Goal: Find specific page/section: Find specific page/section

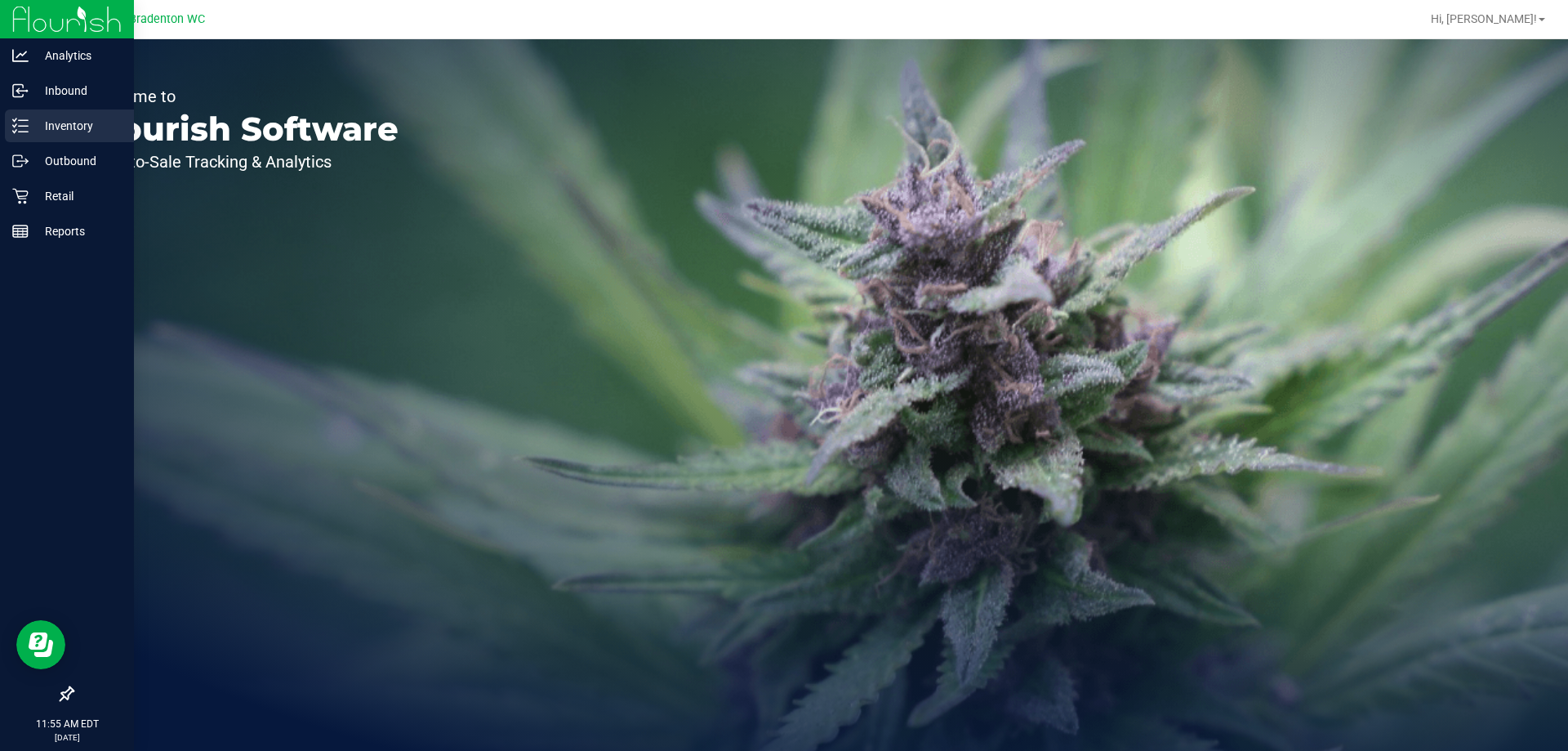
click at [40, 125] on p "Inventory" at bounding box center [77, 125] width 98 height 20
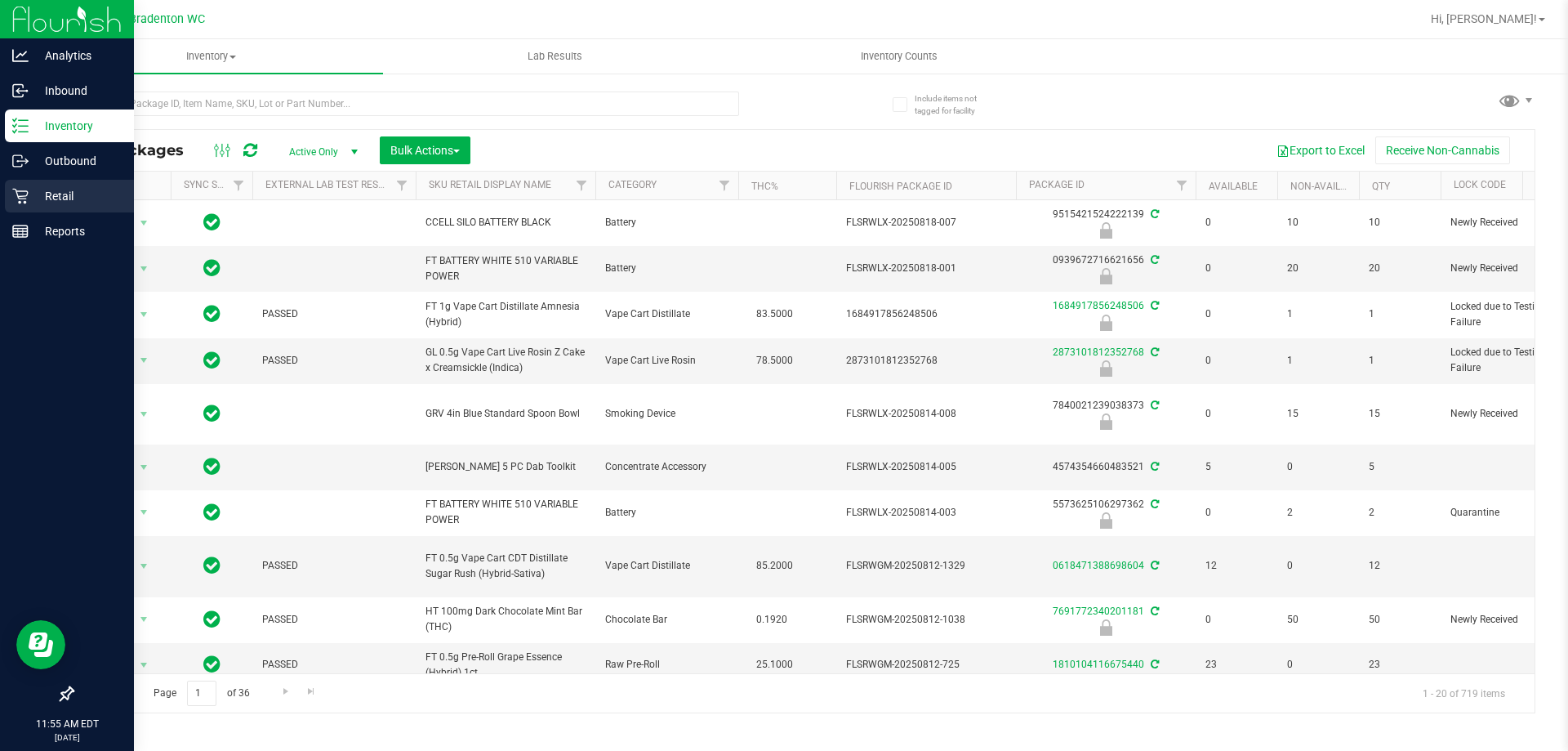
click at [62, 196] on p "Retail" at bounding box center [77, 196] width 98 height 20
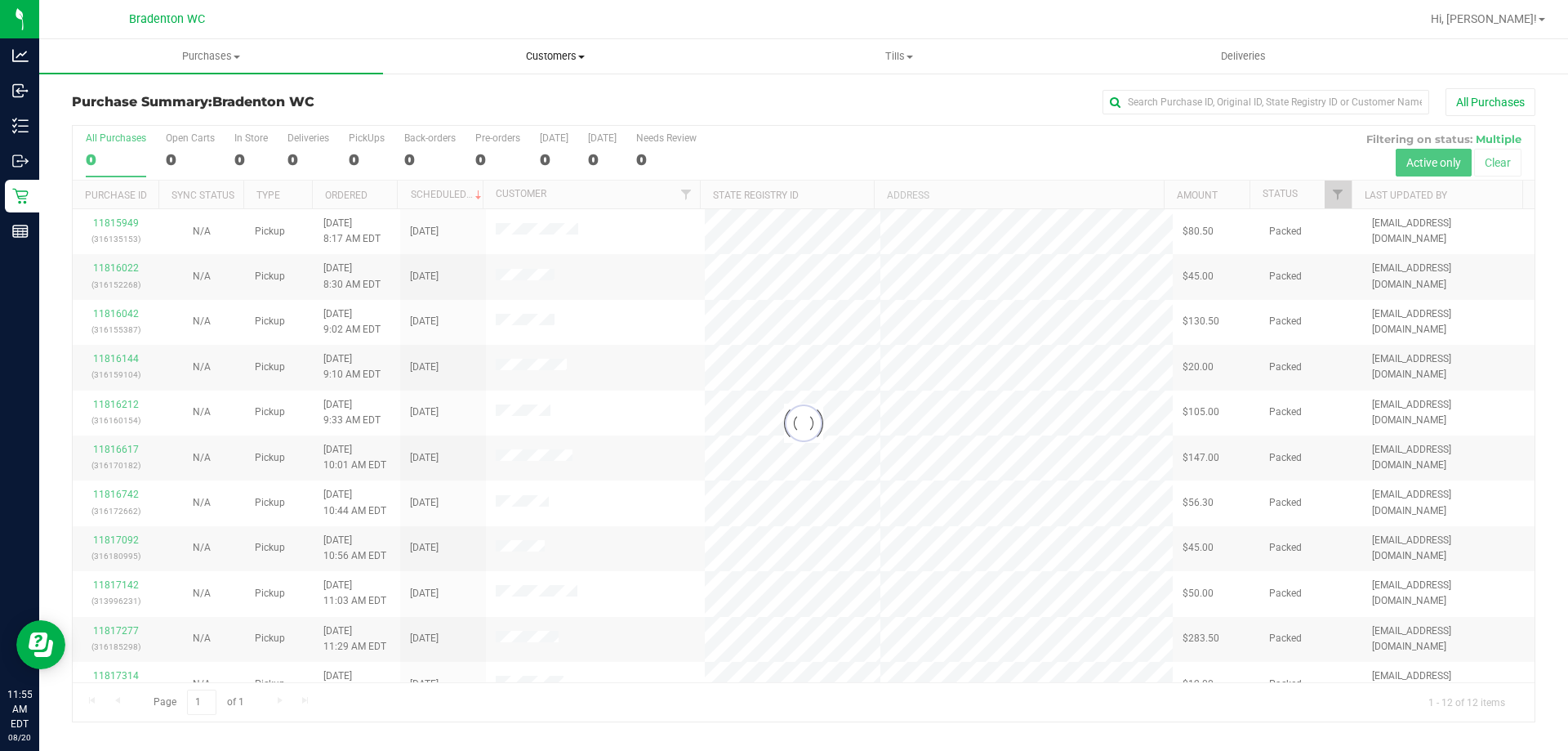
click at [571, 60] on span "Customers" at bounding box center [555, 56] width 342 height 15
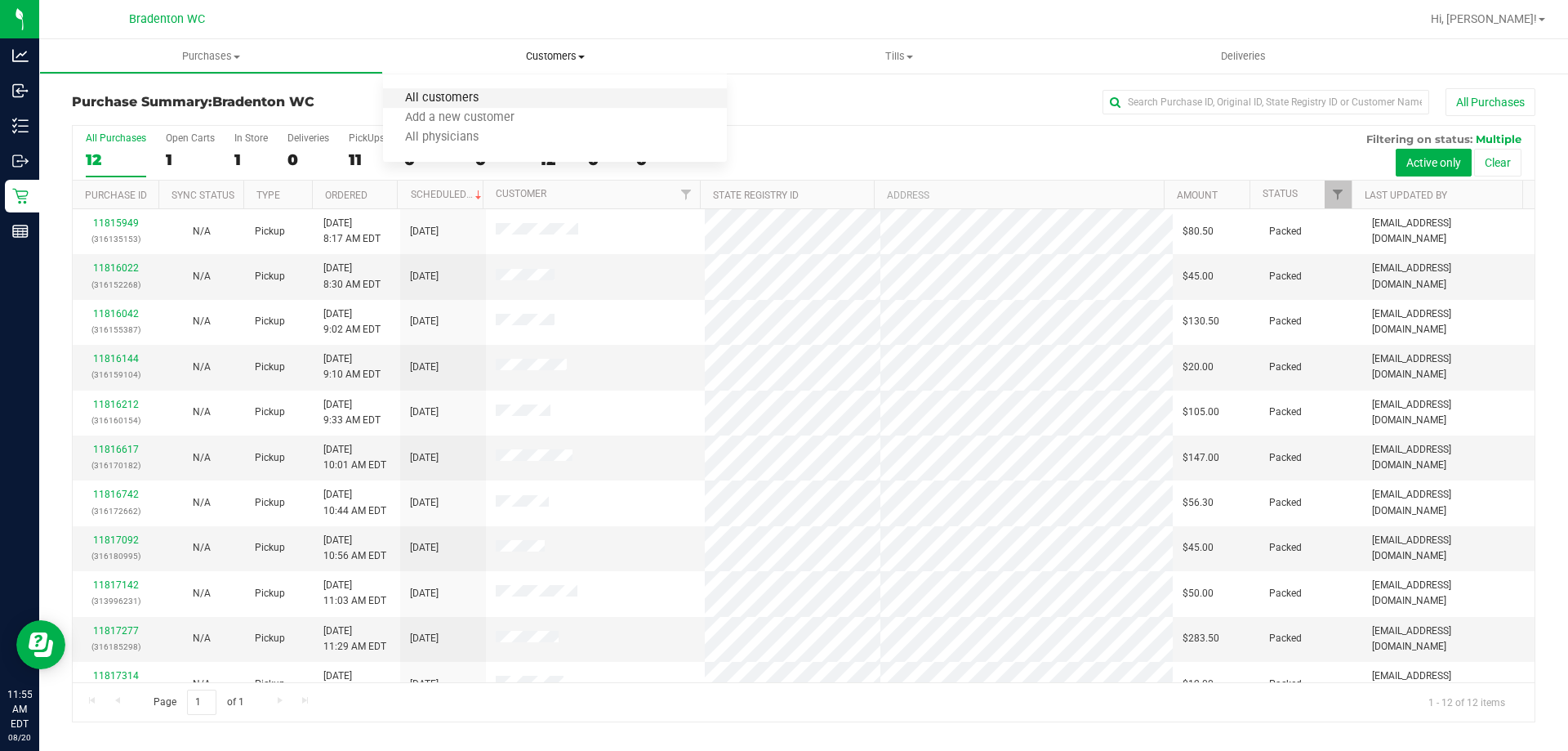
click at [447, 96] on span "All customers" at bounding box center [441, 99] width 118 height 14
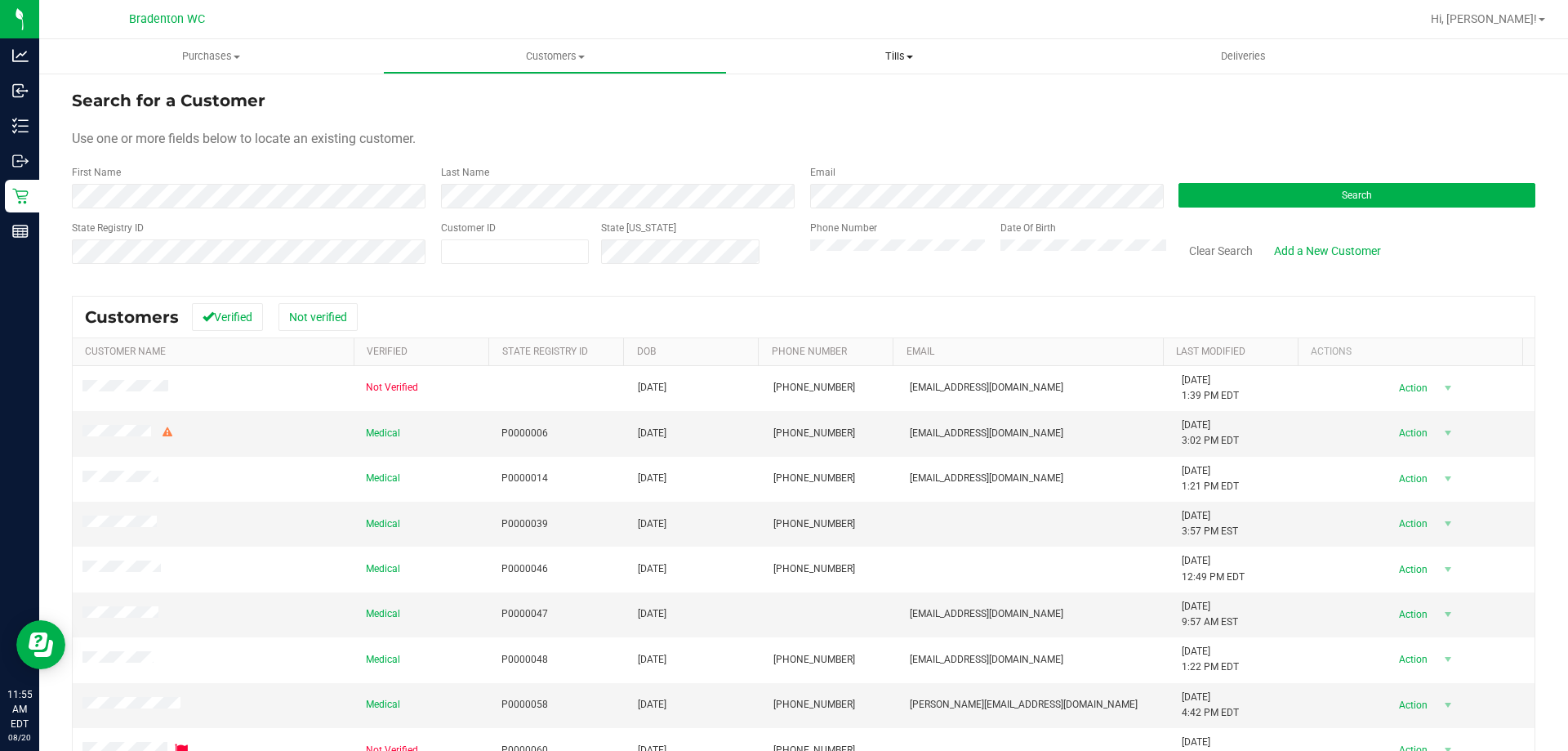
click at [860, 70] on uib-tab-heading "Tills Manage tills Reconcile e-payments" at bounding box center [898, 57] width 342 height 33
click at [1498, 15] on span "Hi, Ashlyn!" at bounding box center [1484, 18] width 106 height 13
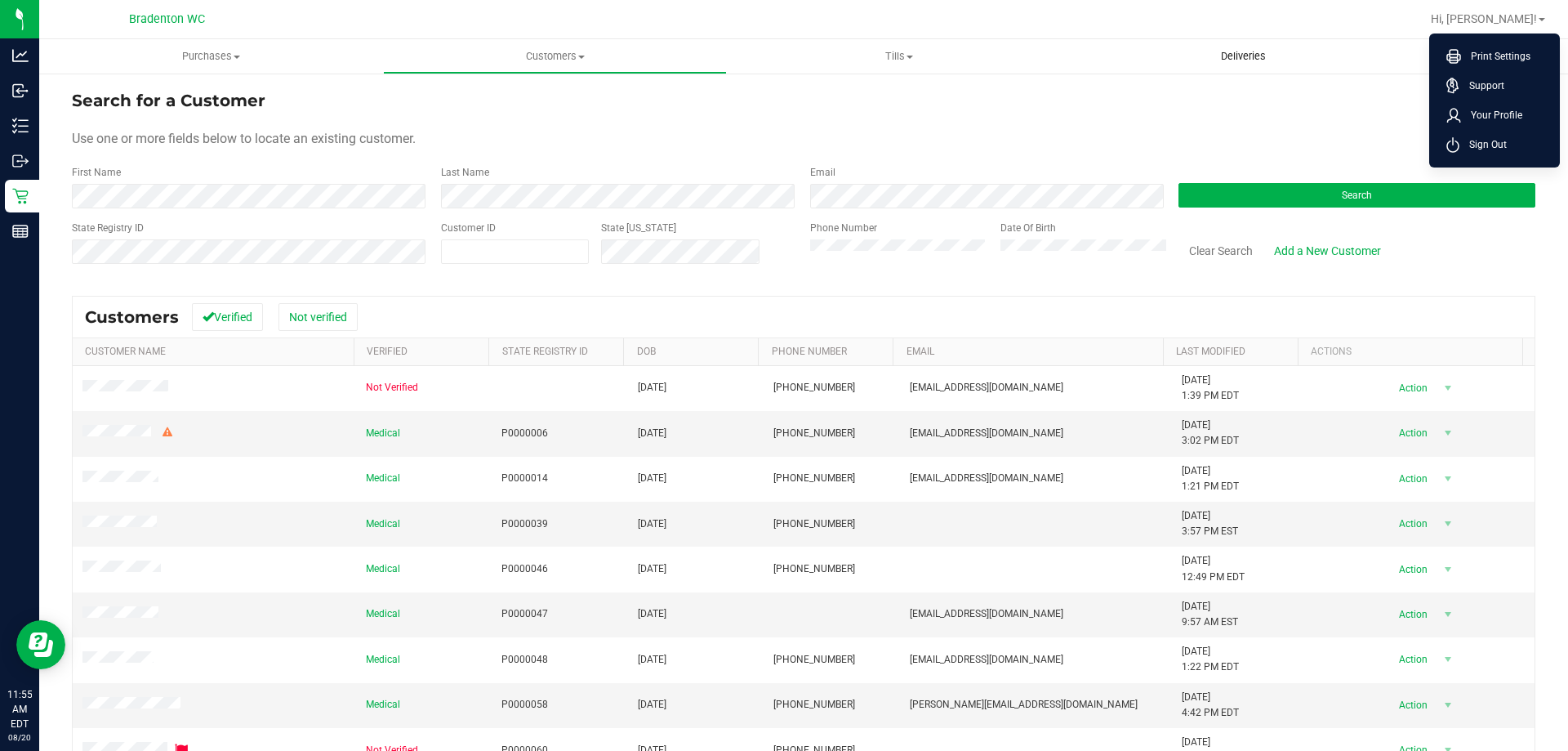
click at [1259, 58] on span "Deliveries" at bounding box center [1243, 56] width 89 height 15
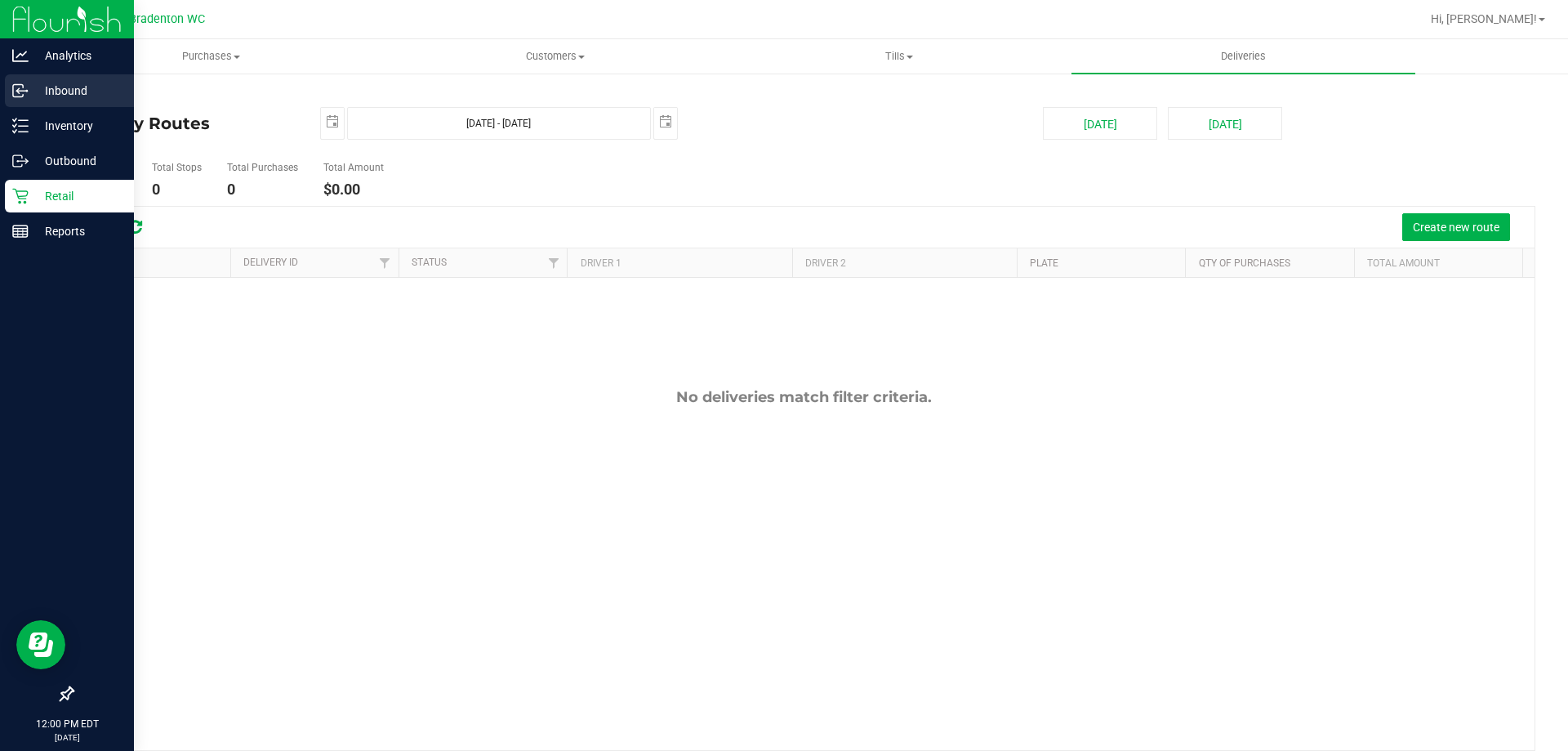
click at [67, 89] on p "Inbound" at bounding box center [77, 90] width 98 height 20
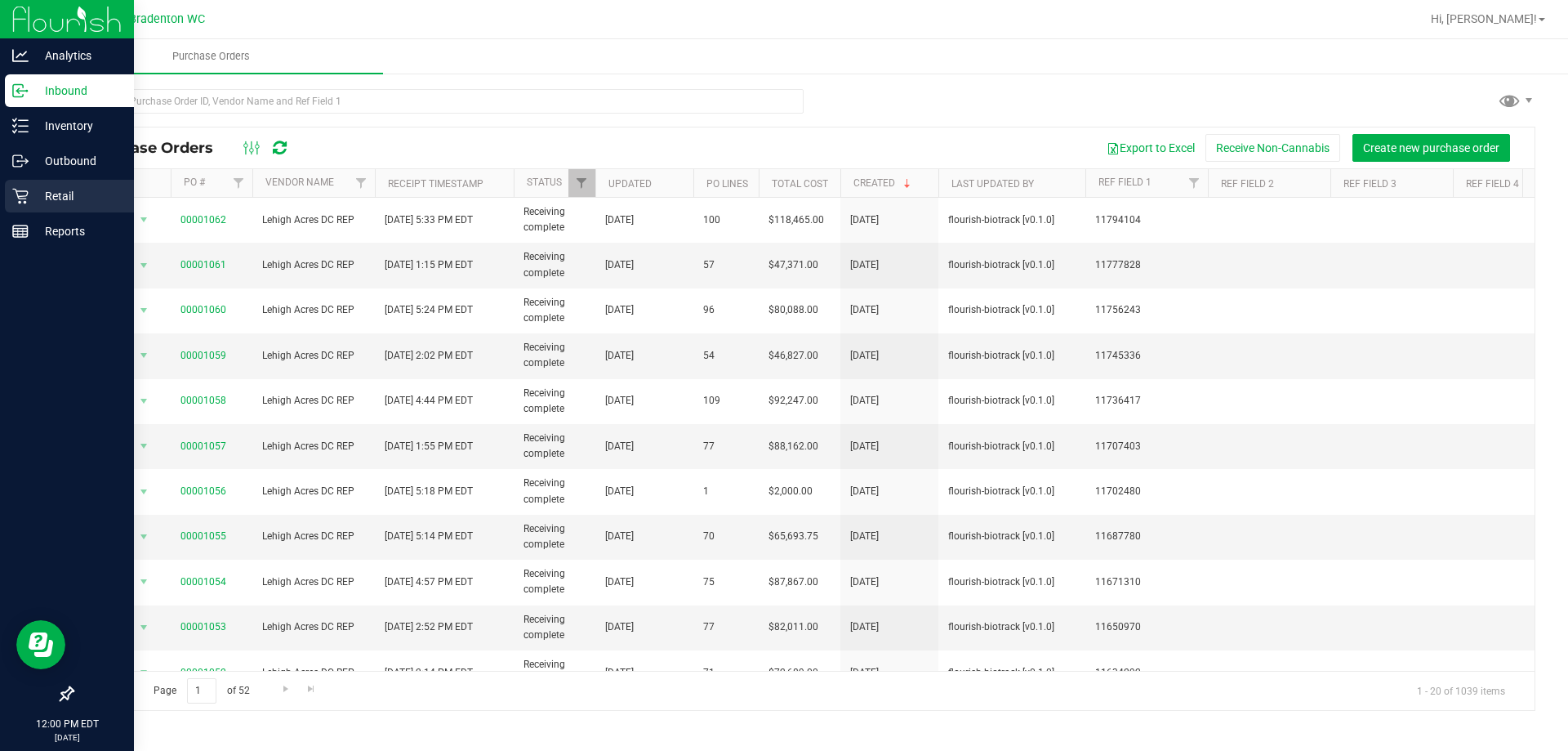
click at [52, 200] on p "Retail" at bounding box center [77, 196] width 98 height 20
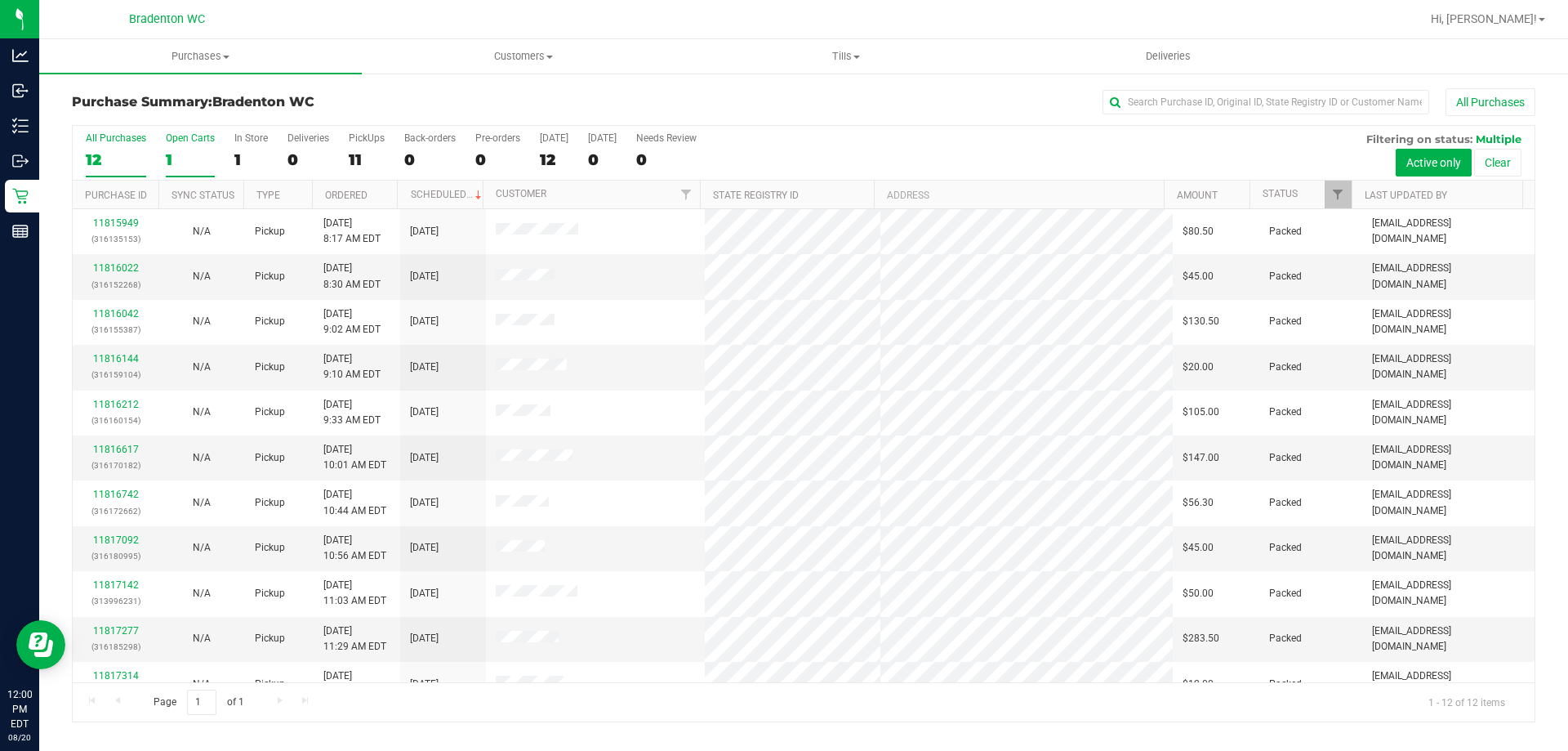
click at [168, 157] on div "1" at bounding box center [190, 160] width 49 height 19
click at [0, 0] on input "Open Carts 1" at bounding box center [0, 0] width 0 height 0
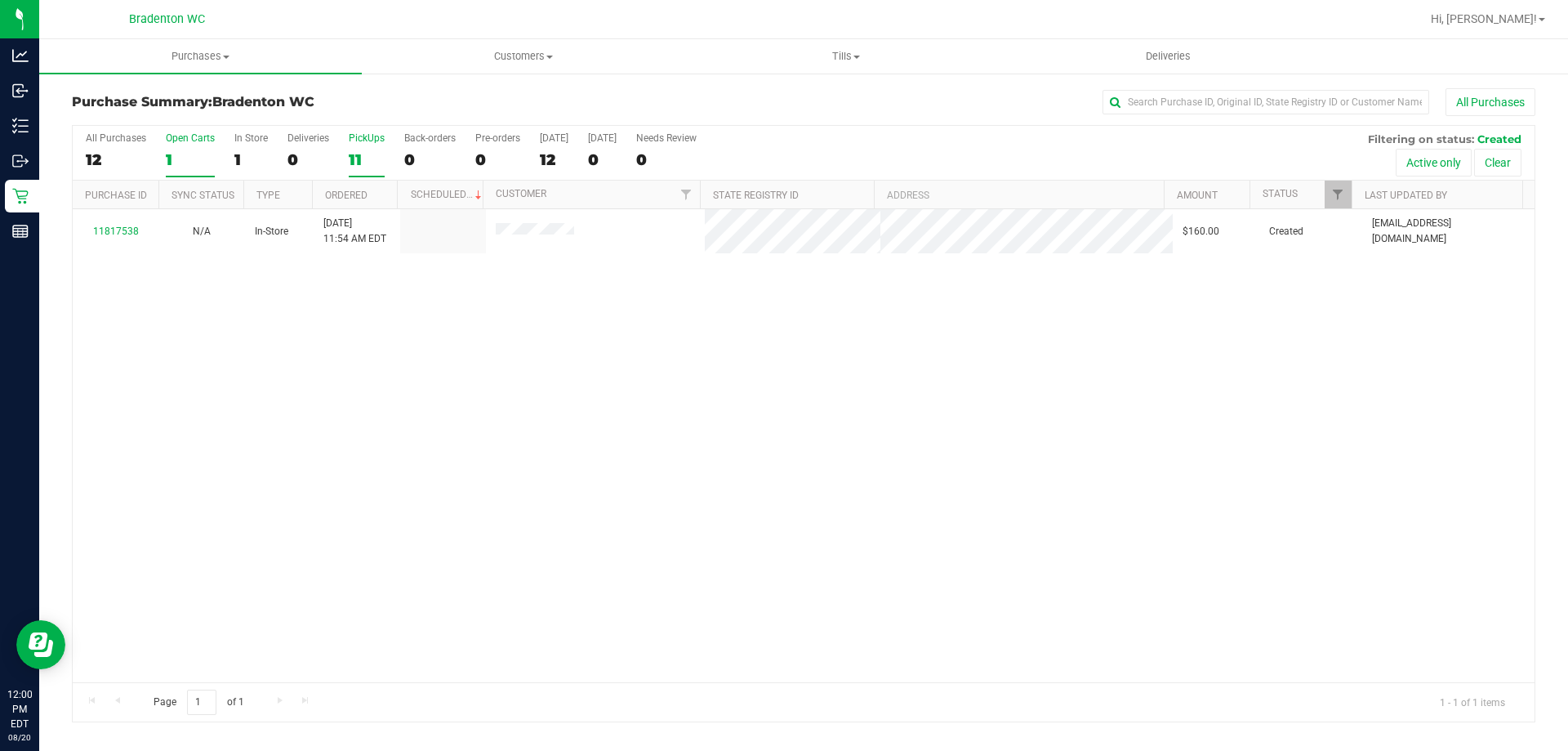
click at [358, 146] on label "PickUps 11" at bounding box center [367, 155] width 36 height 45
click at [0, 0] on input "PickUps 11" at bounding box center [0, 0] width 0 height 0
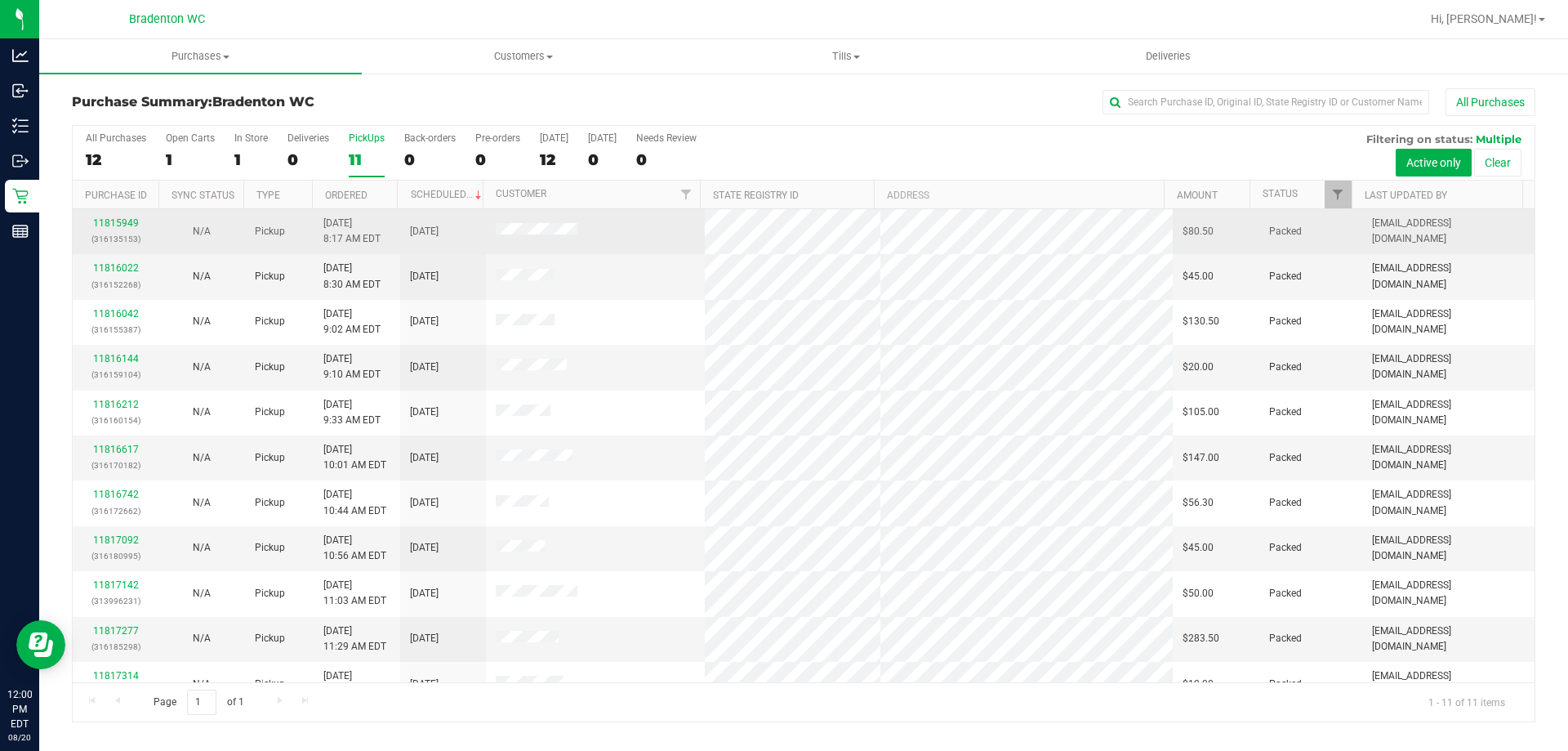
scroll to position [24, 0]
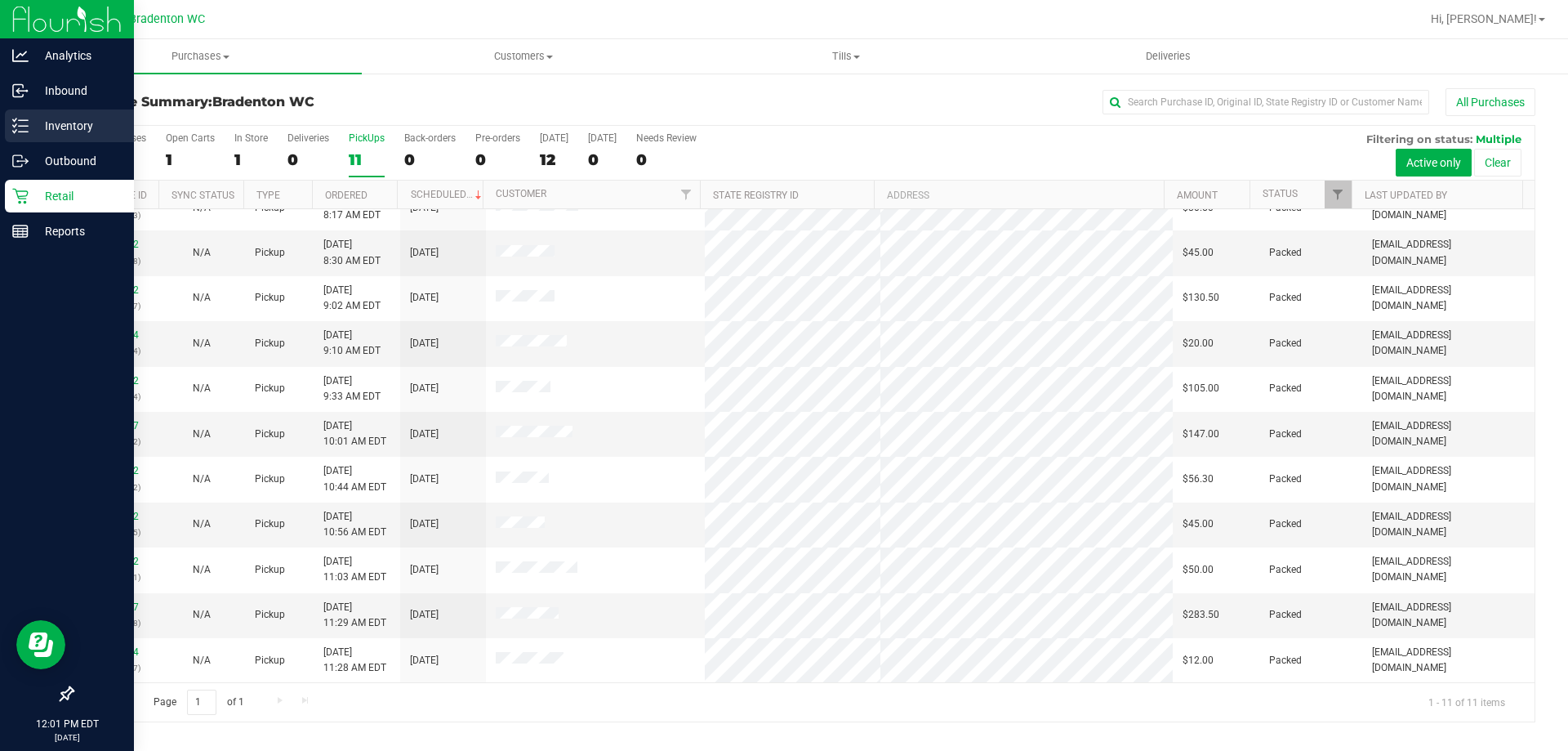
click at [57, 119] on p "Inventory" at bounding box center [77, 125] width 98 height 20
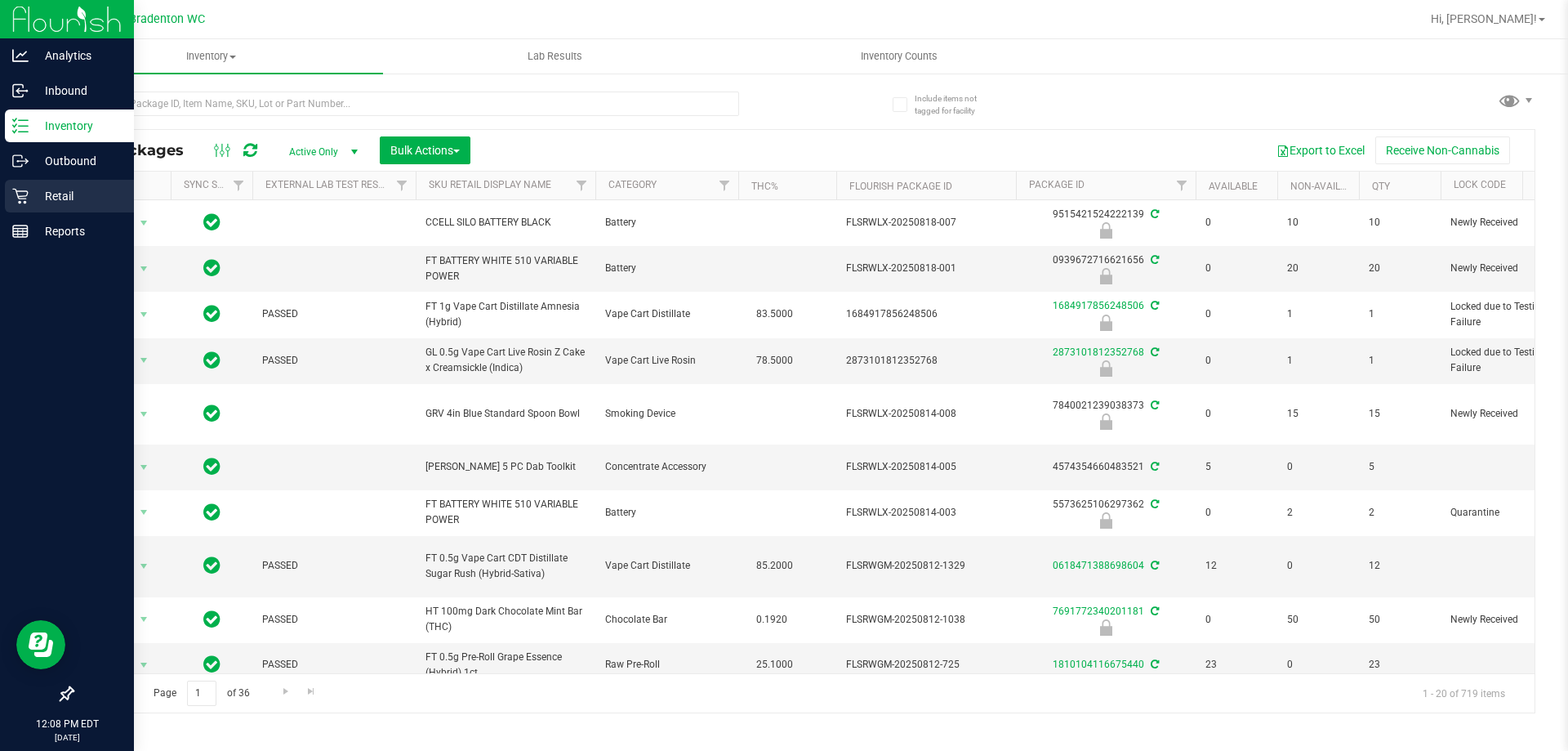
click at [40, 205] on p "Retail" at bounding box center [77, 196] width 98 height 20
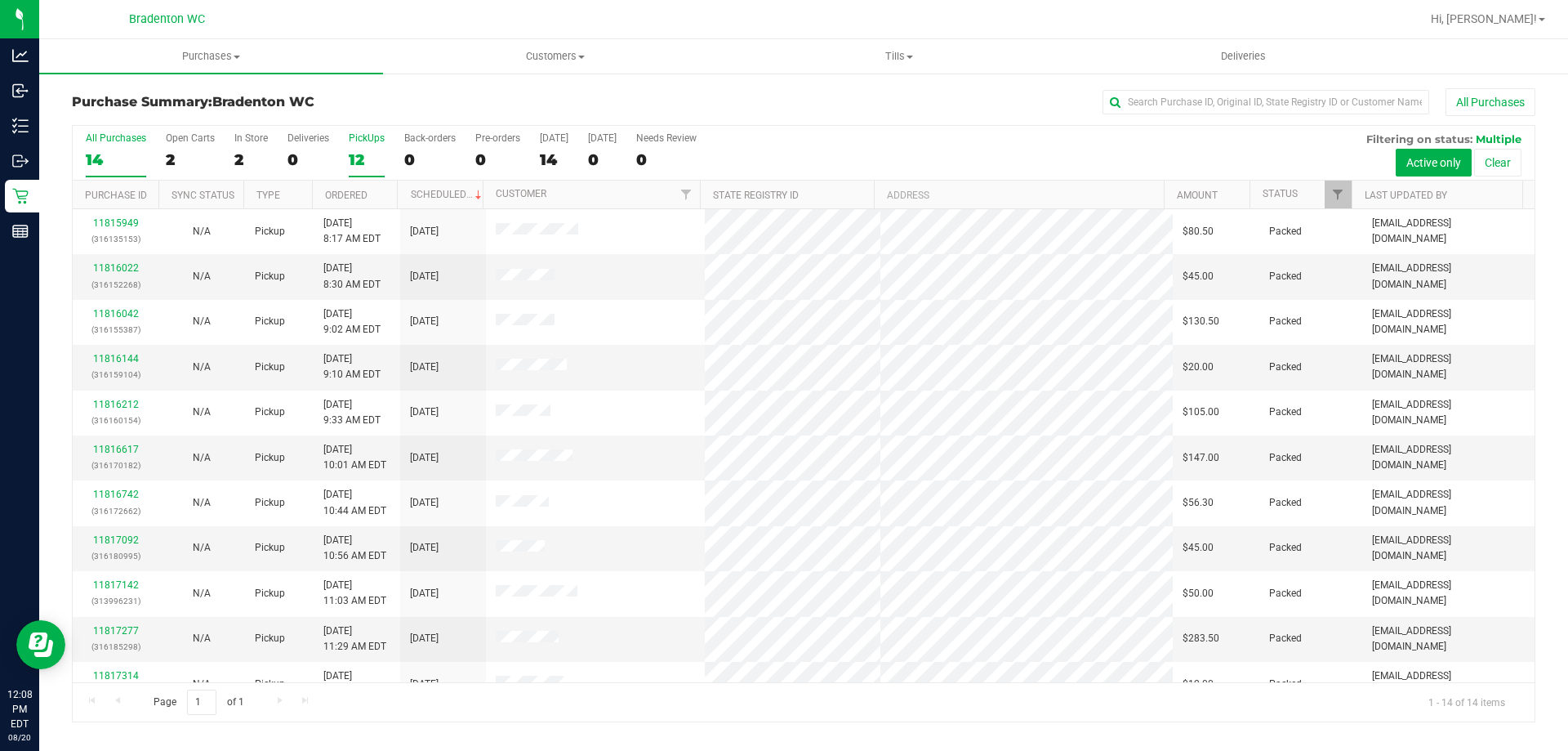
click at [362, 167] on div "12" at bounding box center [367, 160] width 36 height 19
click at [0, 0] on input "PickUps 12" at bounding box center [0, 0] width 0 height 0
click at [166, 155] on div "2" at bounding box center [190, 160] width 49 height 19
click at [0, 0] on input "Open Carts 2" at bounding box center [0, 0] width 0 height 0
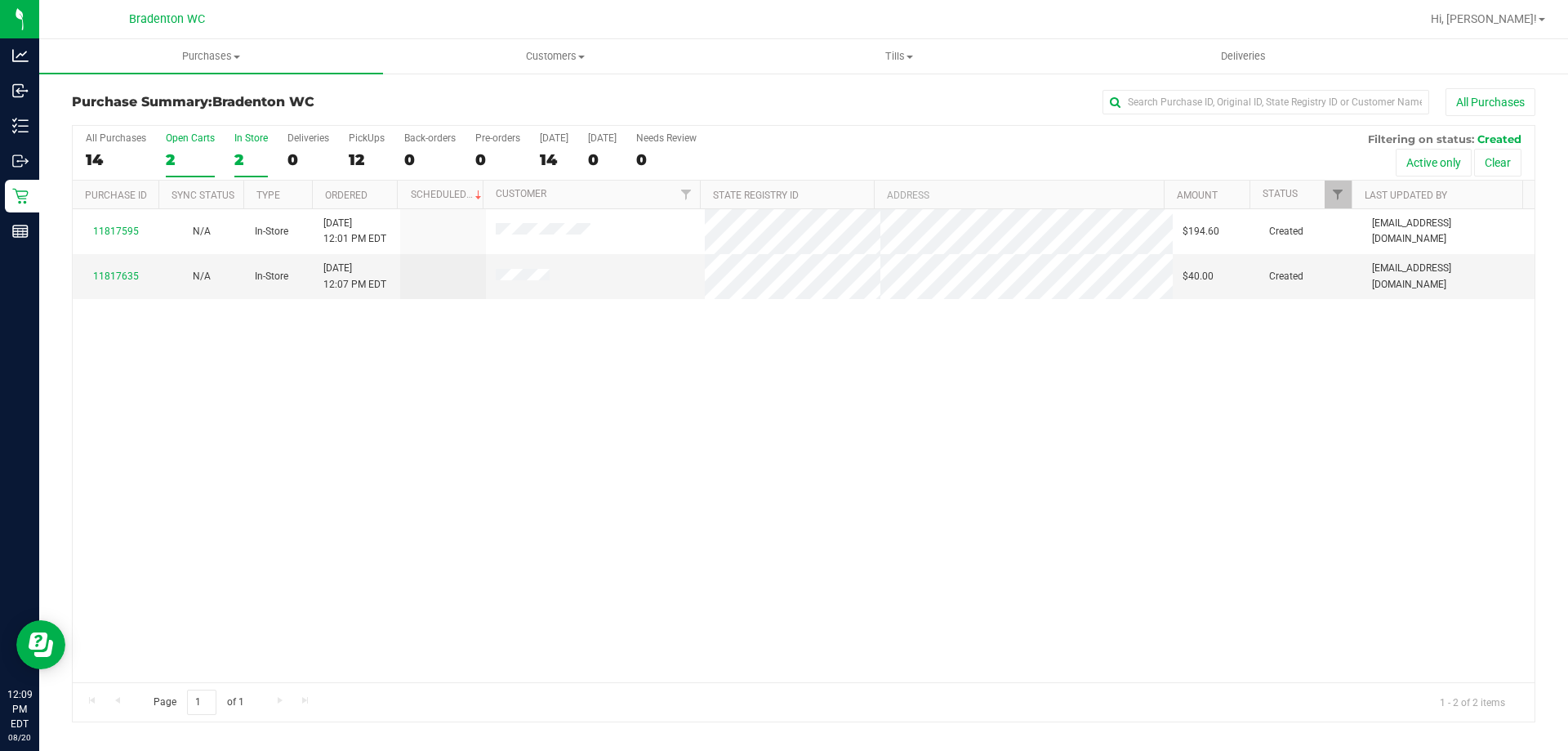
click at [250, 158] on div "2" at bounding box center [251, 160] width 33 height 19
click at [0, 0] on input "In Store 2" at bounding box center [0, 0] width 0 height 0
click at [553, 52] on span "Customers" at bounding box center [555, 56] width 342 height 15
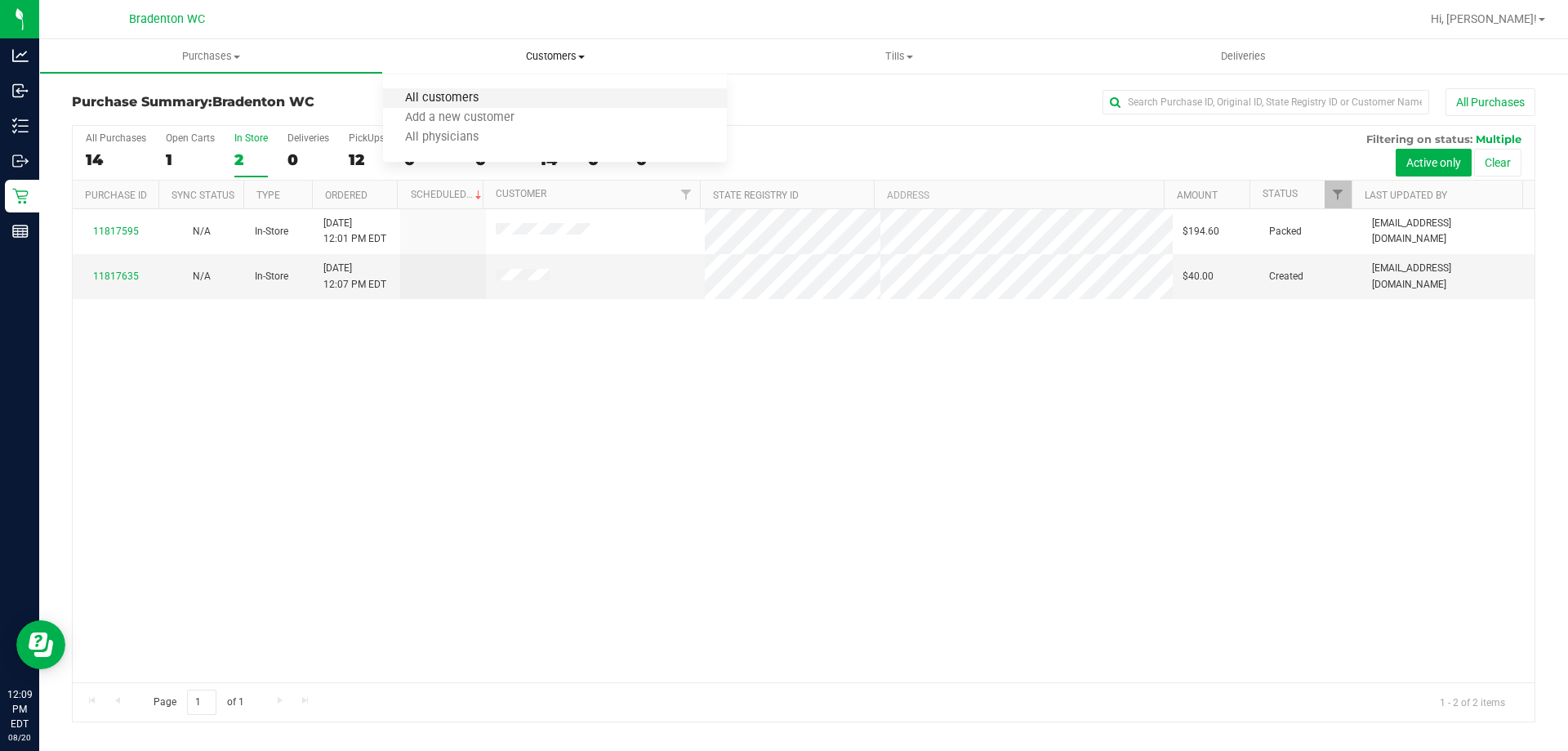
click at [457, 103] on span "All customers" at bounding box center [441, 99] width 118 height 14
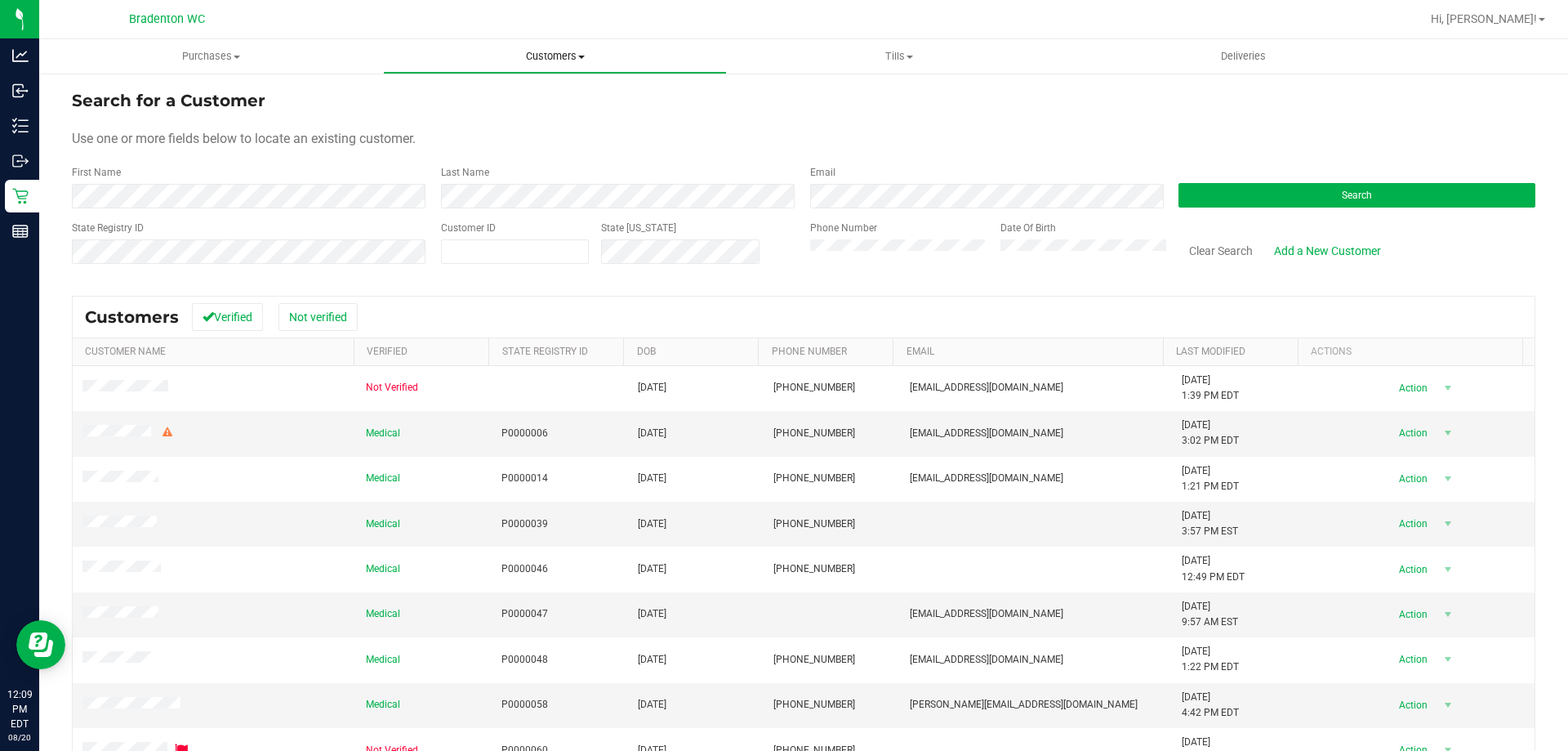
click at [599, 41] on uib-tab-heading "Customers All customers Add a new customer All physicians" at bounding box center [555, 57] width 342 height 33
click at [842, 77] on div "Search for a Customer Use one or more fields below to locate an existing custom…" at bounding box center [804, 484] width 1528 height 824
click at [1263, 191] on button "Search" at bounding box center [1357, 195] width 357 height 25
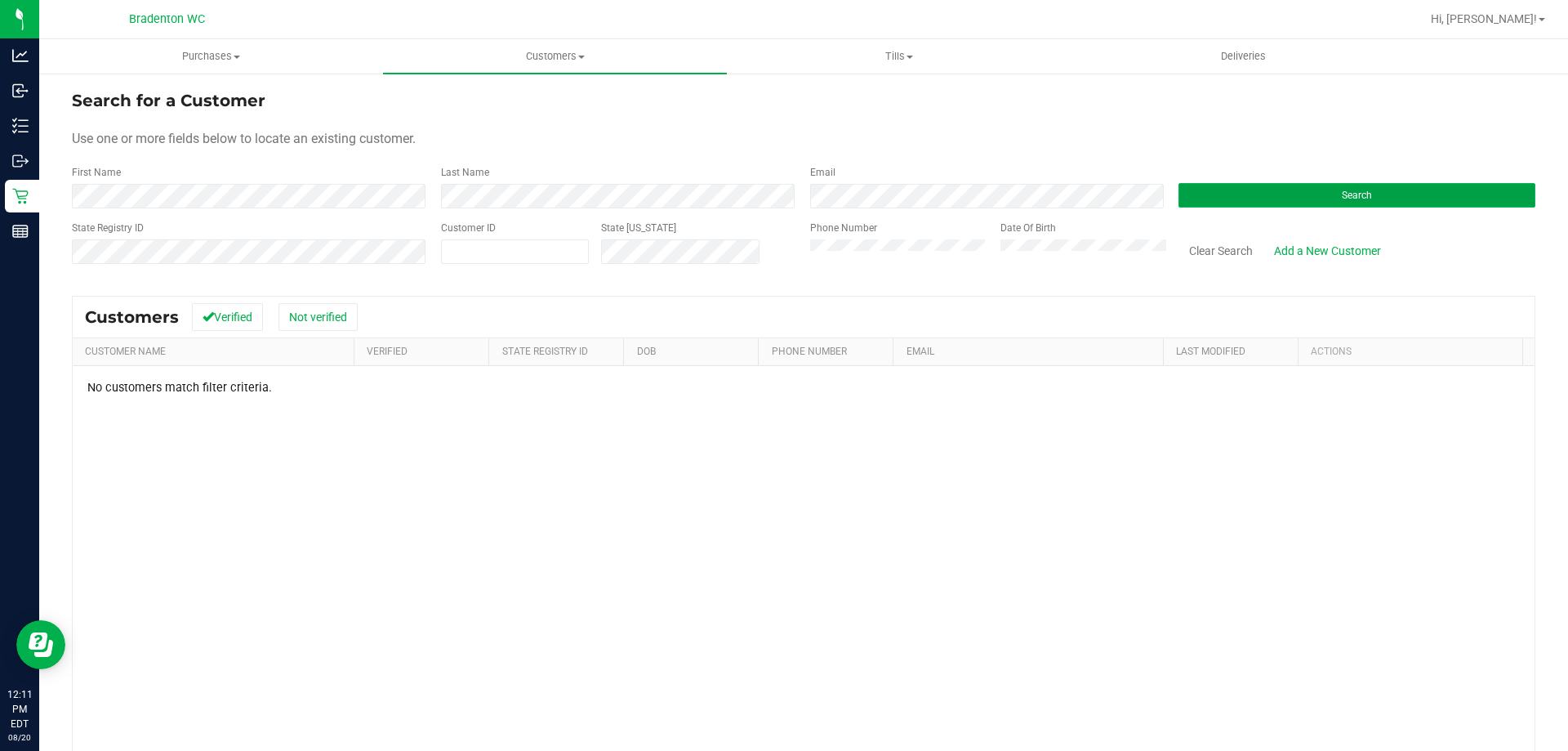
click at [1305, 186] on button "Search" at bounding box center [1357, 195] width 357 height 25
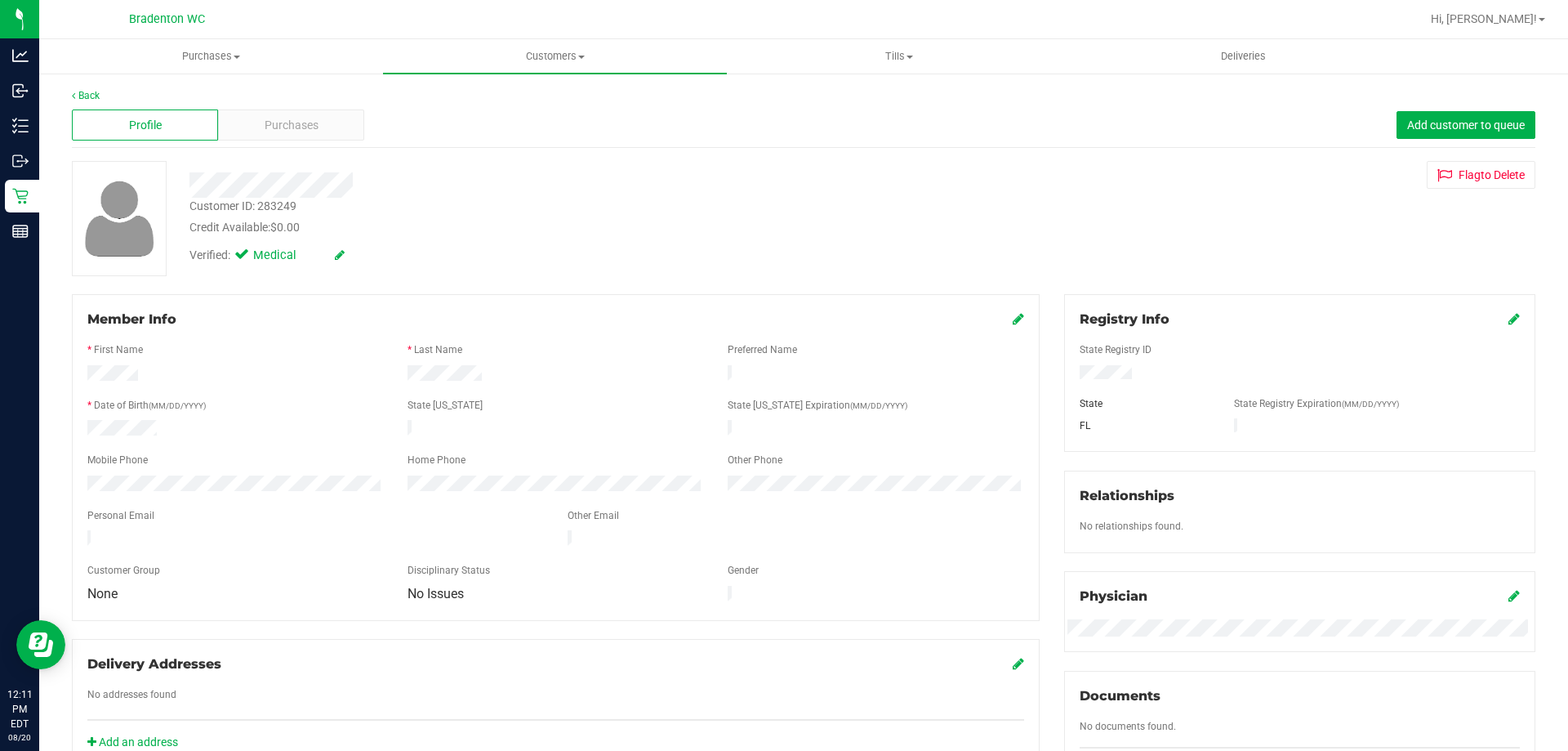
scroll to position [82, 0]
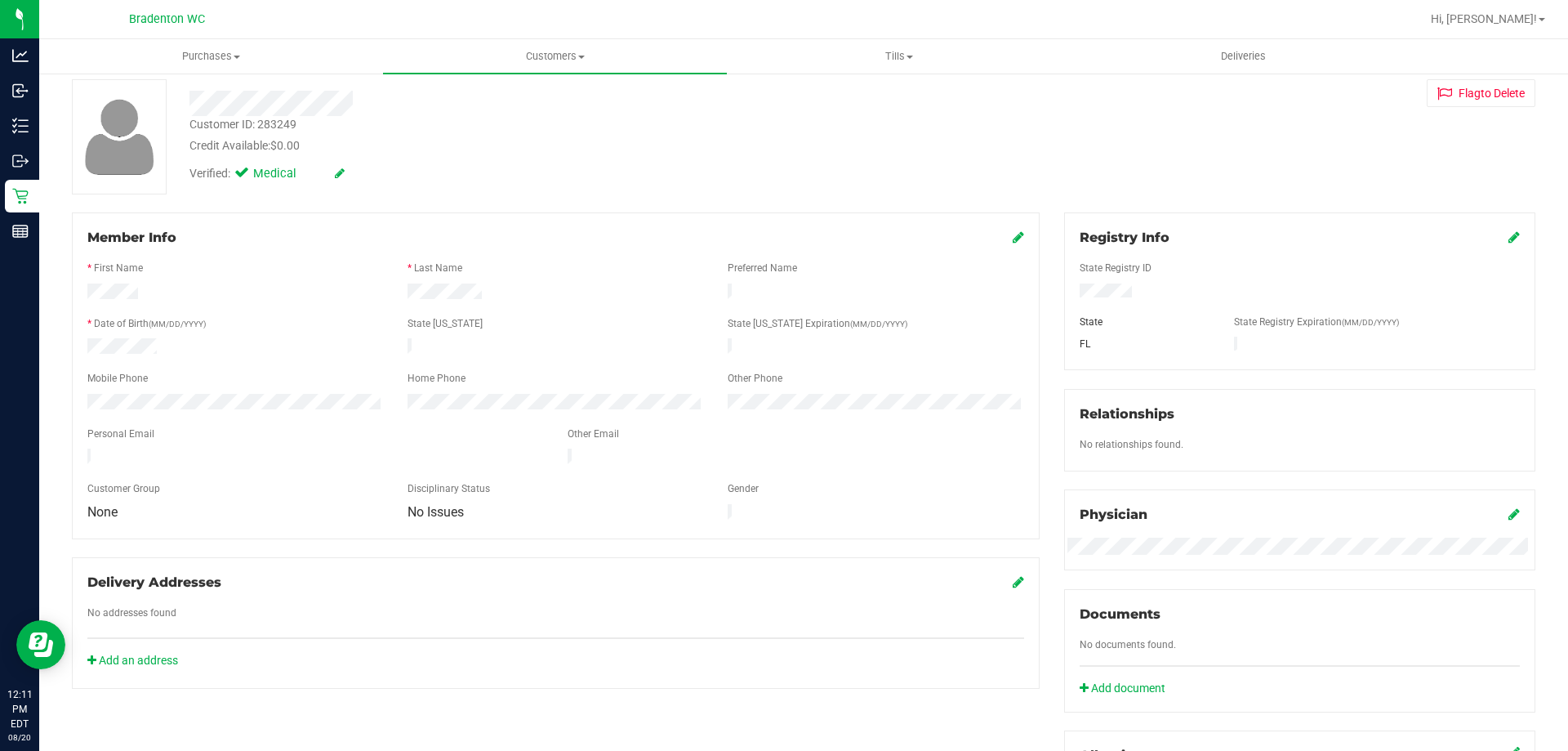
click at [1012, 236] on icon at bounding box center [1018, 236] width 11 height 13
click at [776, 149] on div "Credit Available: $0.00" at bounding box center [550, 146] width 720 height 17
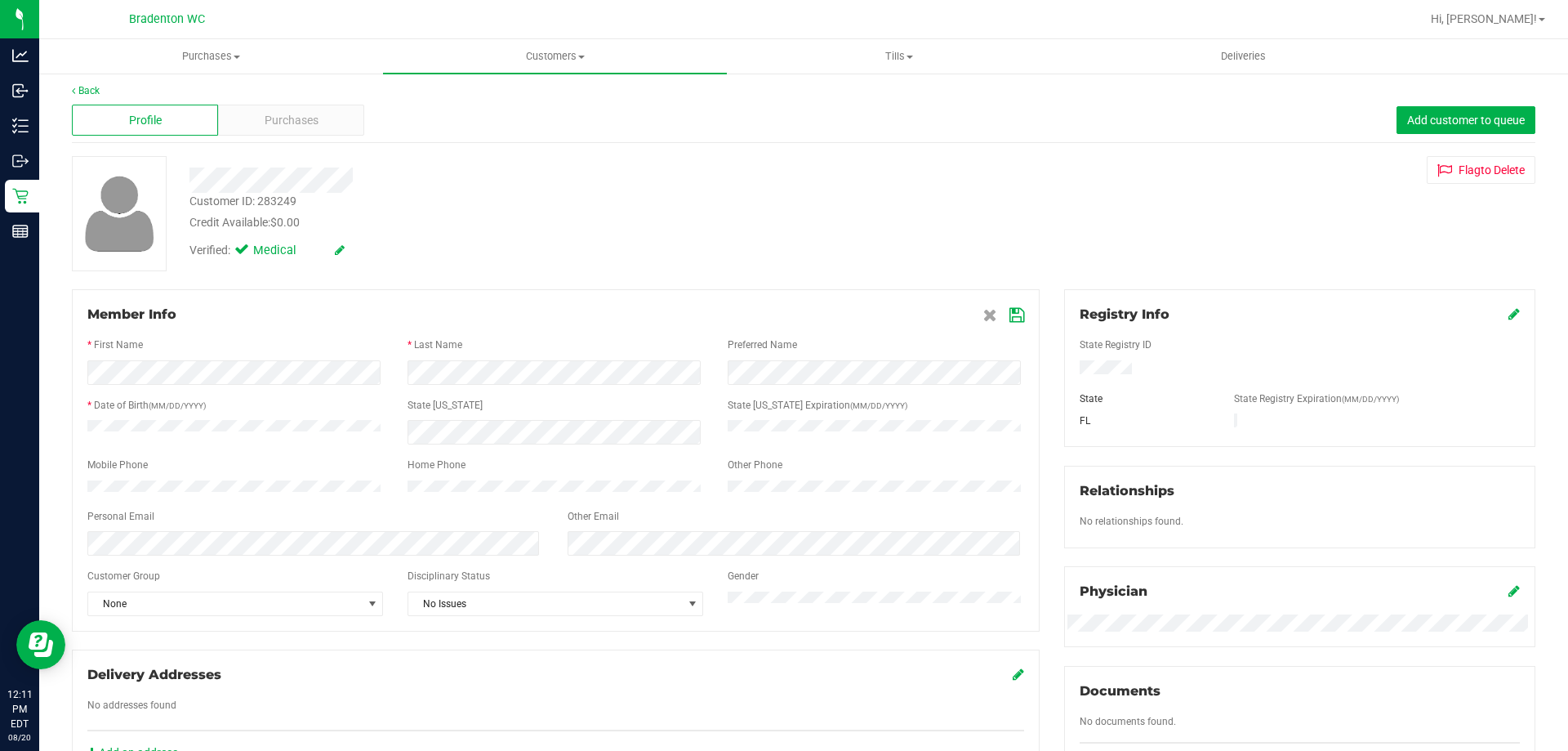
scroll to position [0, 0]
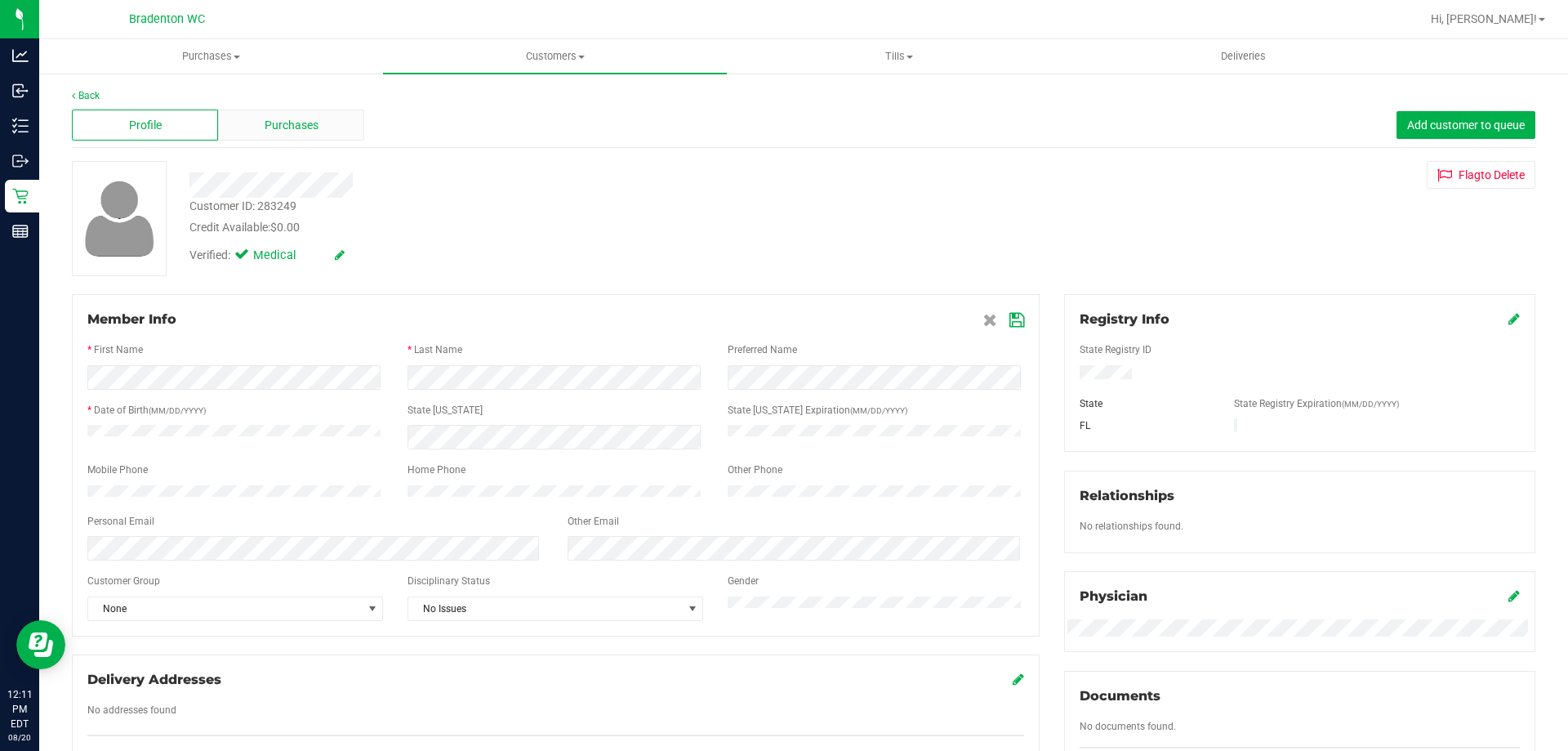
click at [339, 128] on div "Purchases" at bounding box center [291, 125] width 146 height 31
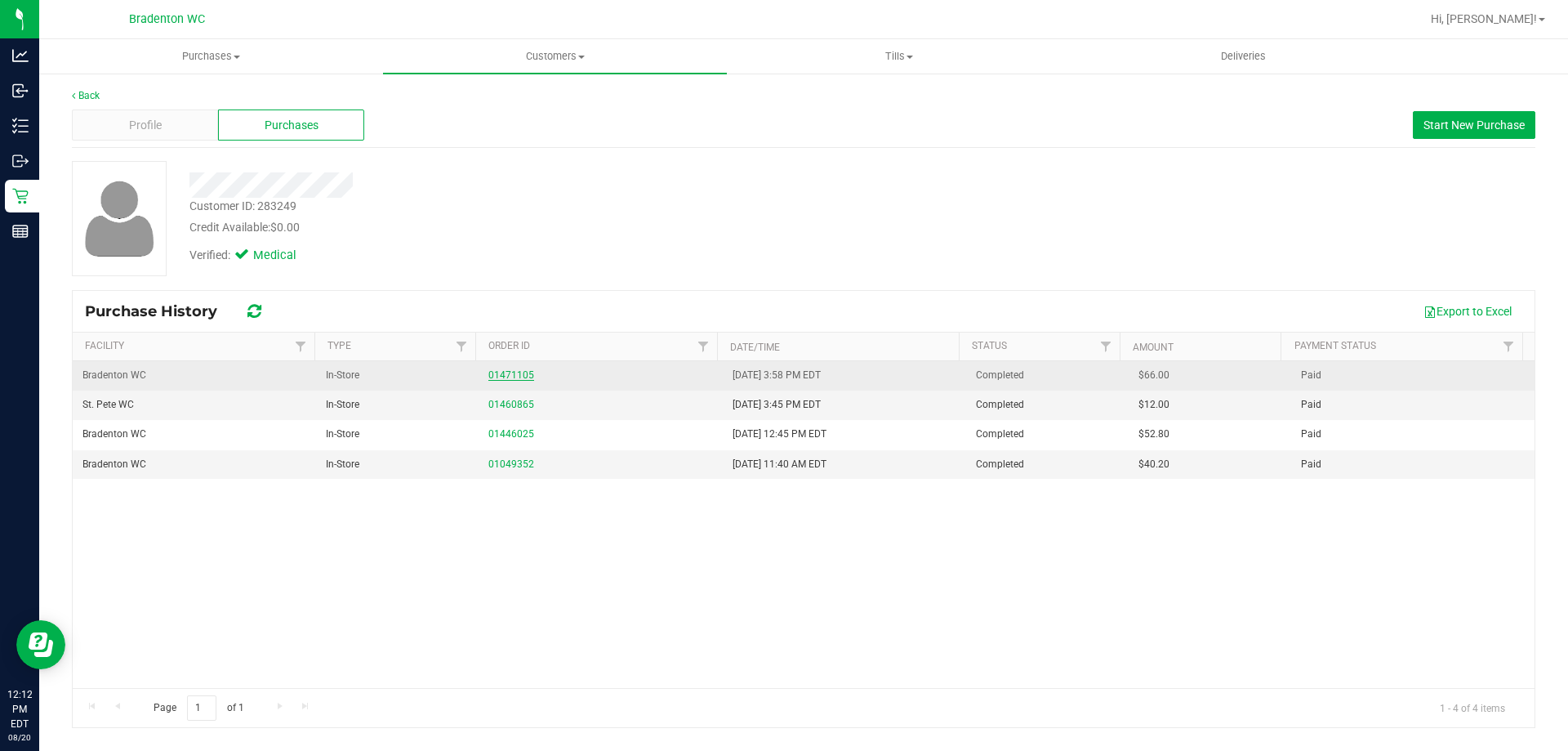
click at [515, 375] on link "01471105" at bounding box center [511, 375] width 46 height 11
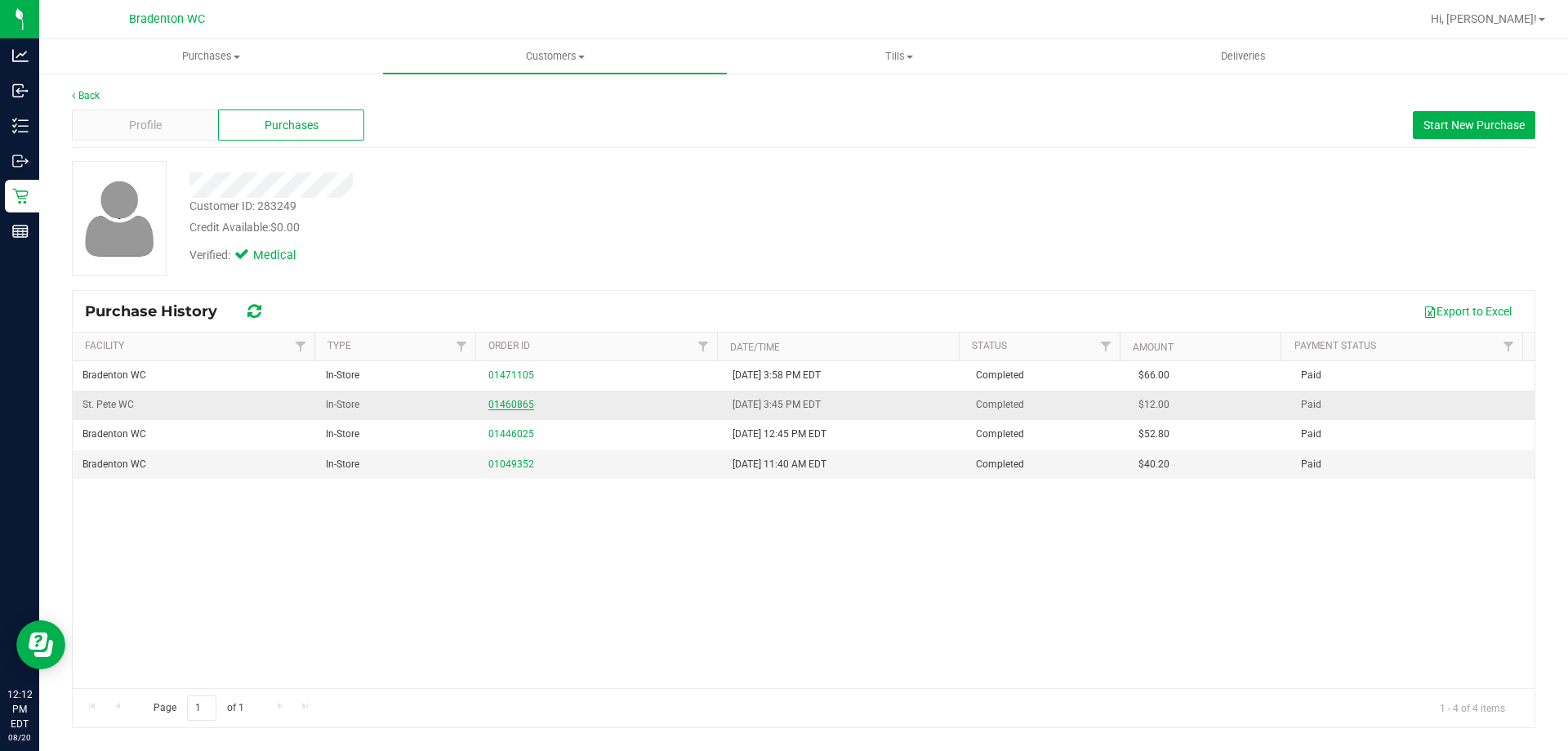
click at [505, 402] on link "01460865" at bounding box center [511, 404] width 46 height 11
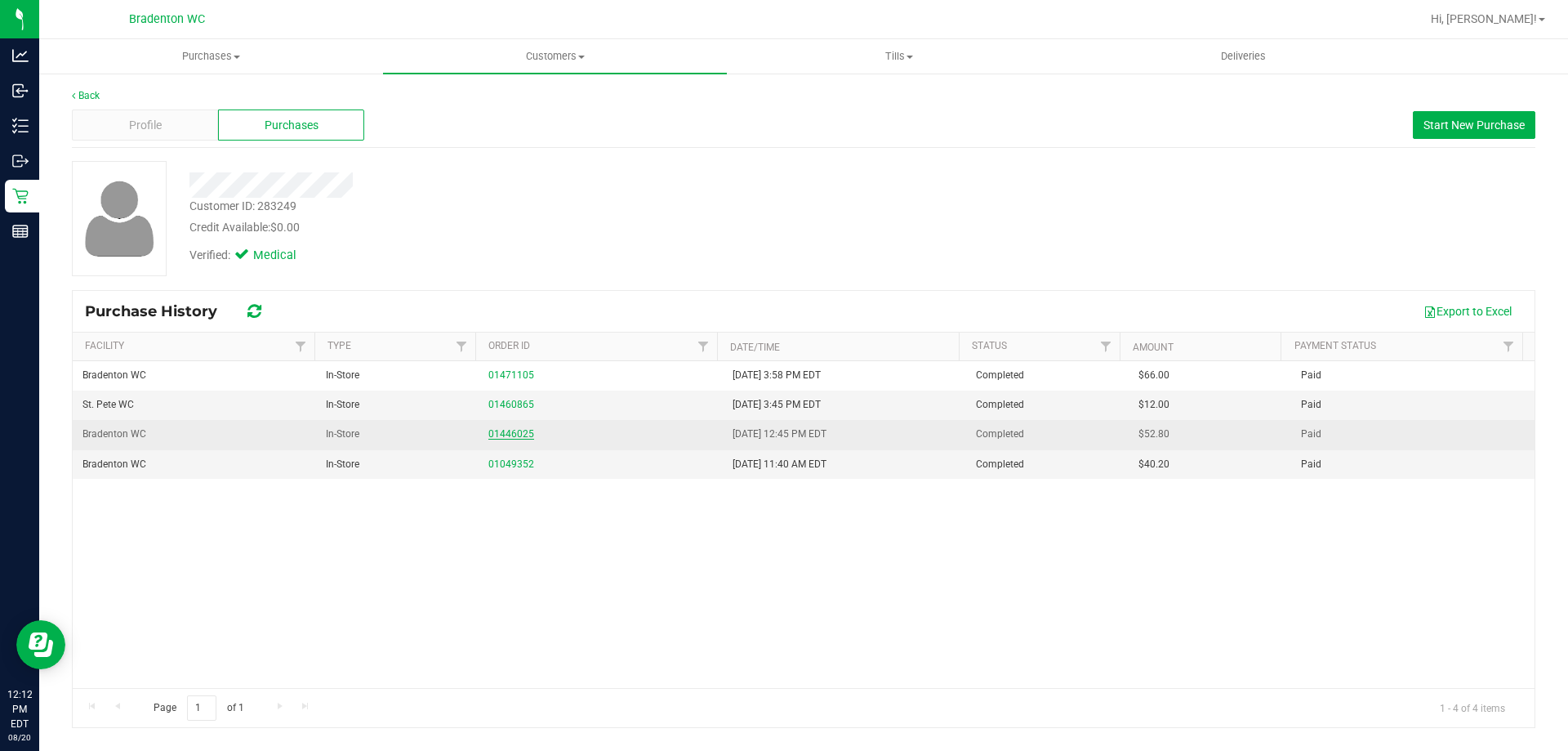
click at [524, 440] on link "01446025" at bounding box center [511, 433] width 46 height 11
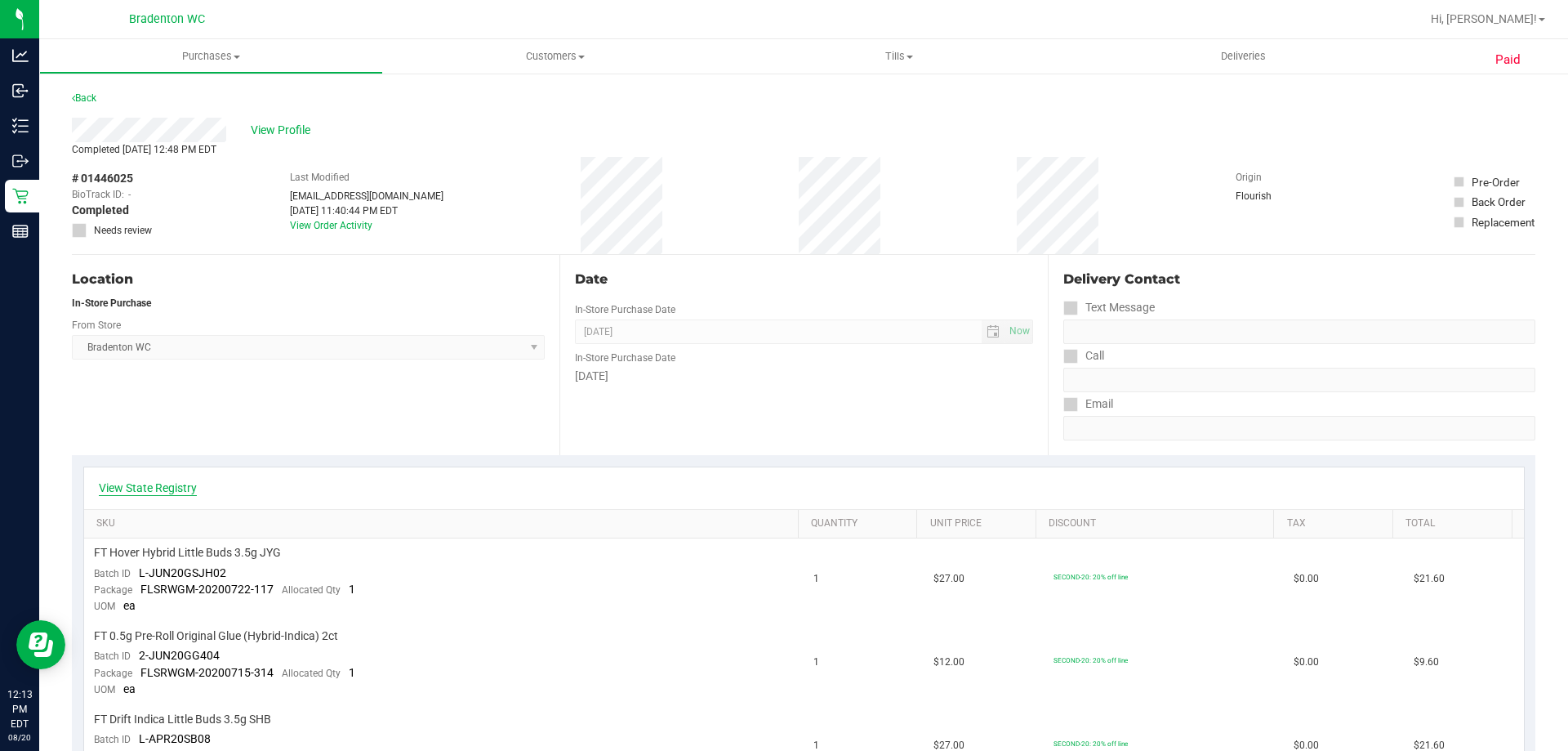
click at [174, 489] on link "View State Registry" at bounding box center [148, 487] width 98 height 16
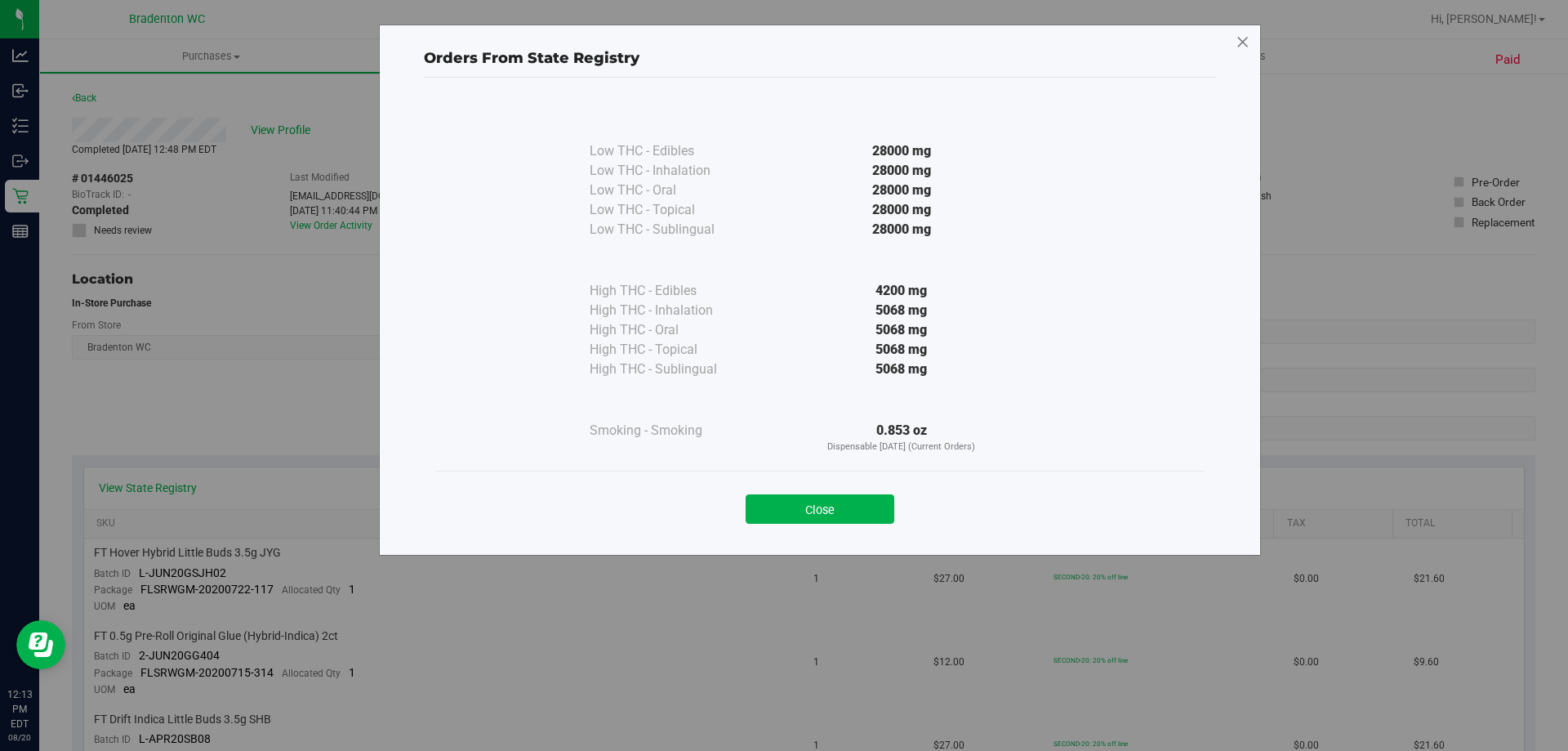
click at [1236, 34] on icon at bounding box center [1243, 42] width 15 height 26
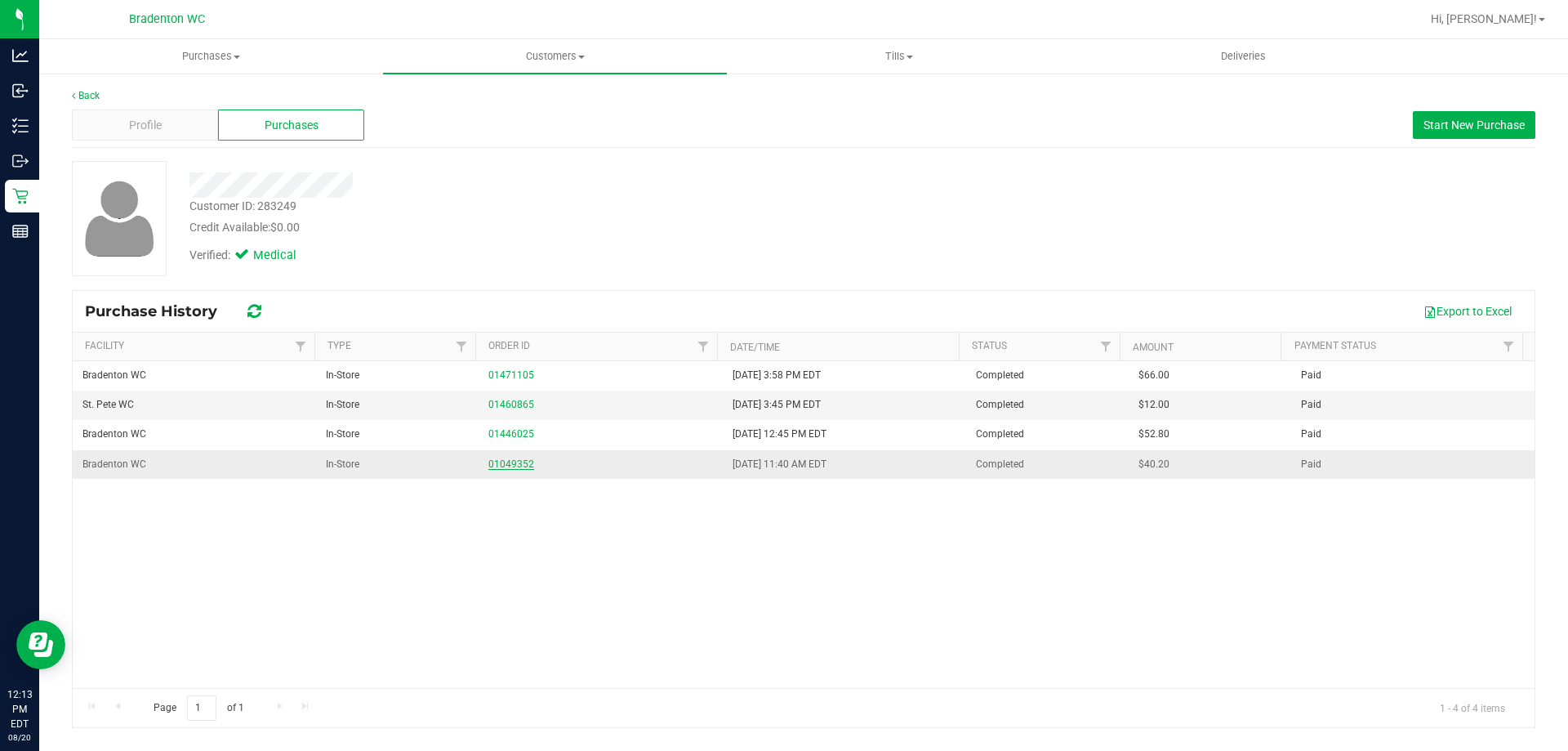
click at [508, 467] on link "01049352" at bounding box center [511, 463] width 46 height 11
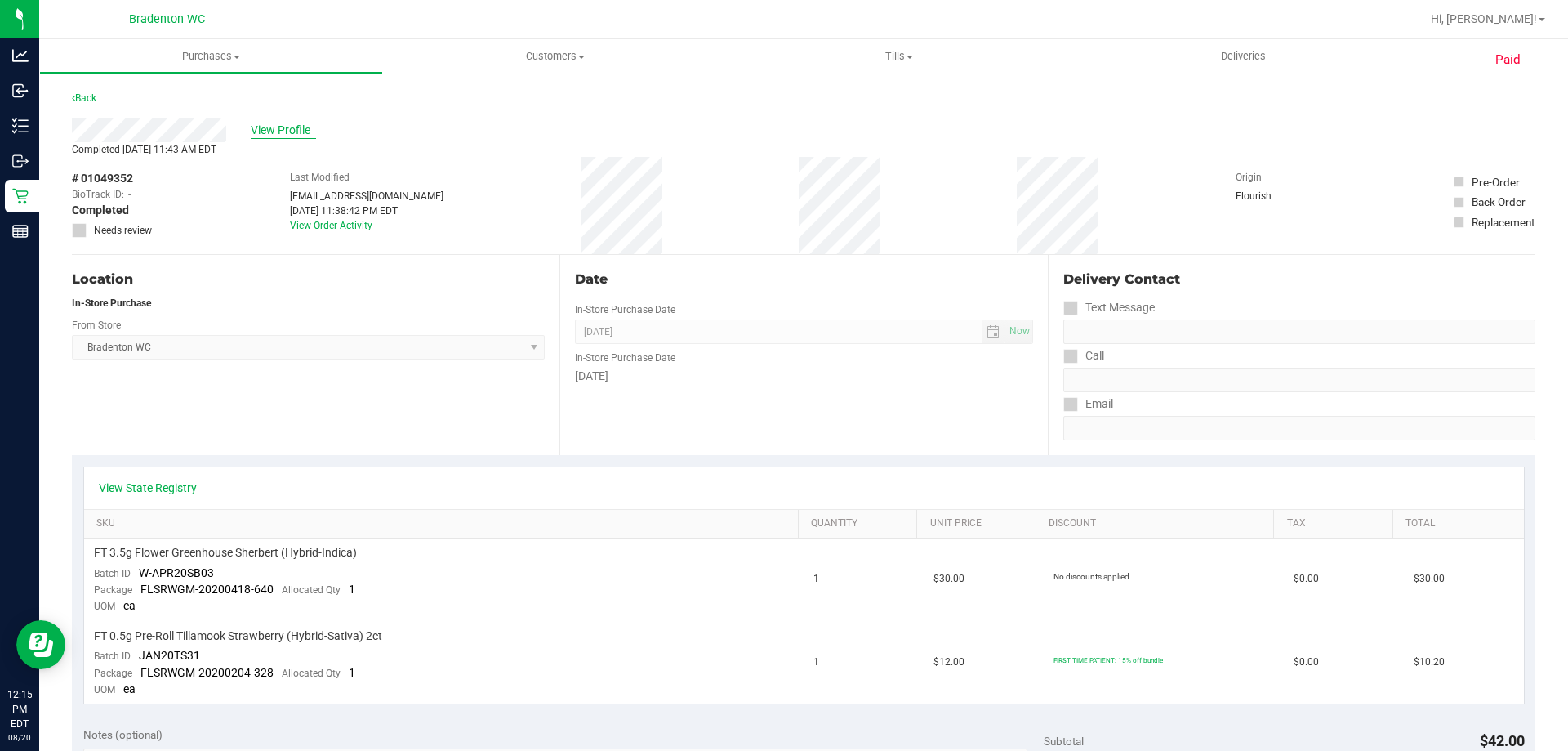
click at [284, 126] on span "View Profile" at bounding box center [283, 131] width 65 height 17
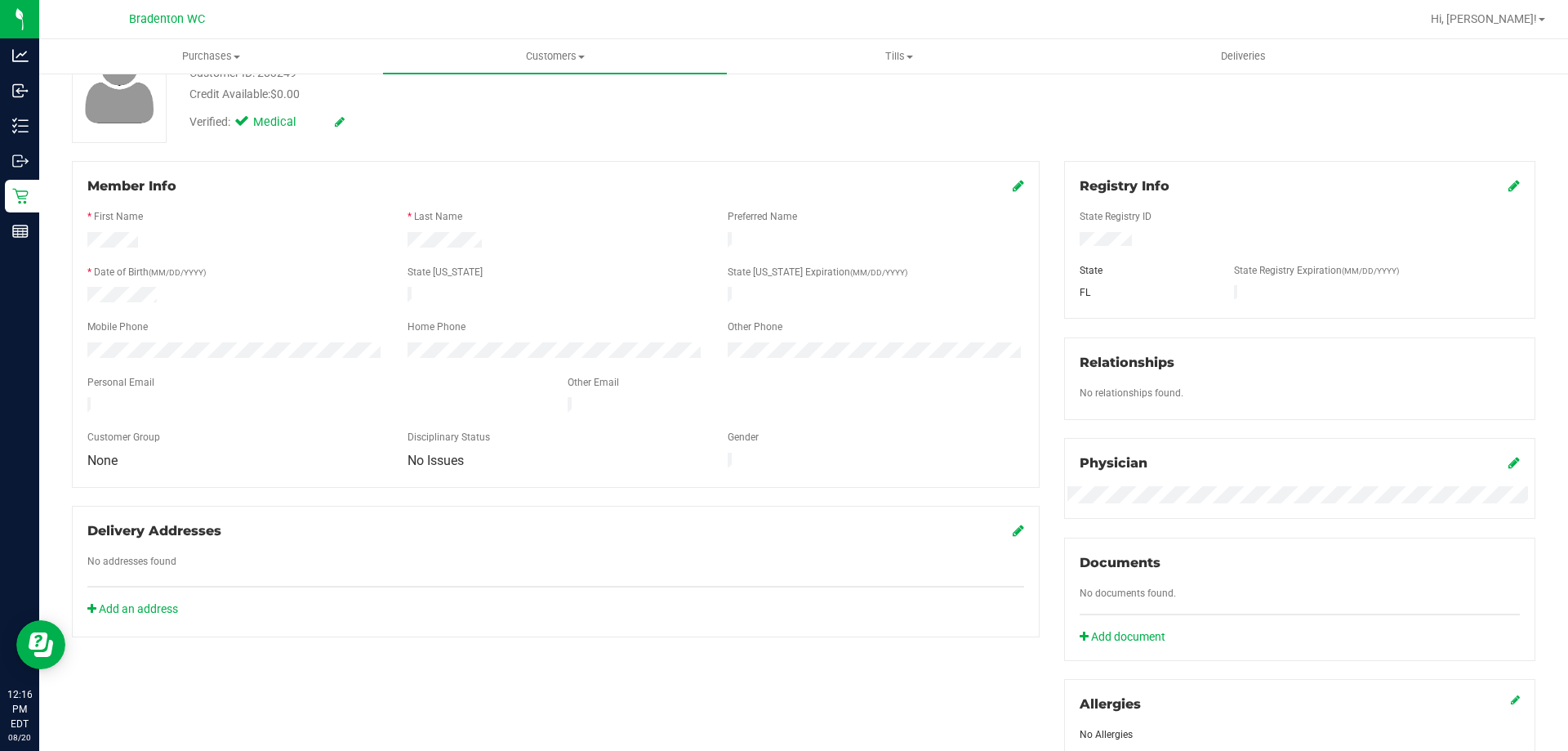
scroll to position [82, 0]
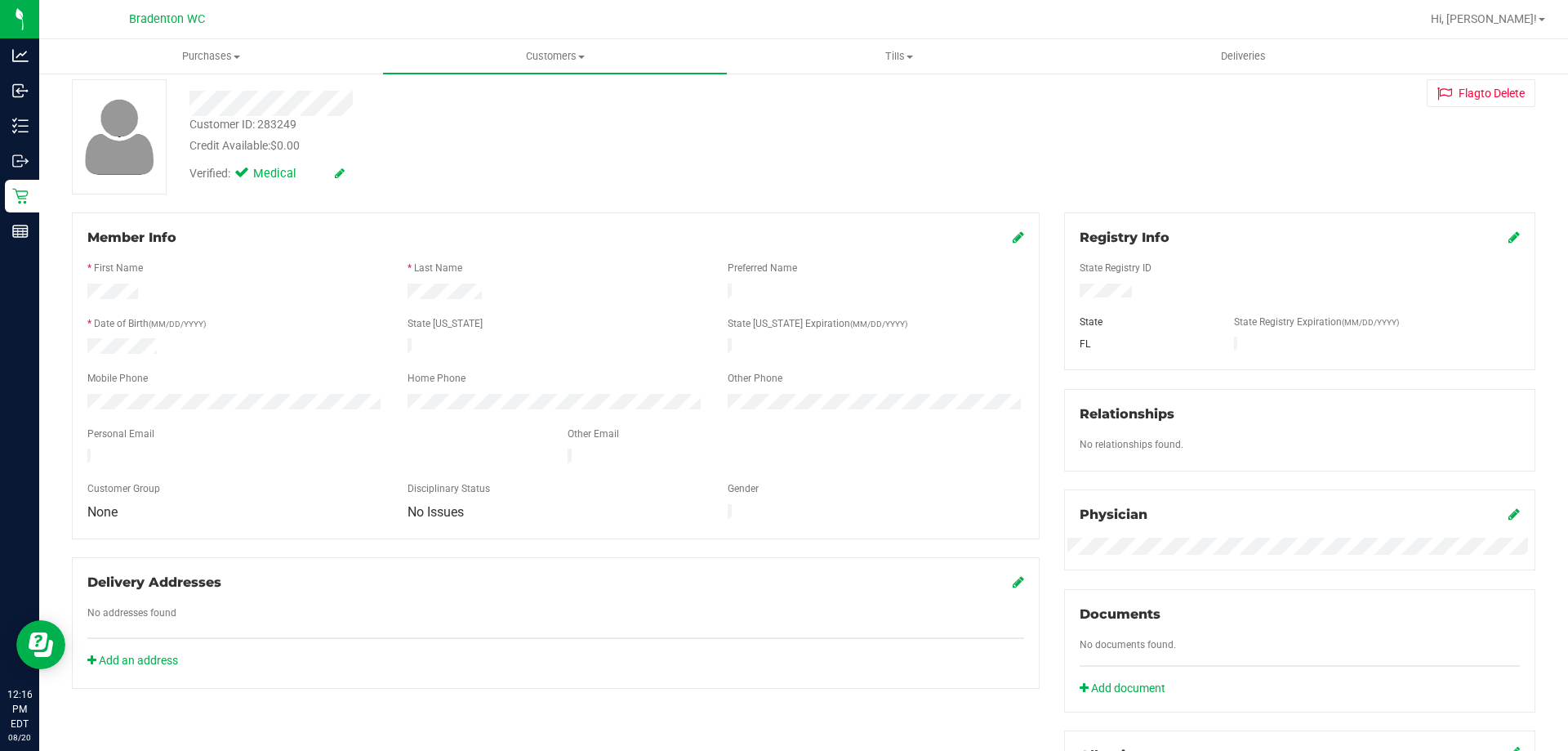
click at [1012, 241] on icon at bounding box center [1018, 236] width 11 height 13
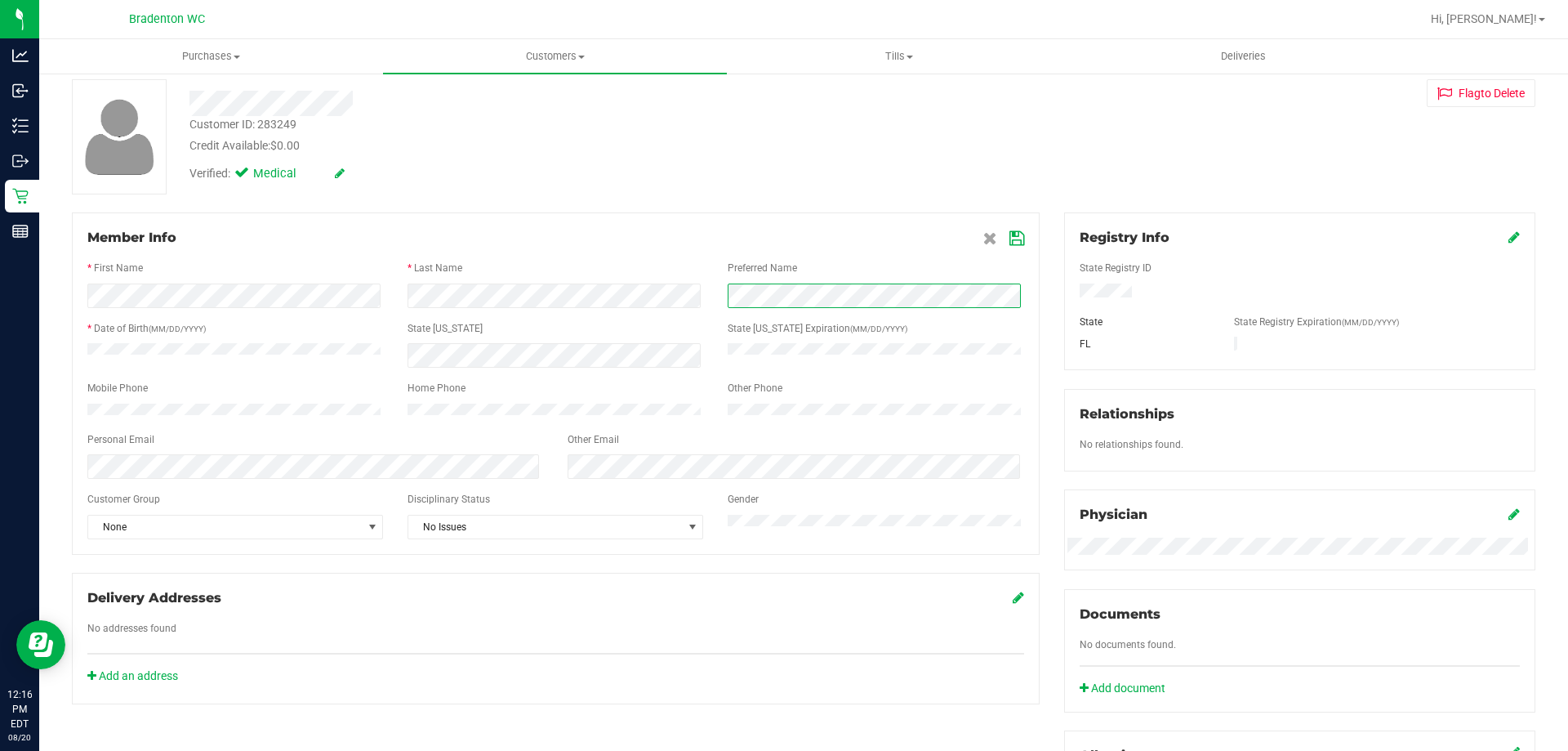
click at [647, 314] on form "Member Info * First Name * Last Name Preferred Name * Date of Birth (MM/DD/YYYY…" at bounding box center [556, 383] width 937 height 311
click at [1009, 238] on icon at bounding box center [1016, 238] width 15 height 13
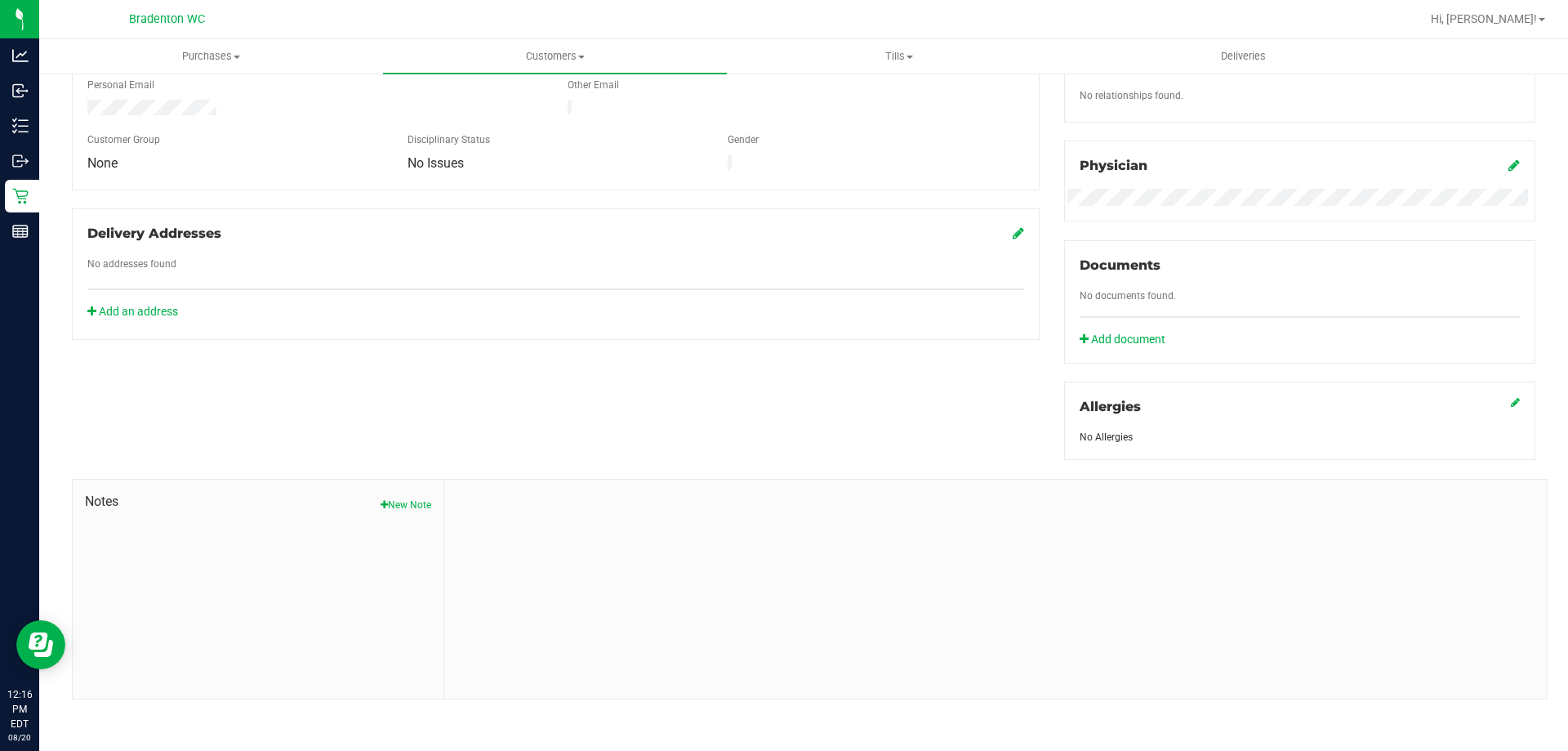
scroll to position [0, 0]
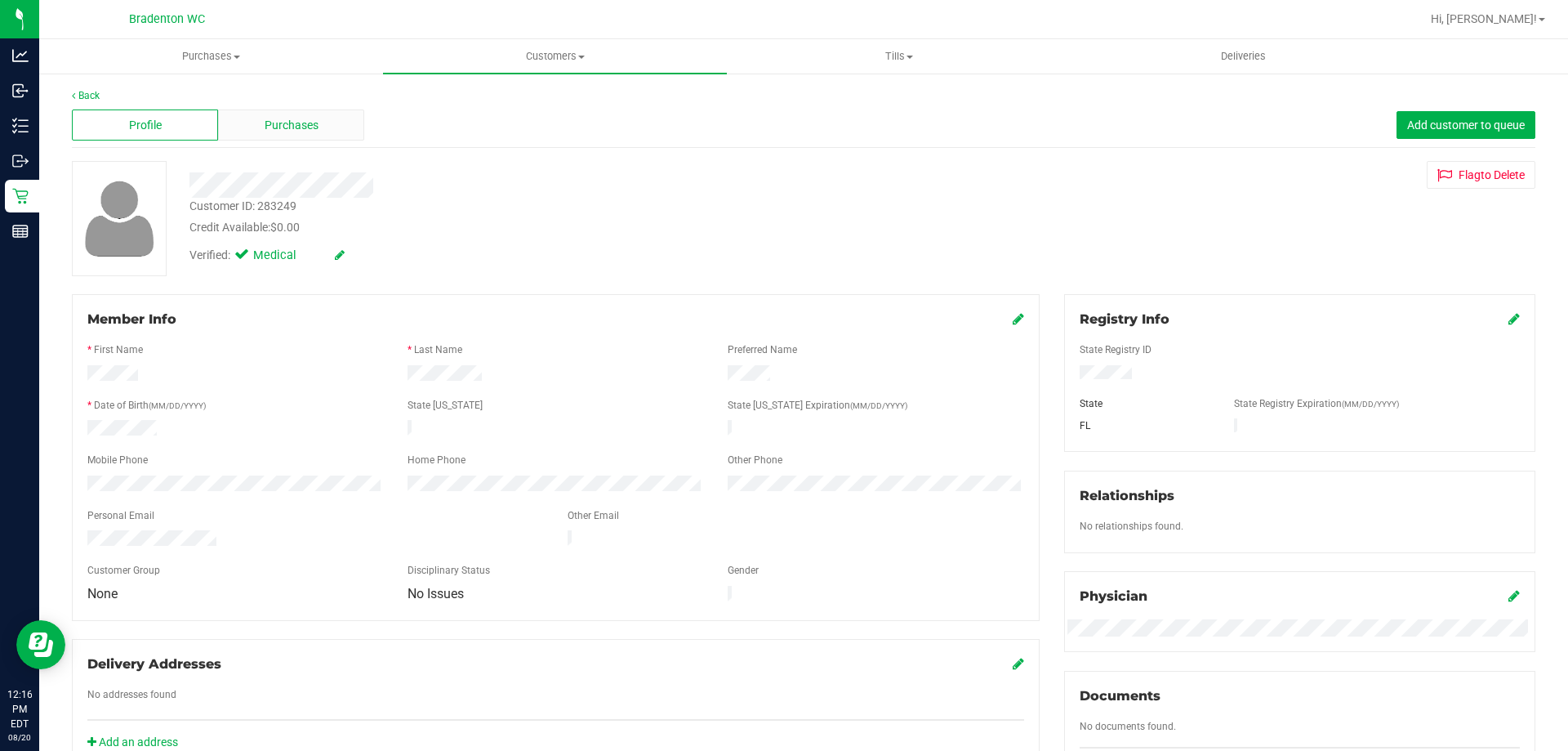
click at [264, 128] on span "Purchases" at bounding box center [291, 125] width 54 height 17
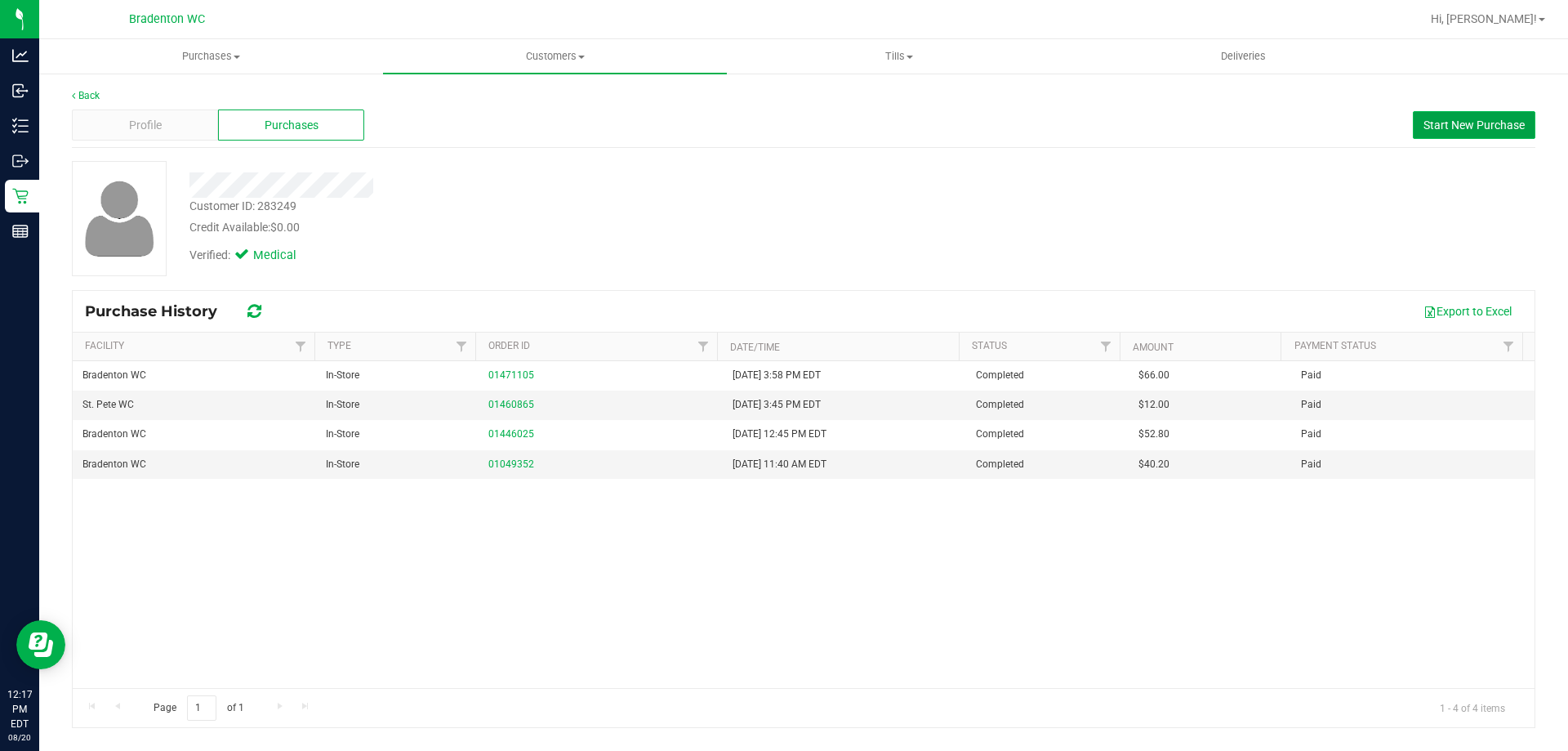
click at [1434, 125] on span "Start New Purchase" at bounding box center [1474, 125] width 101 height 13
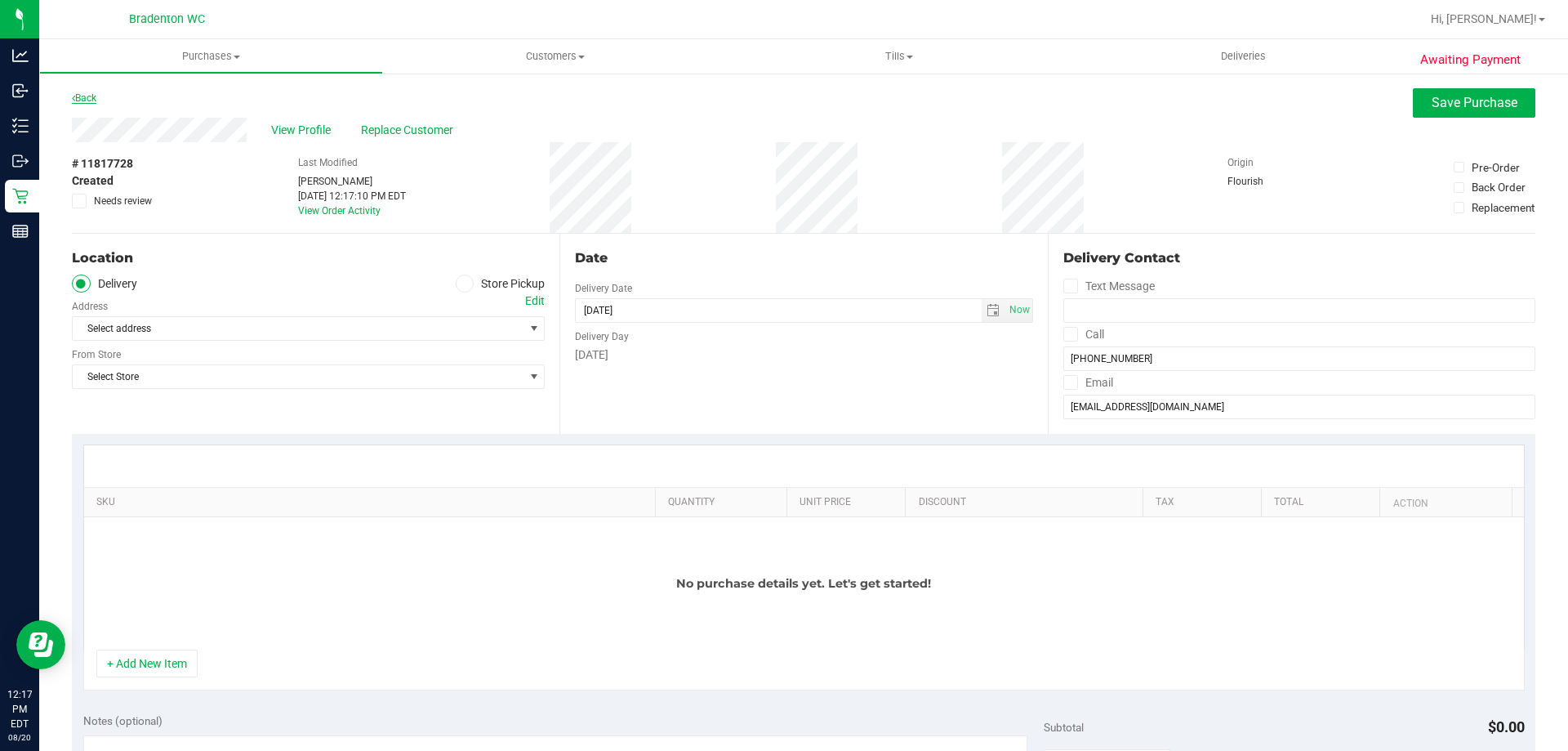
click at [96, 101] on link "Back" at bounding box center [84, 97] width 25 height 11
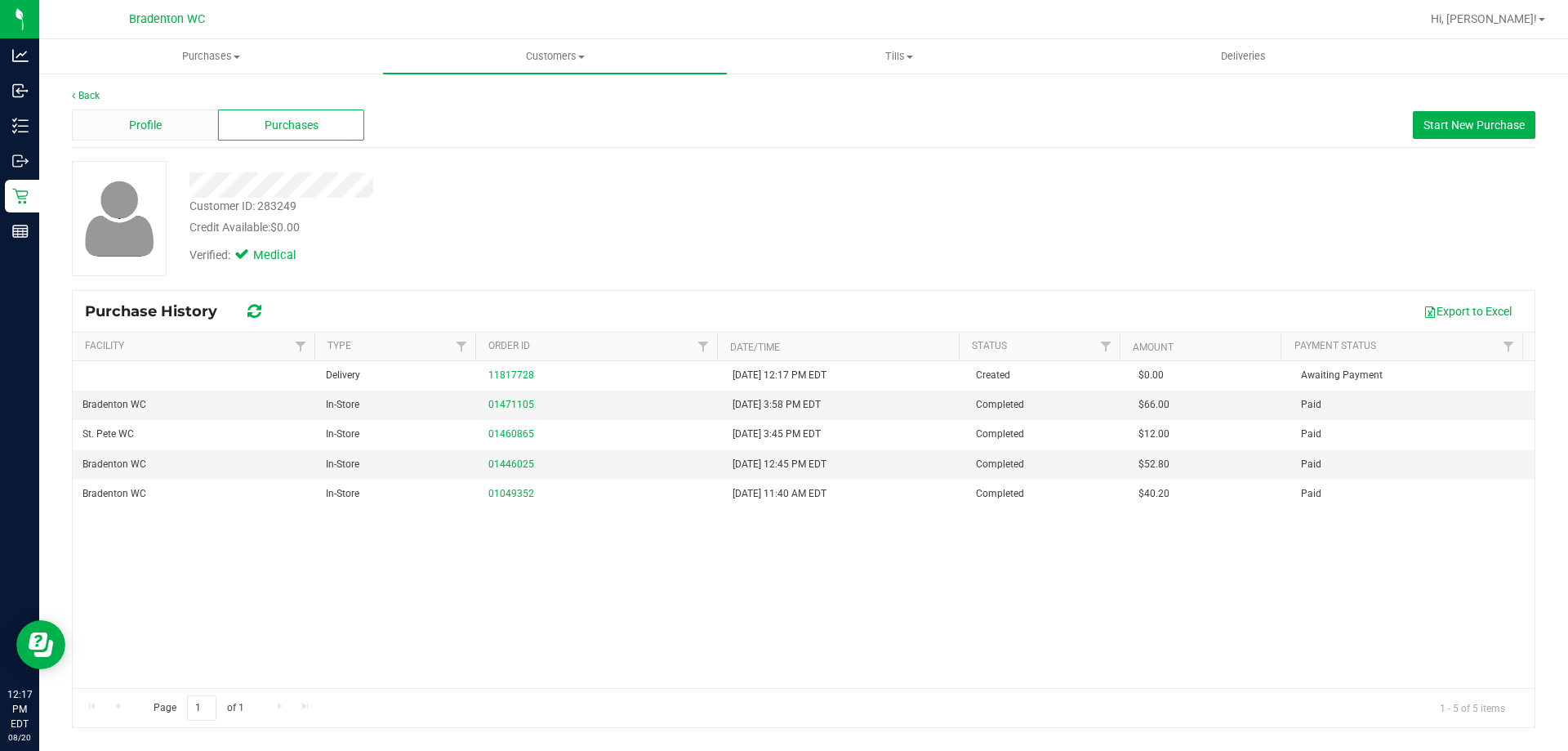
click at [176, 117] on div "Profile" at bounding box center [145, 125] width 146 height 31
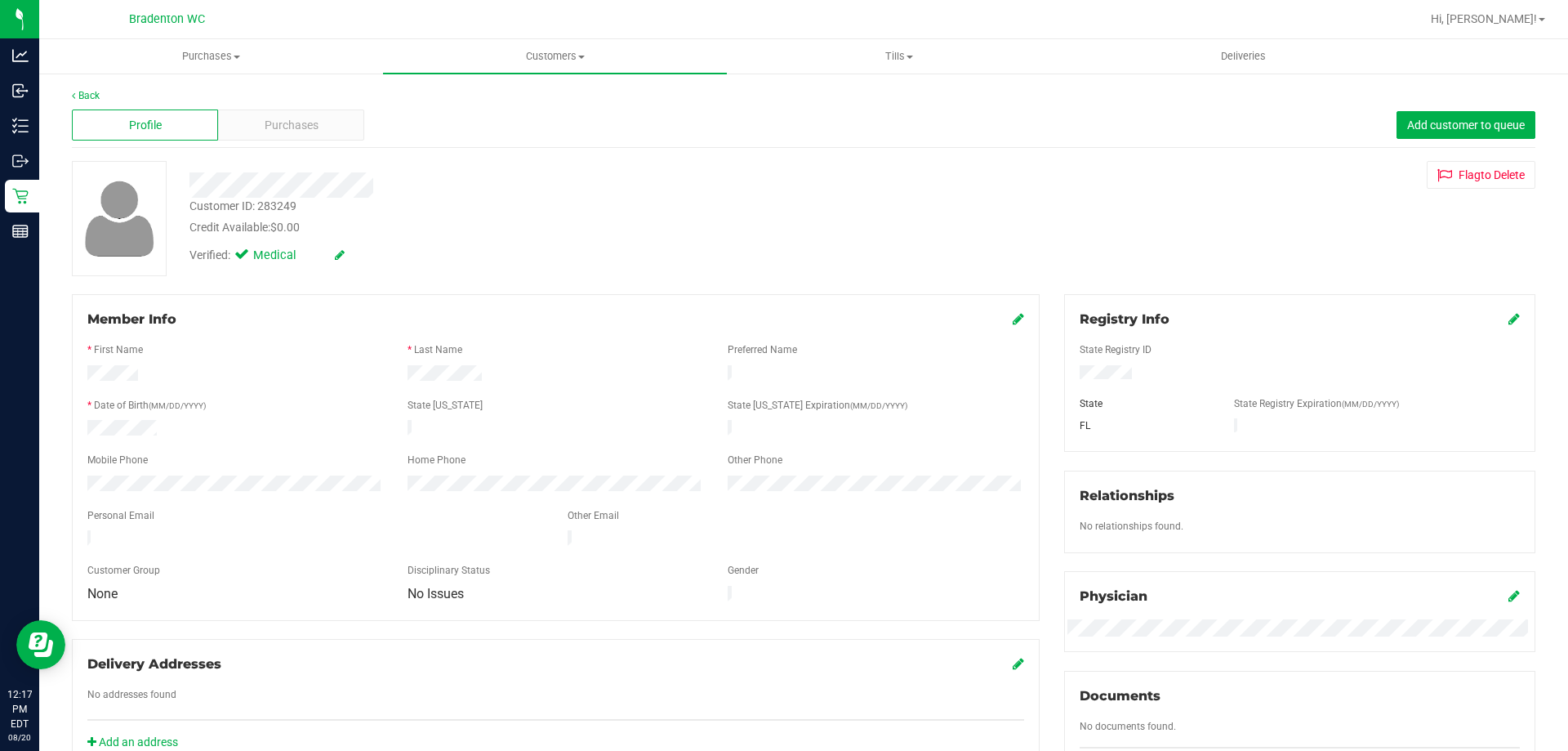
click at [100, 90] on div "Back" at bounding box center [804, 95] width 1463 height 15
drag, startPoint x: 100, startPoint y: 95, endPoint x: 78, endPoint y: 102, distance: 23.1
click at [100, 96] on div "Back" at bounding box center [804, 95] width 1463 height 15
click at [80, 99] on link "Back" at bounding box center [86, 95] width 27 height 11
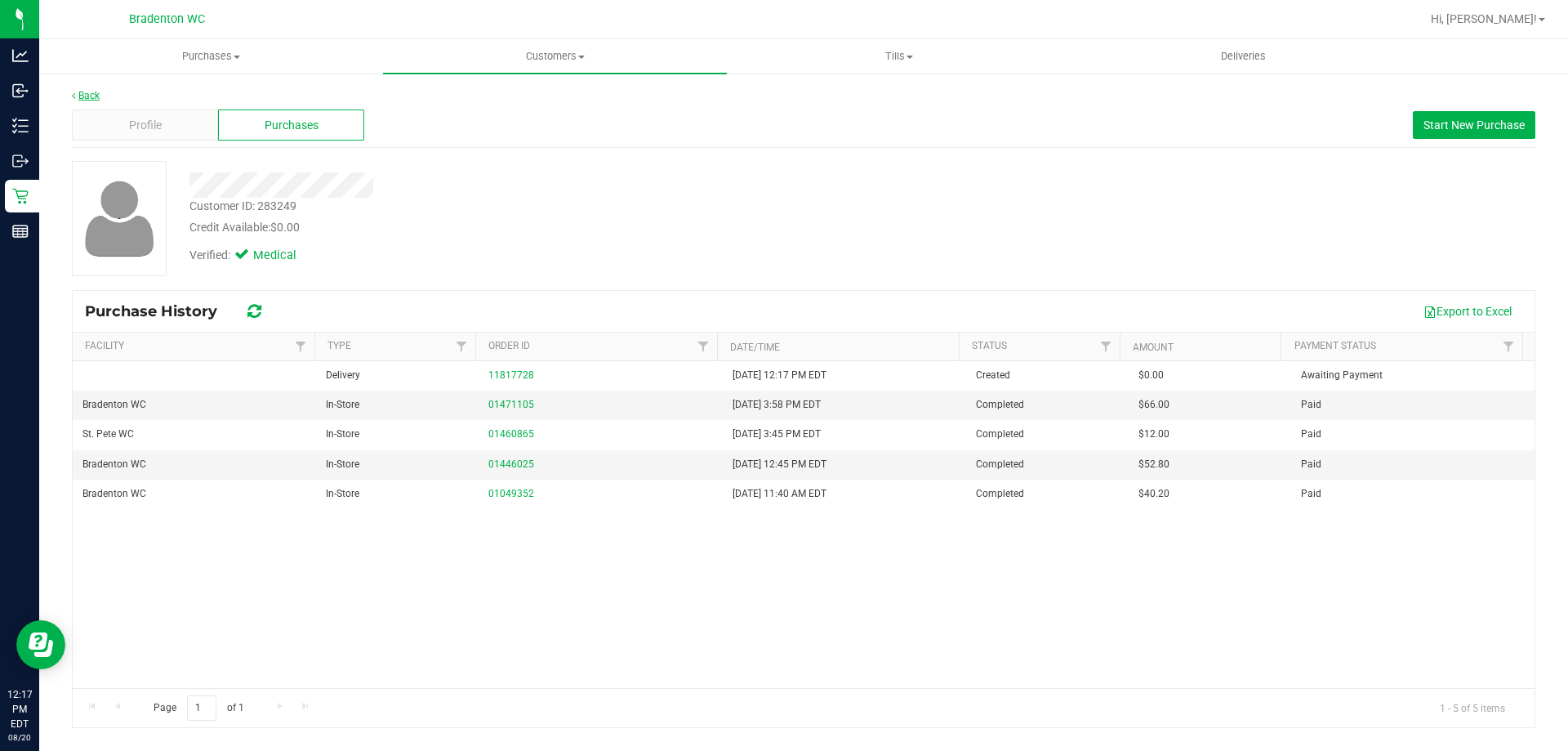
click at [98, 94] on link "Back" at bounding box center [86, 95] width 27 height 11
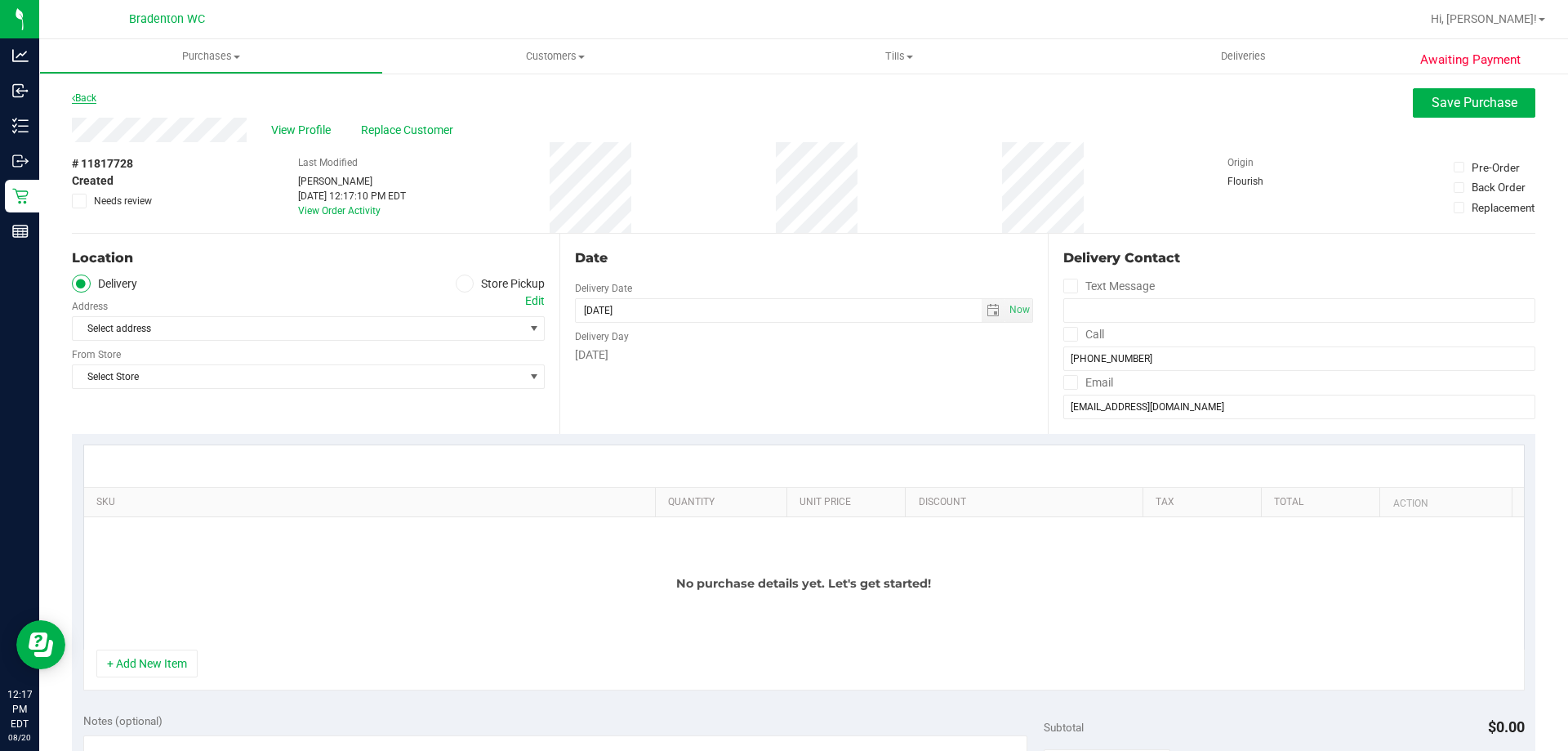
click at [92, 103] on link "Back" at bounding box center [84, 97] width 25 height 11
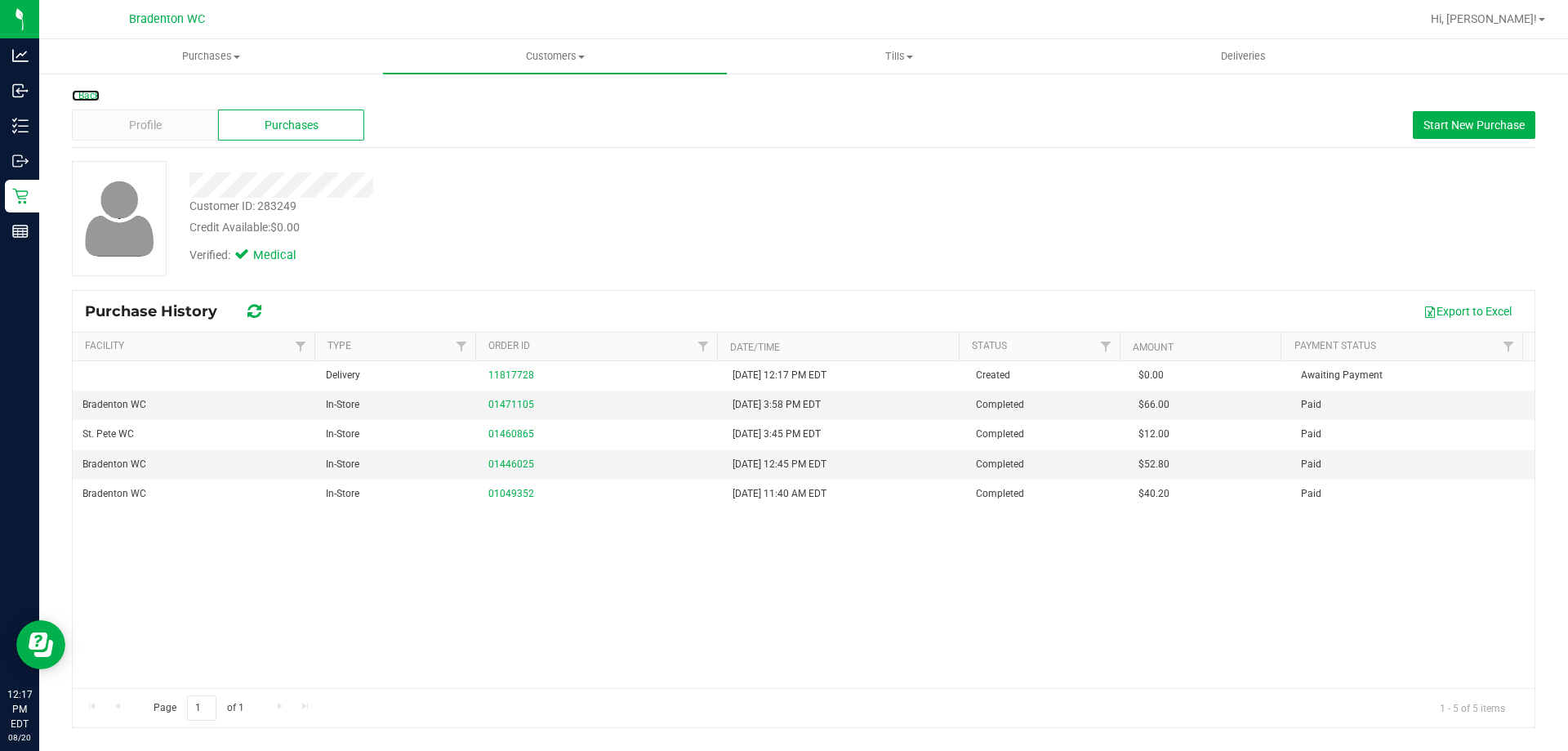
click at [94, 89] on div "Back" at bounding box center [804, 95] width 1463 height 15
click at [496, 60] on span "Customers" at bounding box center [555, 56] width 343 height 15
click at [557, 50] on span "Customers" at bounding box center [555, 56] width 343 height 15
click at [562, 53] on span "Customers" at bounding box center [555, 56] width 343 height 15
click at [471, 95] on span "All customers" at bounding box center [441, 99] width 118 height 14
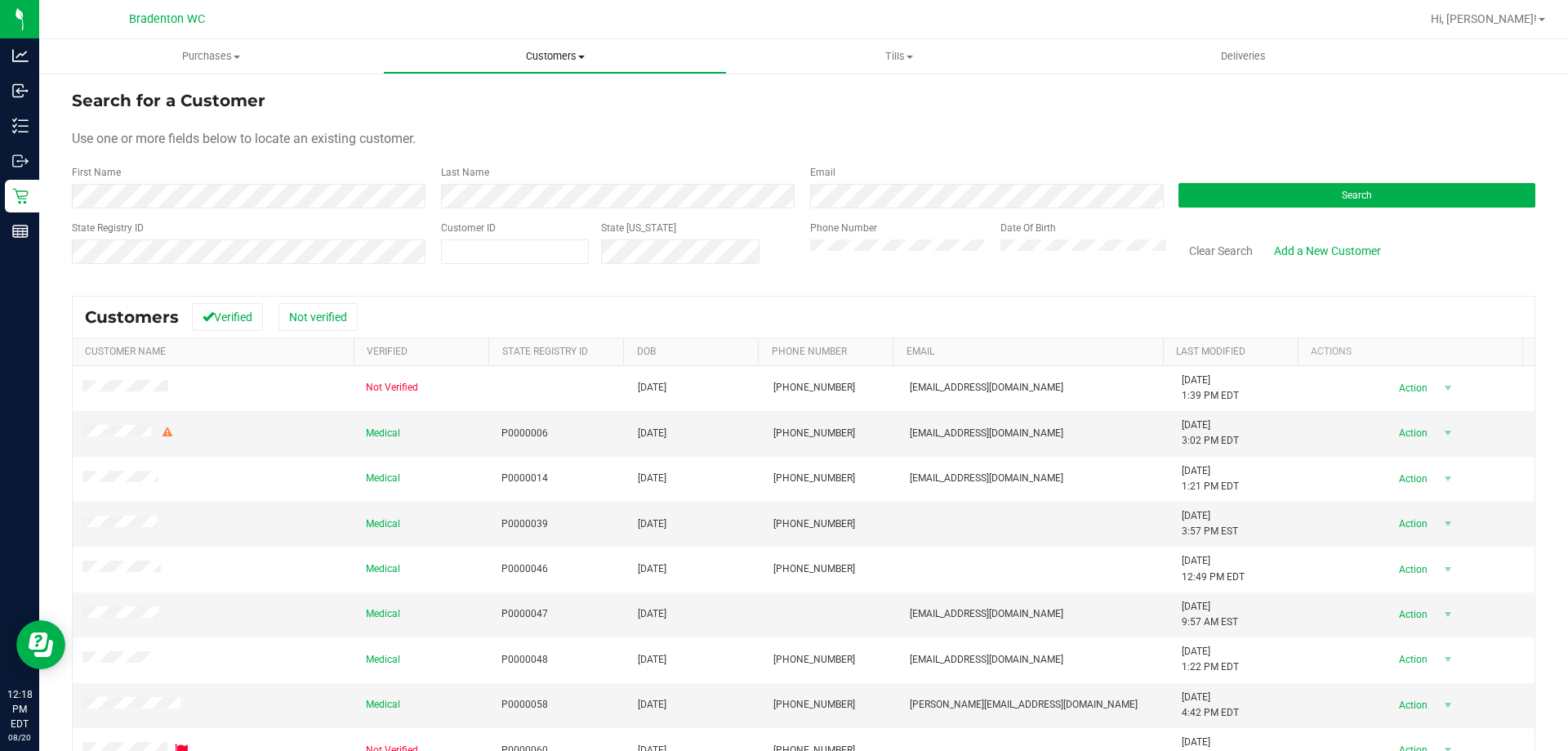
click at [580, 61] on span "Customers" at bounding box center [555, 56] width 342 height 15
click at [216, 54] on span "Purchases" at bounding box center [211, 56] width 342 height 15
click at [904, 48] on uib-tab-heading "Tills Manage tills Reconcile e-payments" at bounding box center [898, 57] width 342 height 33
click at [562, 47] on uib-tab-heading "Customers All customers Add a new customer All physicians" at bounding box center [555, 57] width 342 height 33
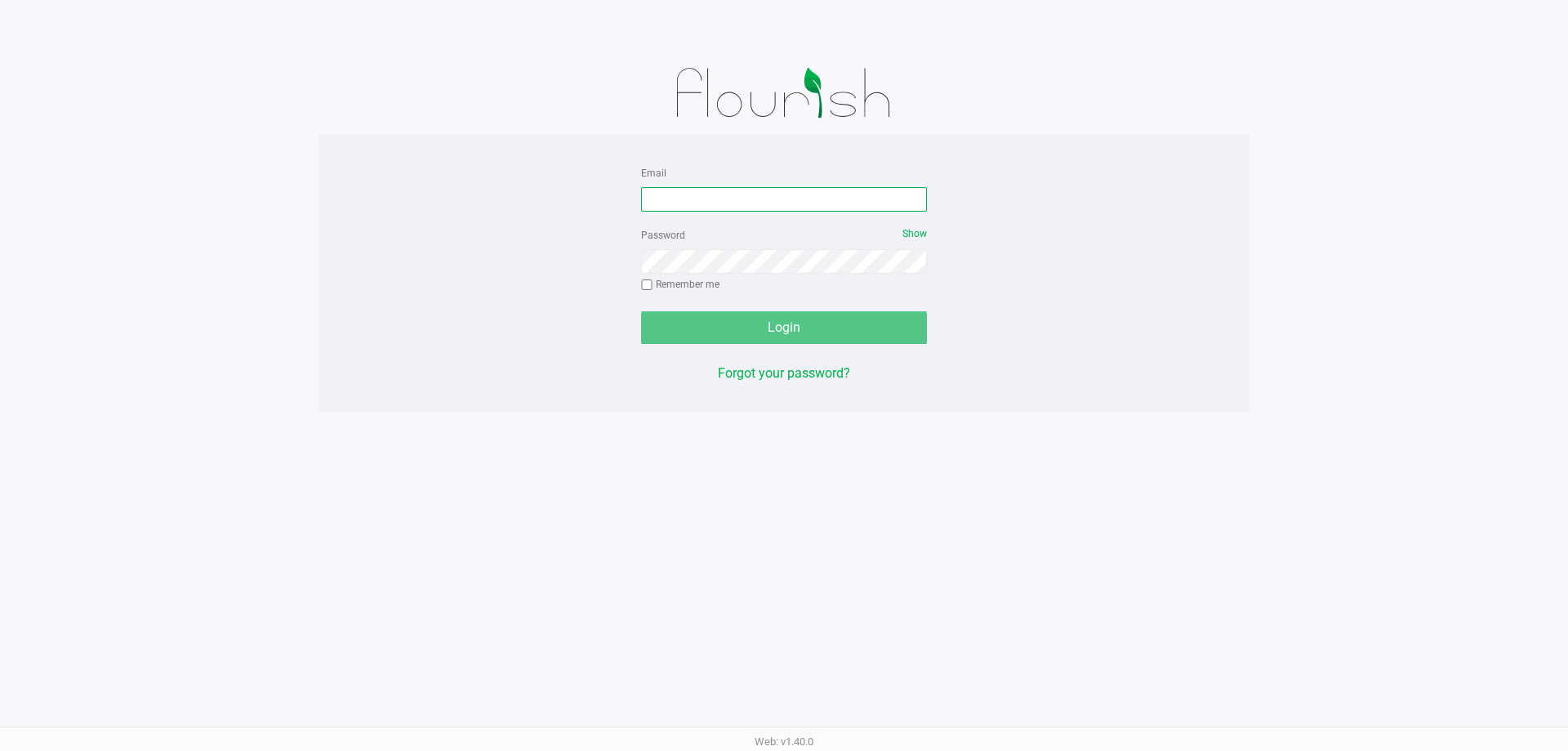
click at [746, 202] on input "Email" at bounding box center [783, 199] width 286 height 25
type input "[EMAIL_ADDRESS][DOMAIN_NAME]"
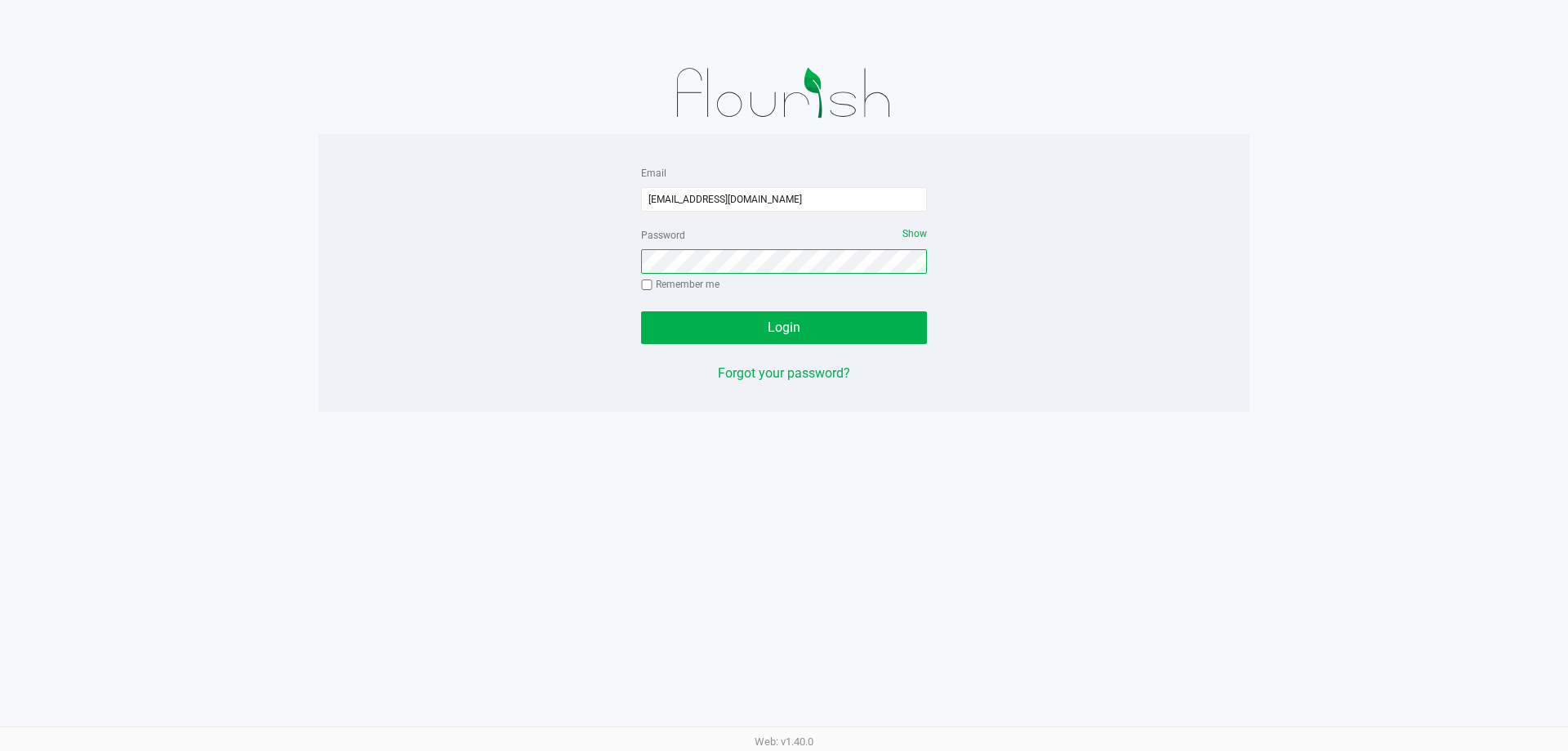
click at [641, 311] on button "Login" at bounding box center [783, 327] width 286 height 33
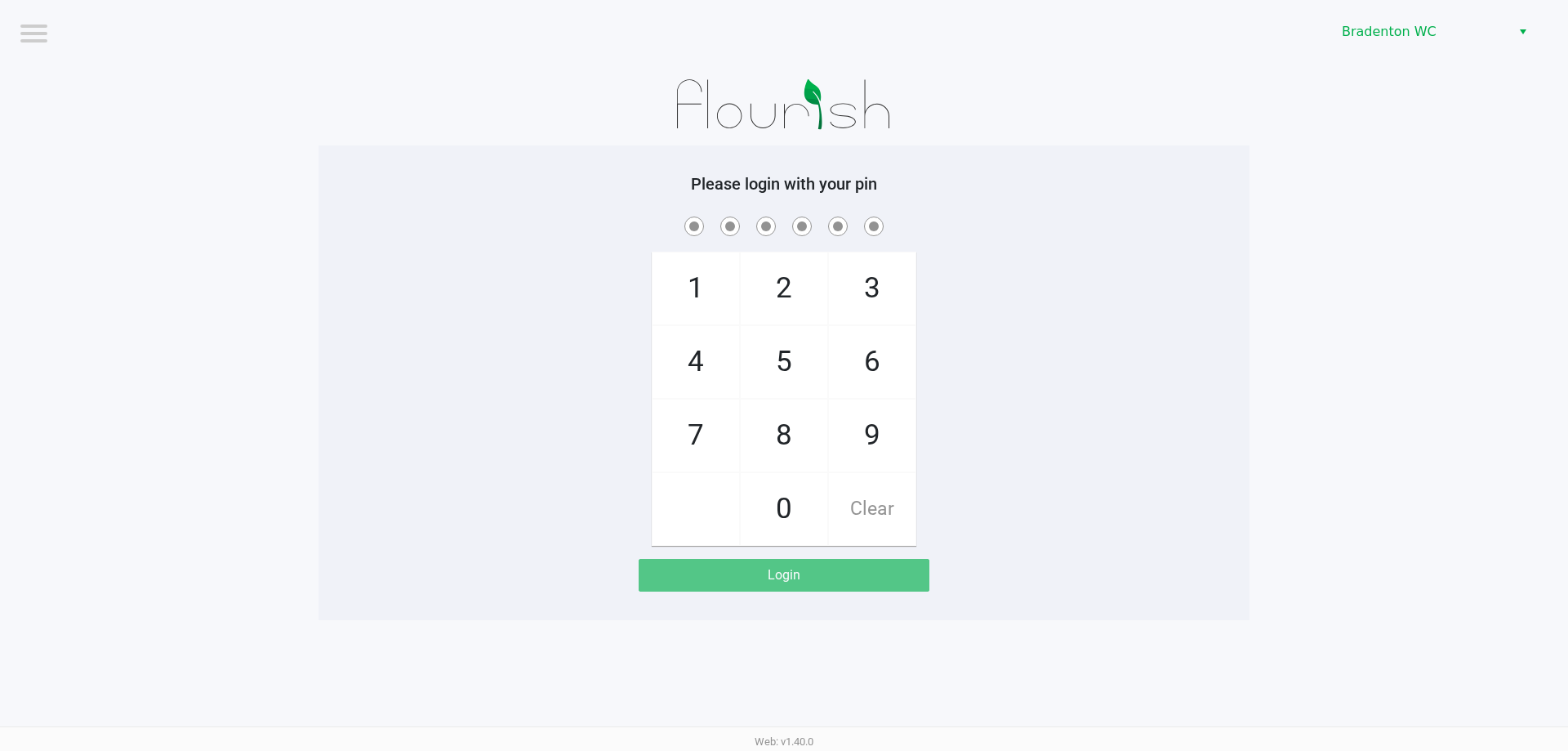
click at [793, 267] on span "2" at bounding box center [783, 289] width 87 height 72
checkbox input "true"
click at [793, 267] on span "2" at bounding box center [783, 289] width 87 height 72
checkbox input "true"
click at [793, 267] on span "2" at bounding box center [783, 289] width 87 height 72
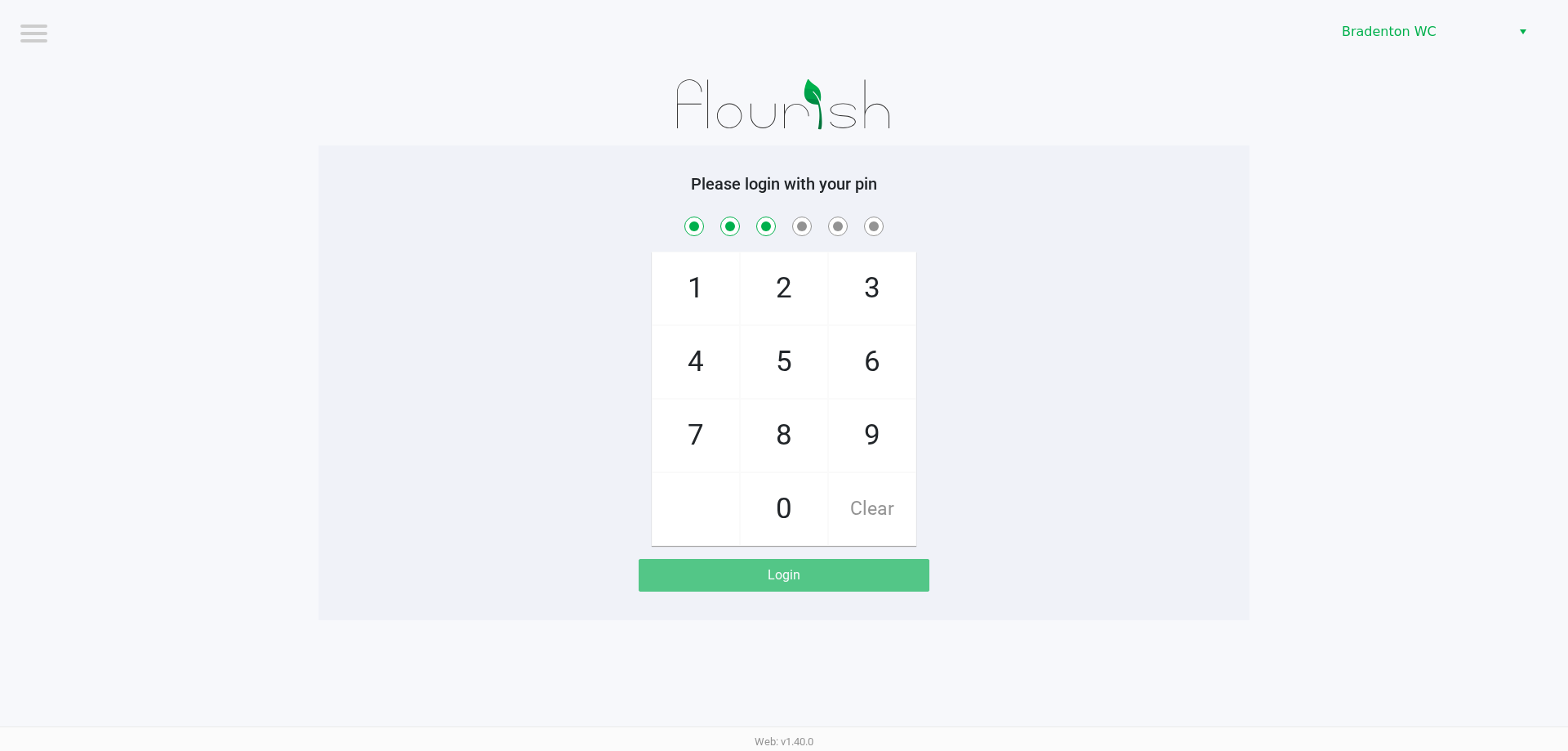
checkbox input "true"
click at [793, 267] on span "2" at bounding box center [783, 289] width 87 height 72
checkbox input "true"
drag, startPoint x: 885, startPoint y: 437, endPoint x: 878, endPoint y: 378, distance: 59.4
click at [884, 430] on span "9" at bounding box center [872, 436] width 87 height 72
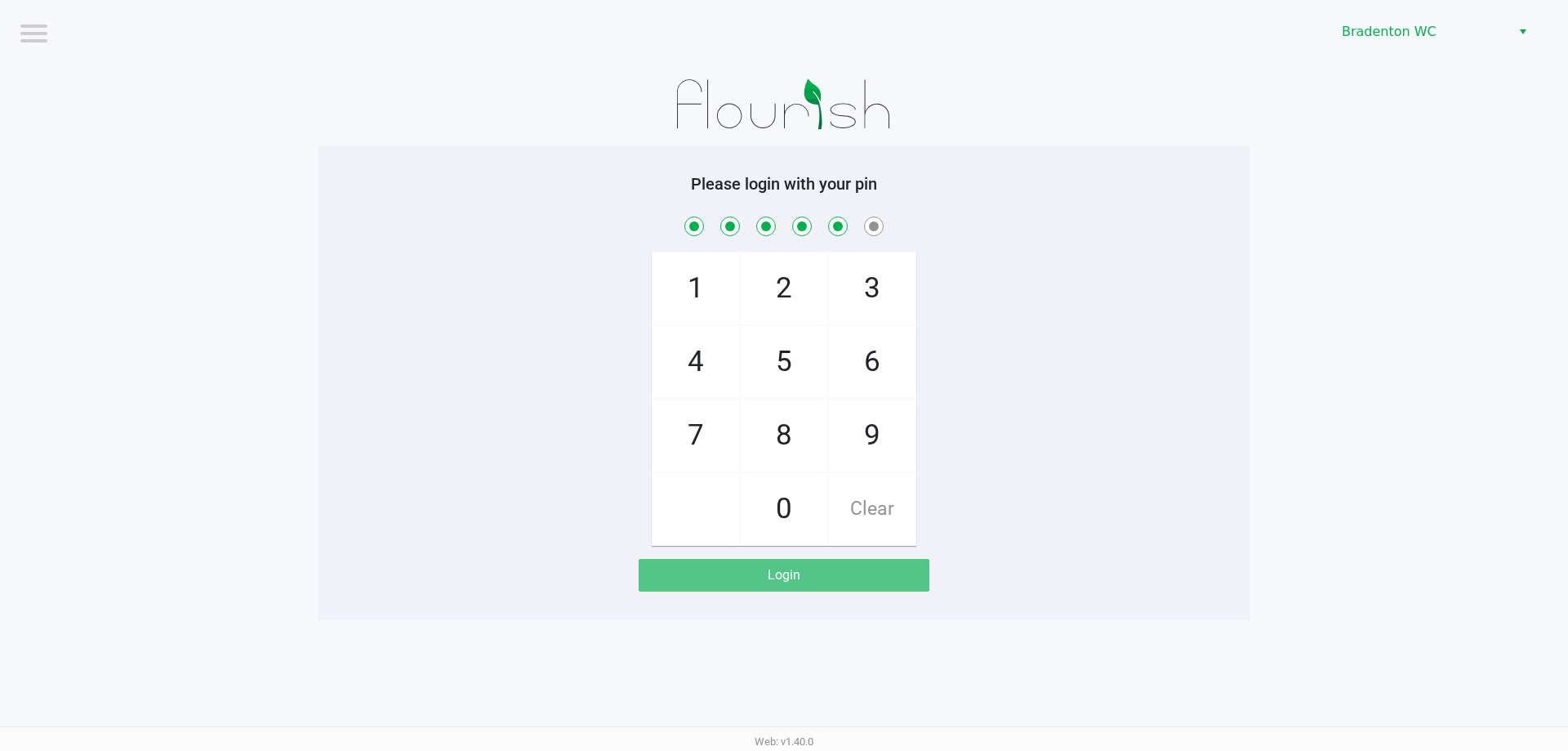
checkbox input "true"
click at [878, 364] on span "6" at bounding box center [872, 362] width 87 height 72
checkbox input "true"
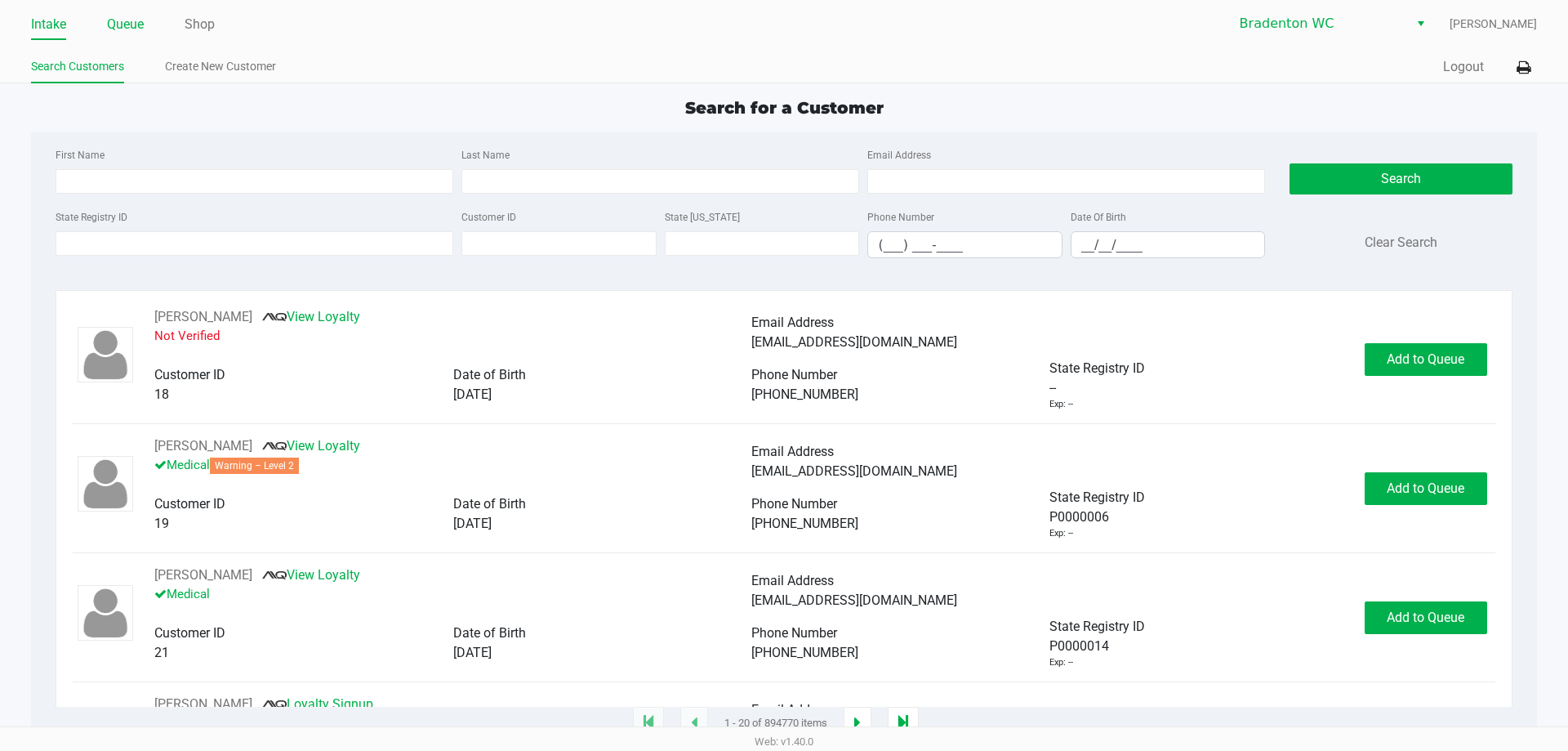
click at [121, 30] on link "Queue" at bounding box center [125, 24] width 37 height 23
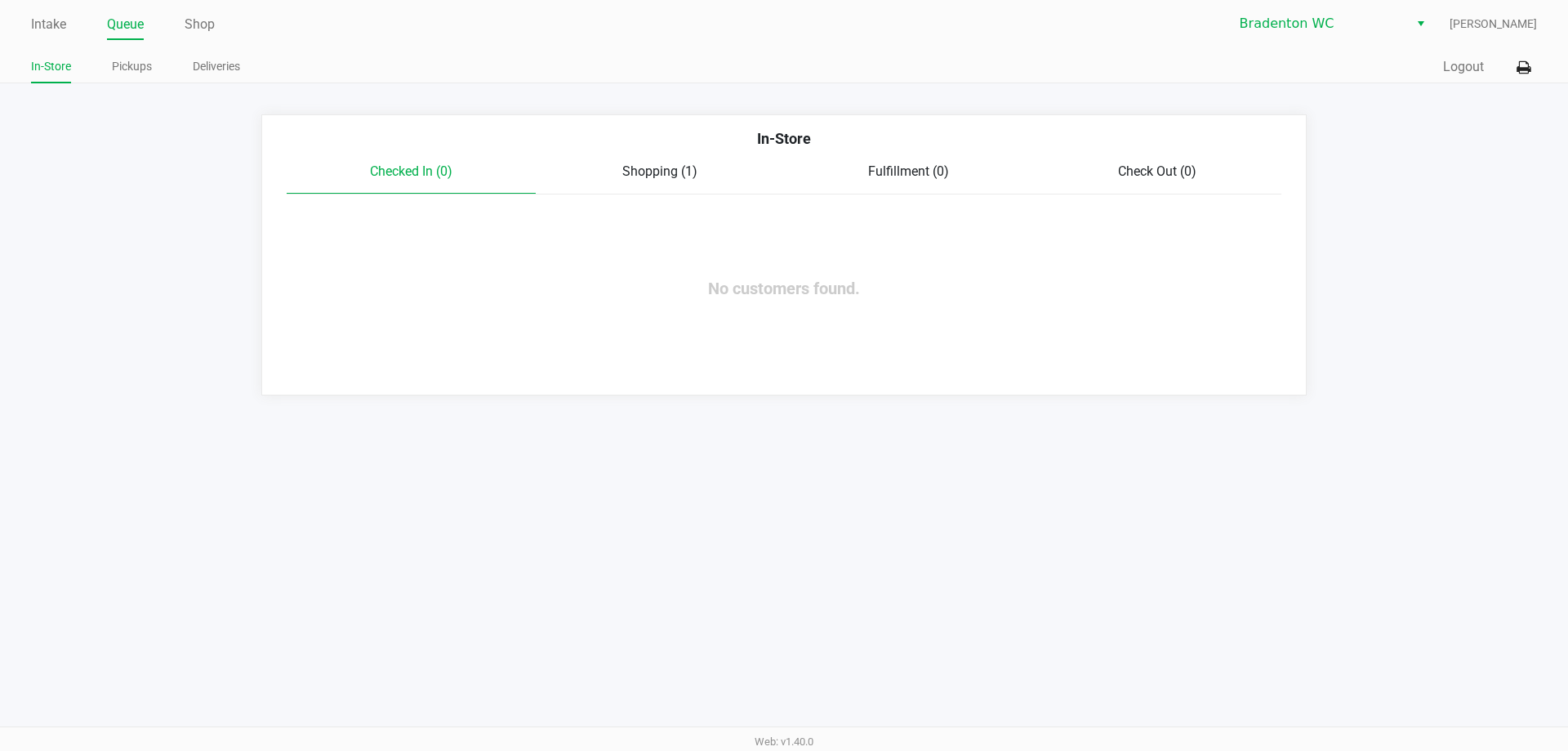
click at [921, 167] on span "Fulfillment (0)" at bounding box center [909, 171] width 81 height 15
click at [207, 27] on link "Shop" at bounding box center [199, 24] width 30 height 23
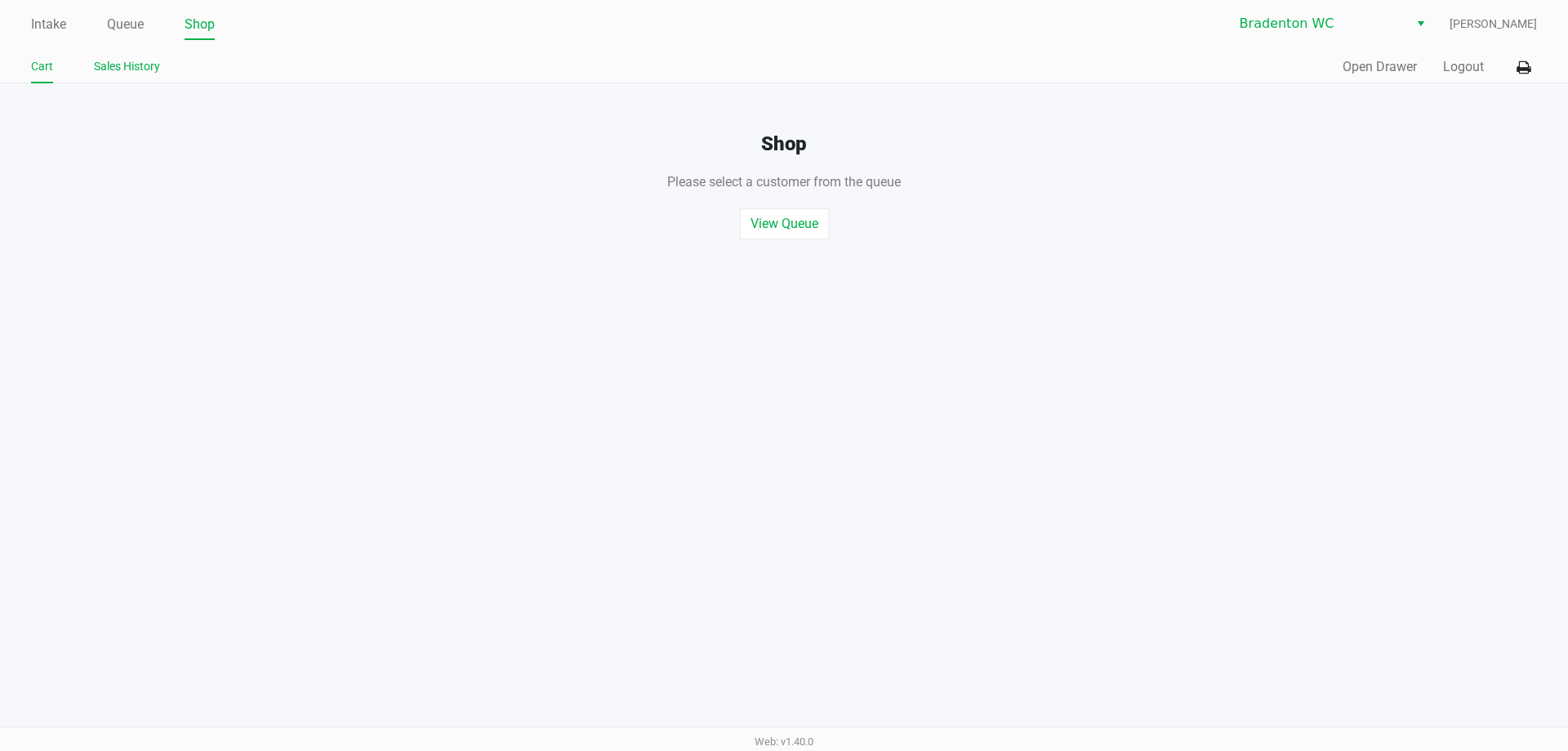
click at [102, 64] on link "Sales History" at bounding box center [126, 67] width 66 height 21
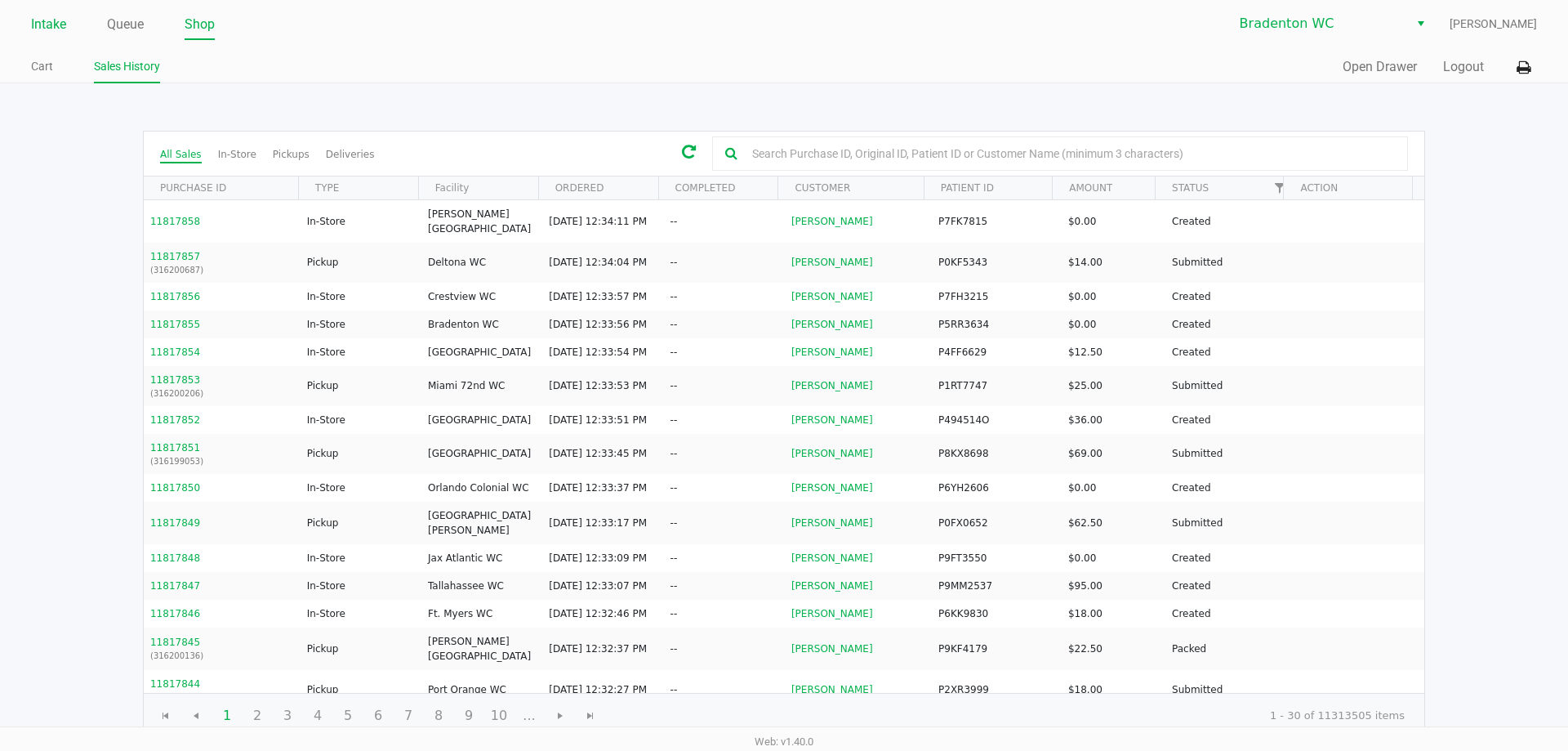
click at [48, 35] on link "Intake" at bounding box center [48, 24] width 35 height 23
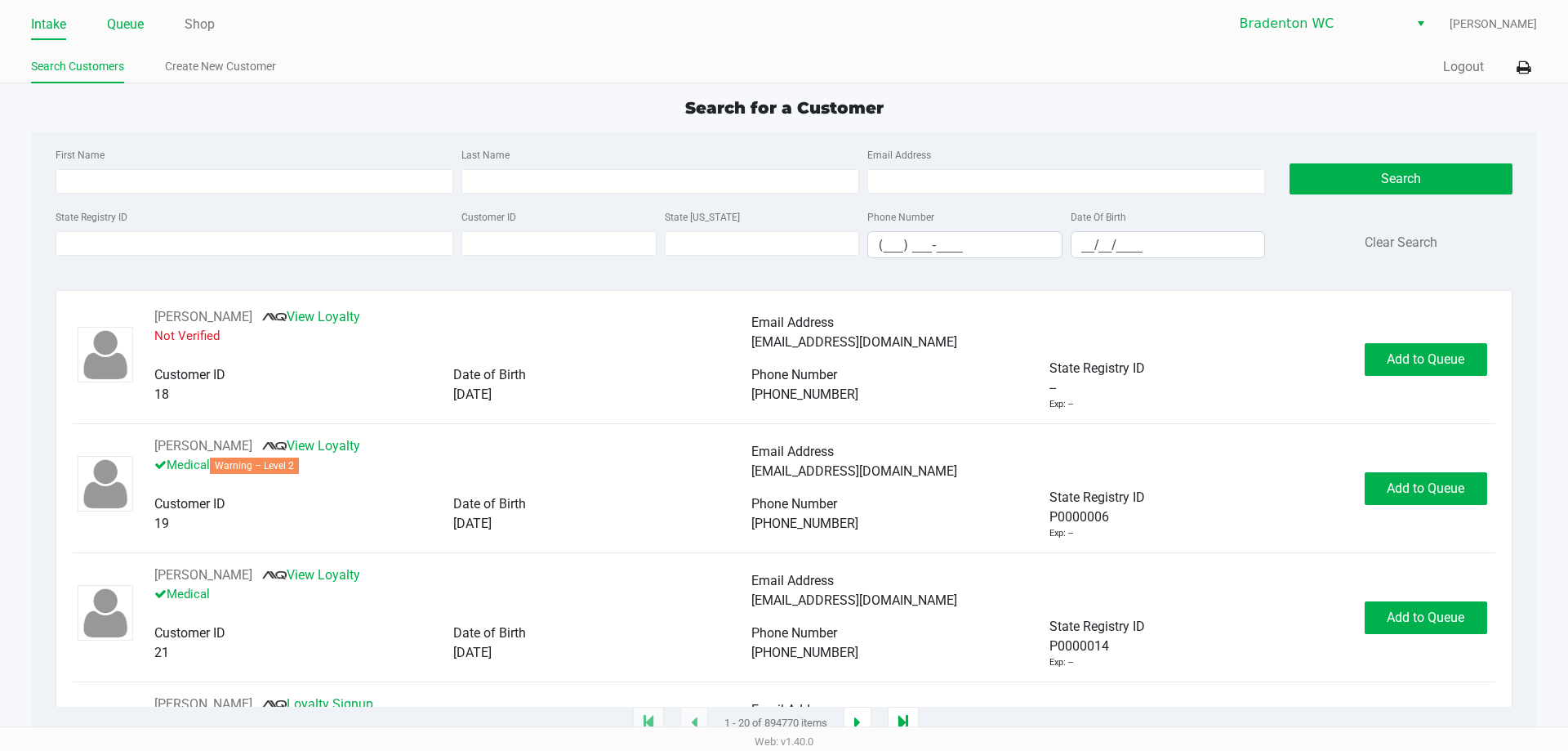
click at [125, 18] on link "Queue" at bounding box center [125, 24] width 37 height 23
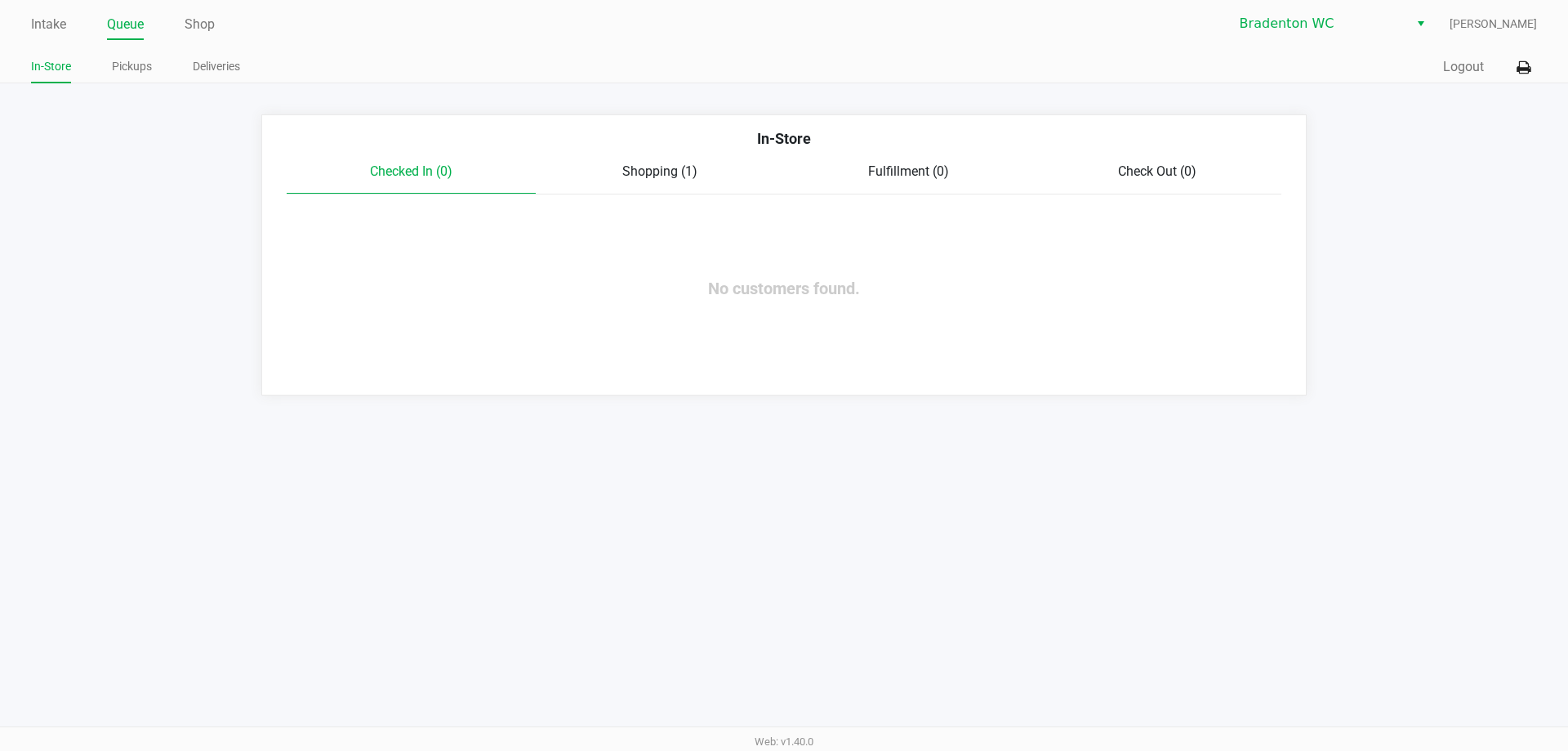
click at [675, 168] on span "Shopping (1)" at bounding box center [659, 171] width 75 height 15
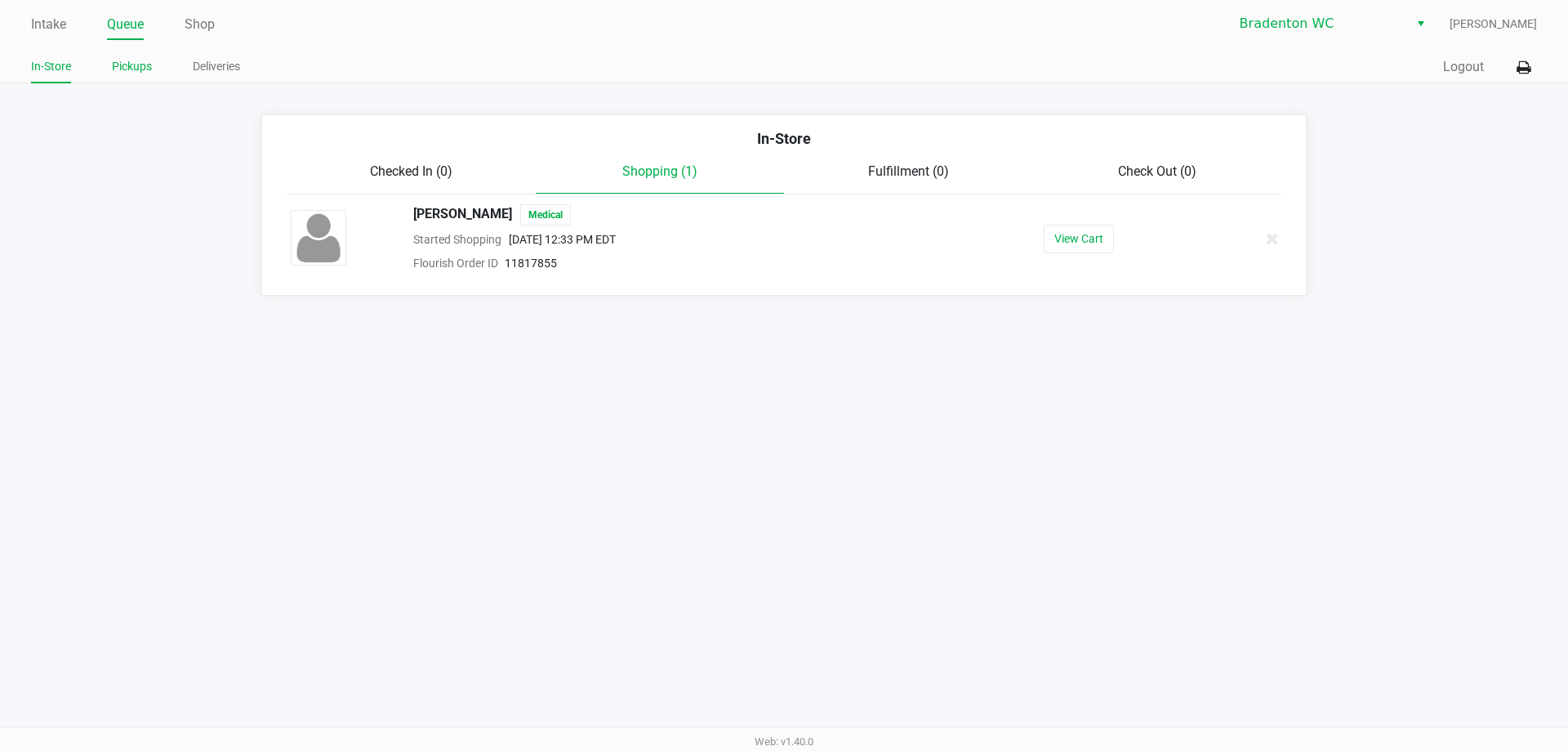
click at [124, 72] on link "Pickups" at bounding box center [131, 67] width 40 height 21
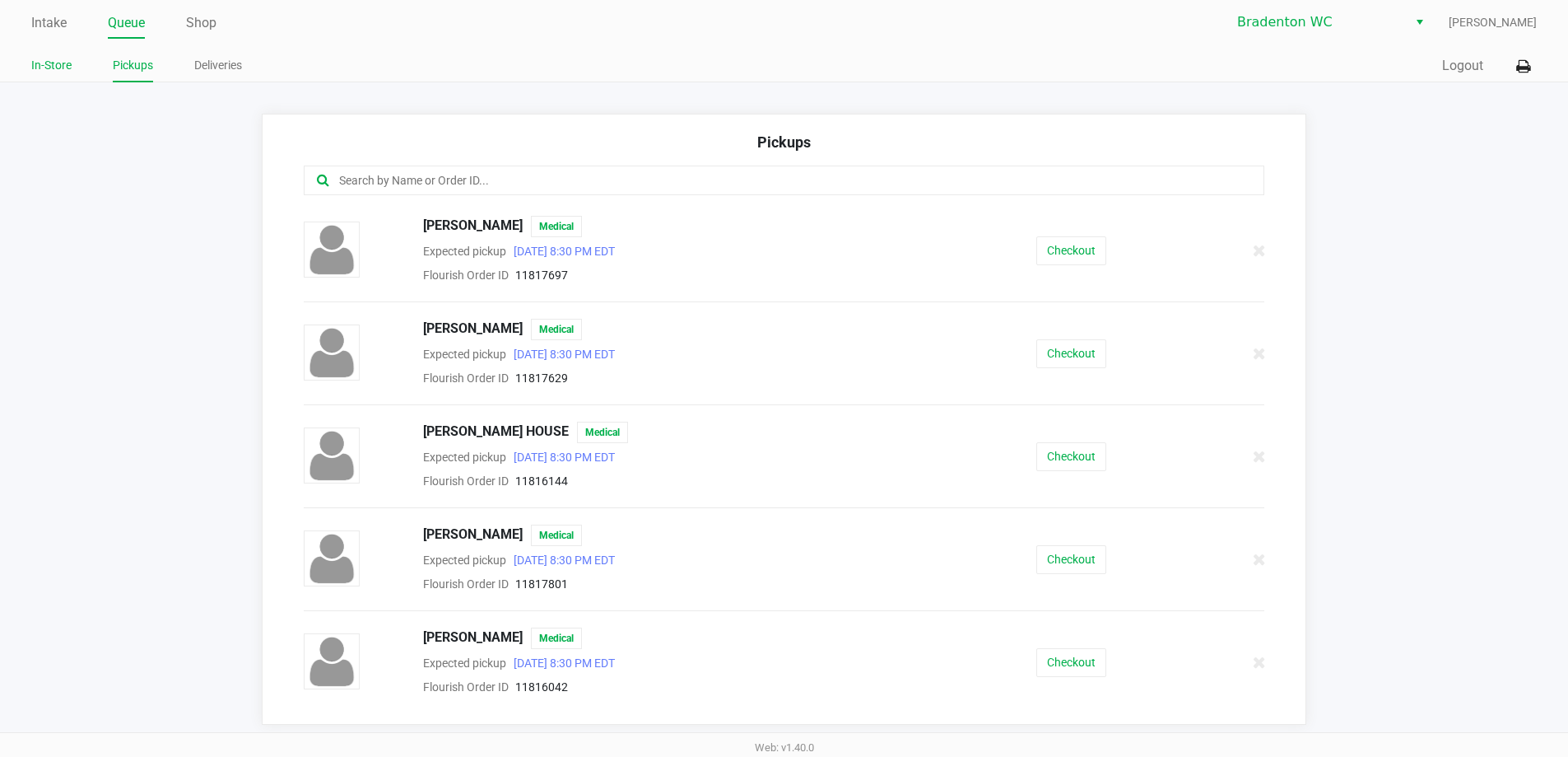
click at [44, 64] on link "In-Store" at bounding box center [51, 66] width 41 height 21
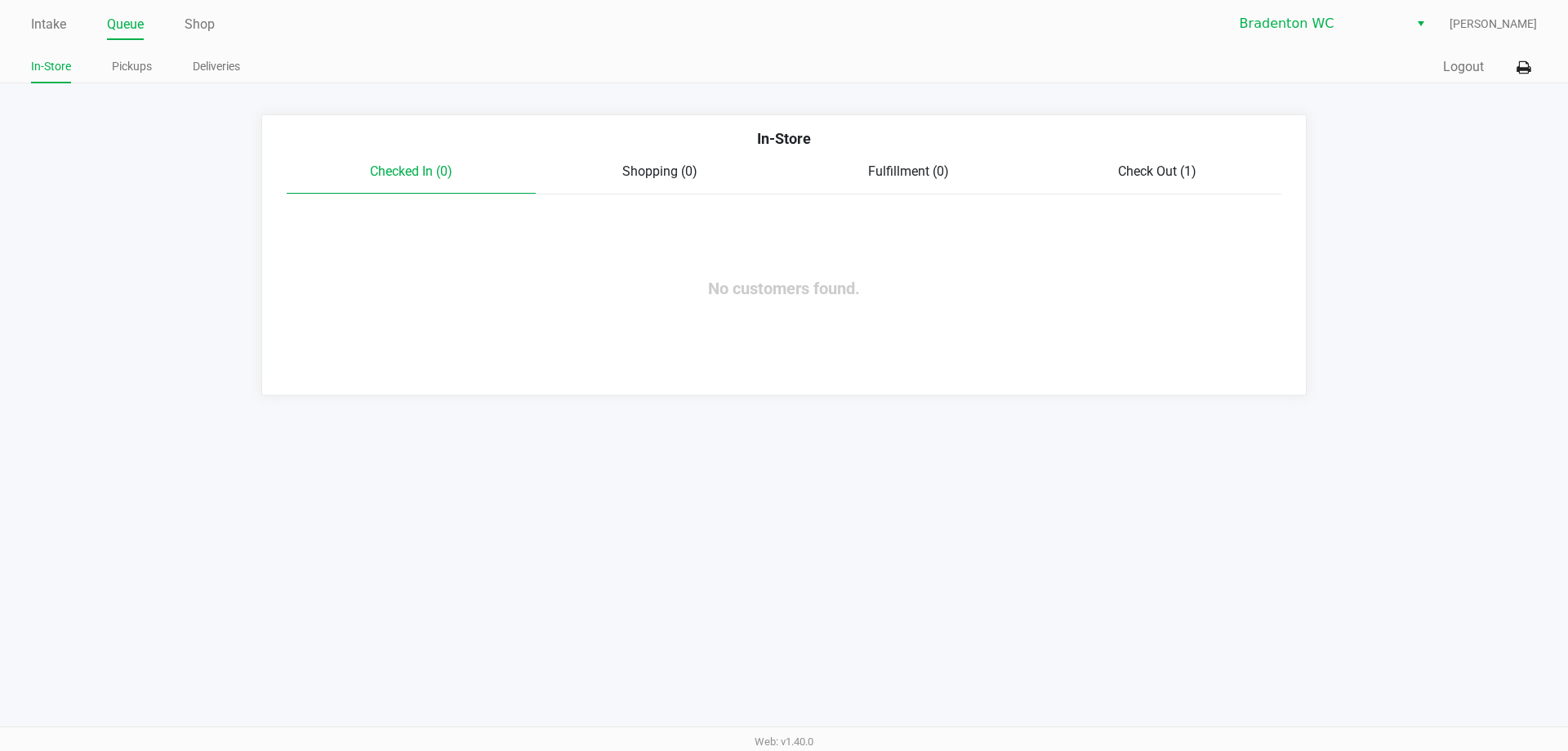
click at [1140, 159] on div "In-Store" at bounding box center [784, 144] width 1019 height 34
drag, startPoint x: 1140, startPoint y: 162, endPoint x: 1145, endPoint y: 170, distance: 9.4
click at [1145, 170] on div "Check Out (1)" at bounding box center [1158, 171] width 249 height 20
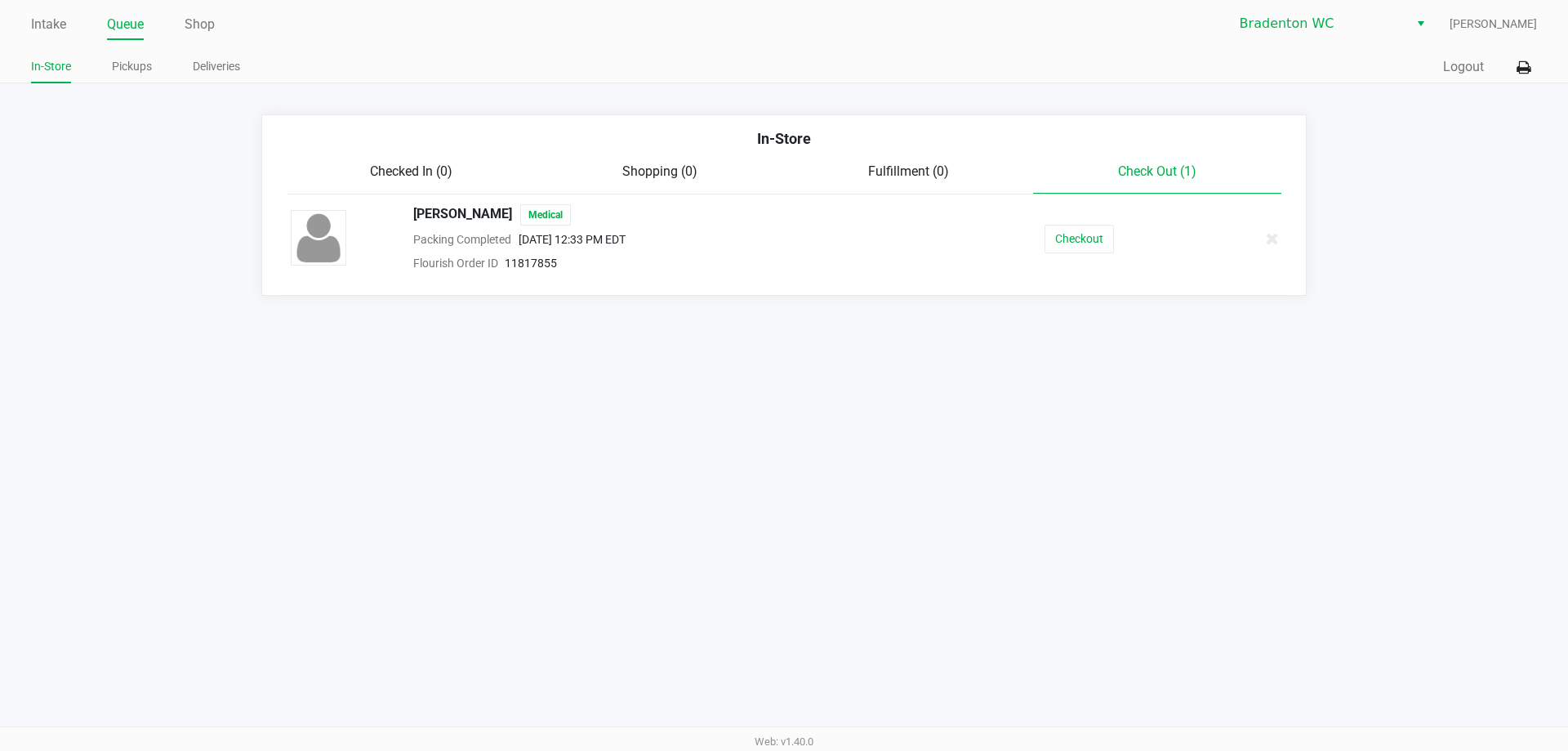
click at [36, 8] on div "Intake Queue Shop Bradenton WC [PERSON_NAME] In-Store Pickups Deliveries Quick …" at bounding box center [784, 41] width 1568 height 83
click at [52, 31] on link "Intake" at bounding box center [48, 24] width 35 height 23
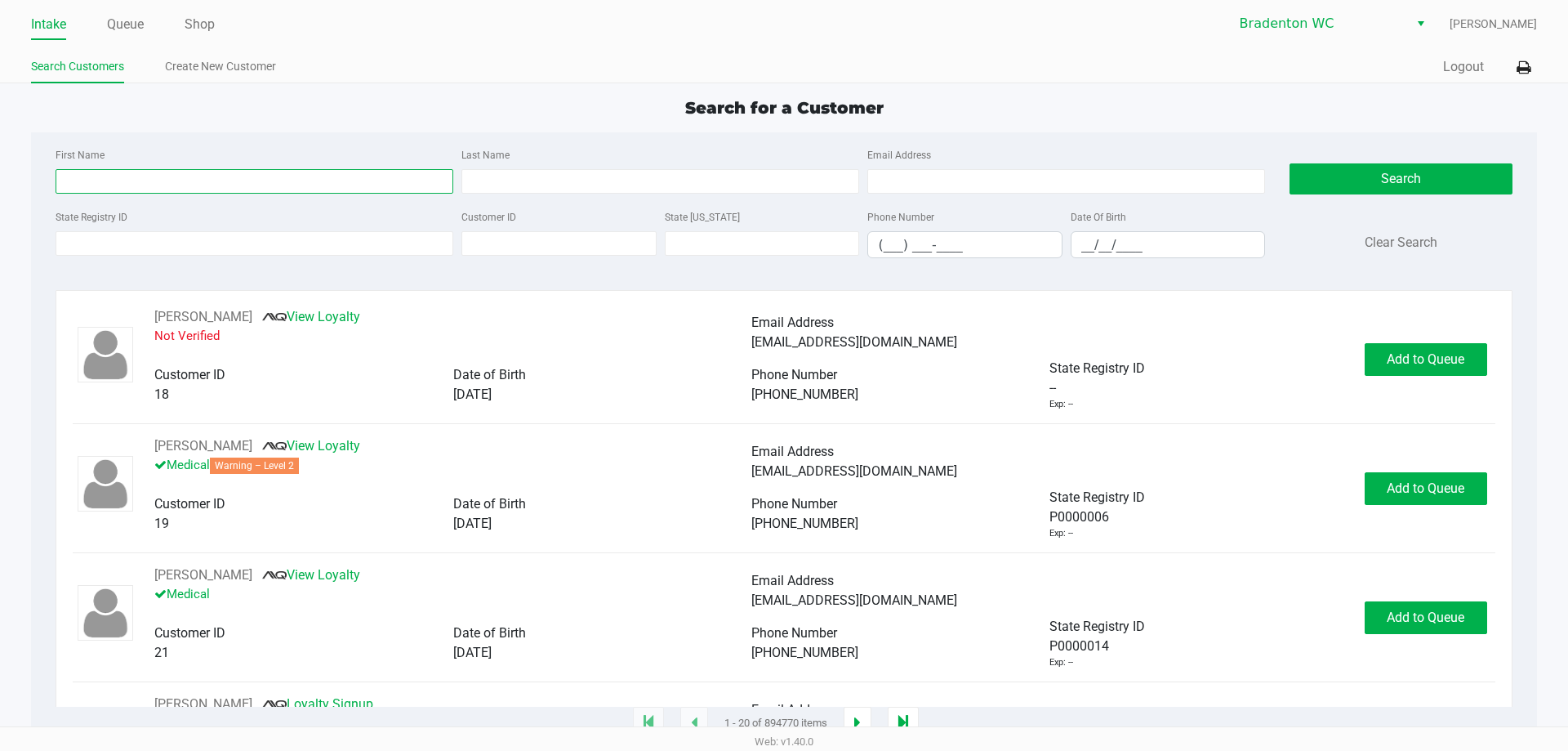
click at [279, 181] on input "First Name" at bounding box center [254, 181] width 398 height 25
type input "[PERSON_NAME]"
click at [561, 183] on input "Last Name" at bounding box center [659, 181] width 398 height 25
type input "[PERSON_NAME] III"
click at [1127, 243] on input "__/__/____" at bounding box center [1168, 244] width 193 height 25
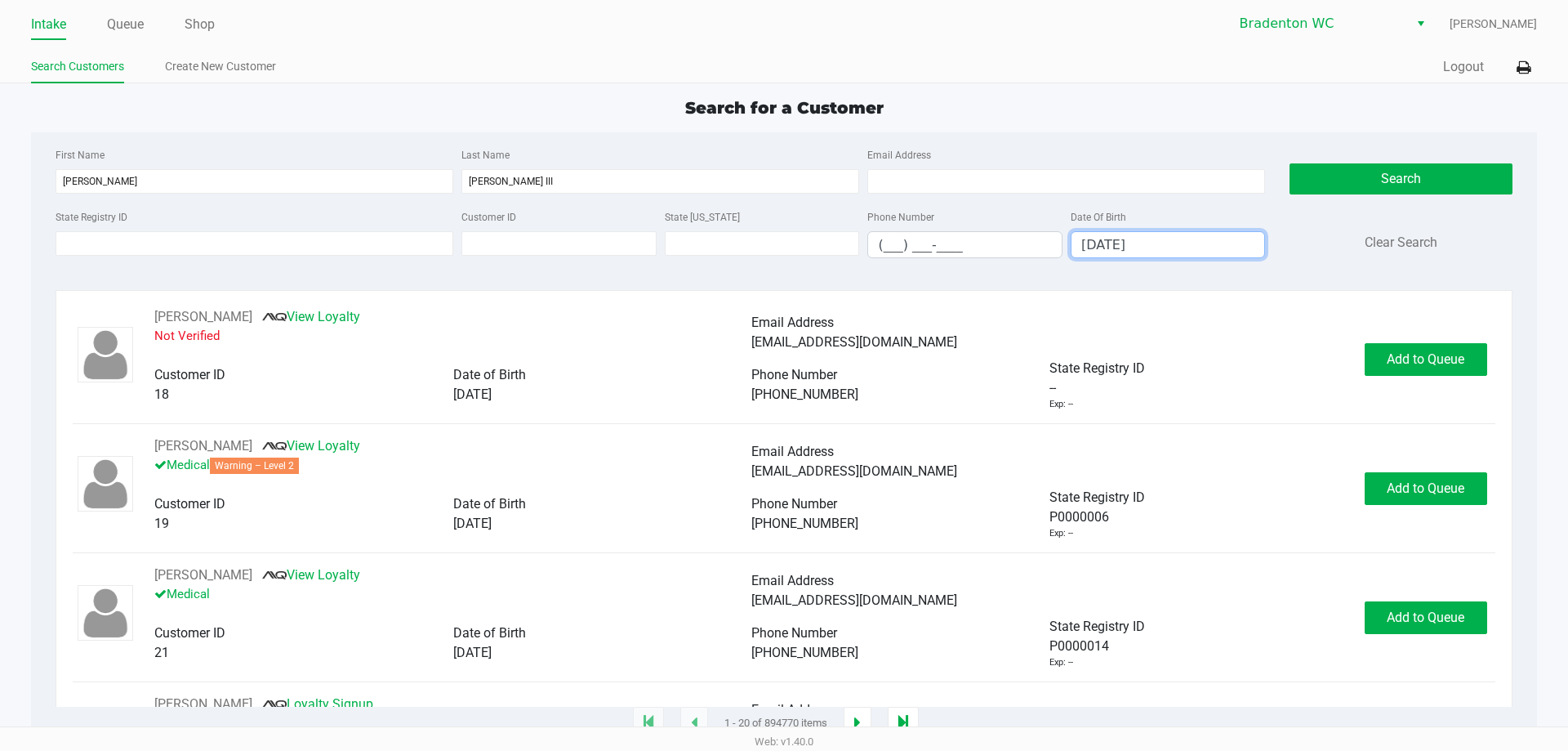
type input "[DATE]"
click at [1415, 157] on div "Search Clear Search" at bounding box center [1400, 207] width 222 height 126
click at [1418, 190] on button "Search" at bounding box center [1400, 179] width 222 height 31
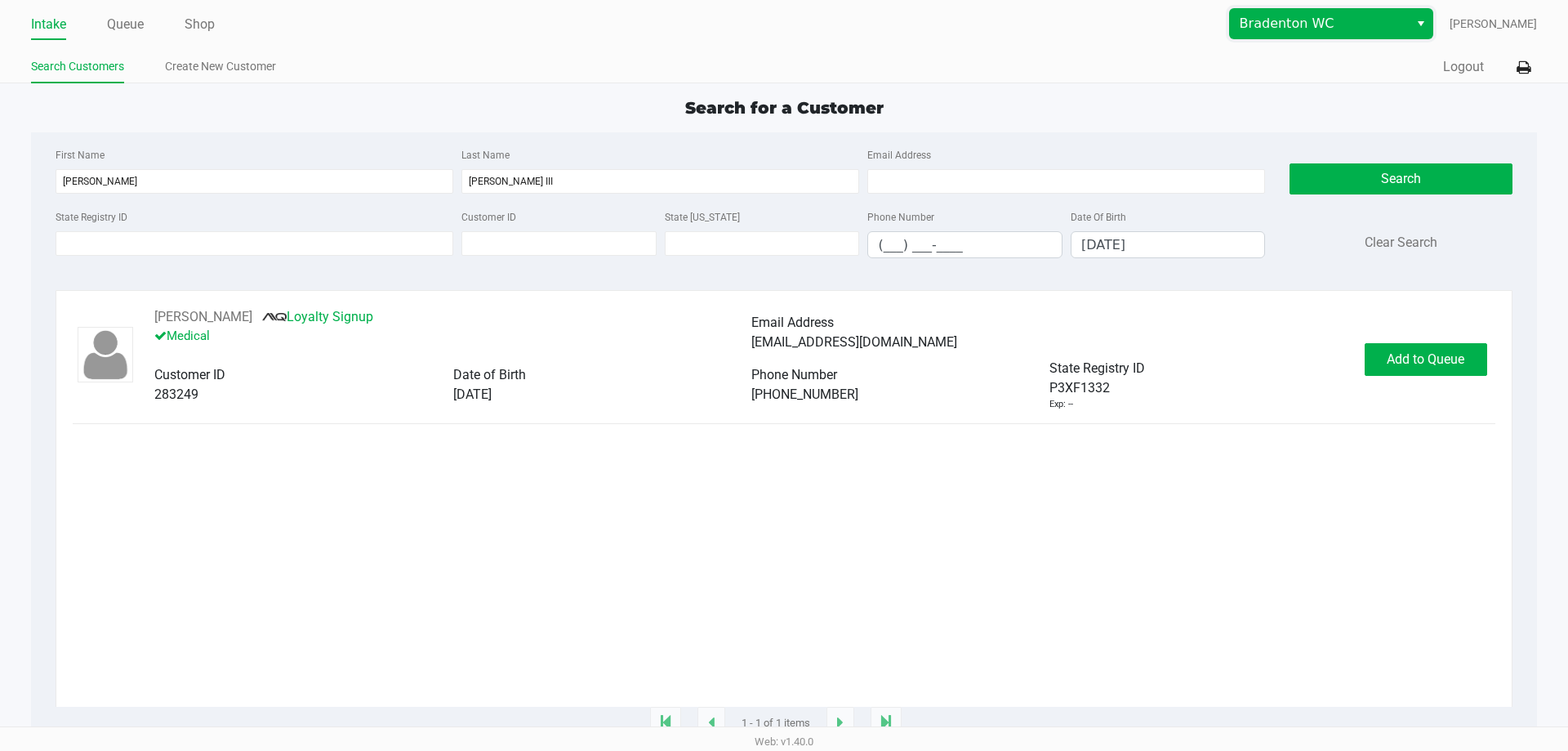
click at [1342, 23] on span "Bradenton WC" at bounding box center [1318, 23] width 159 height 20
click at [1408, 33] on span "Bradenton WC" at bounding box center [1319, 23] width 179 height 29
click at [133, 20] on link "Queue" at bounding box center [125, 24] width 37 height 23
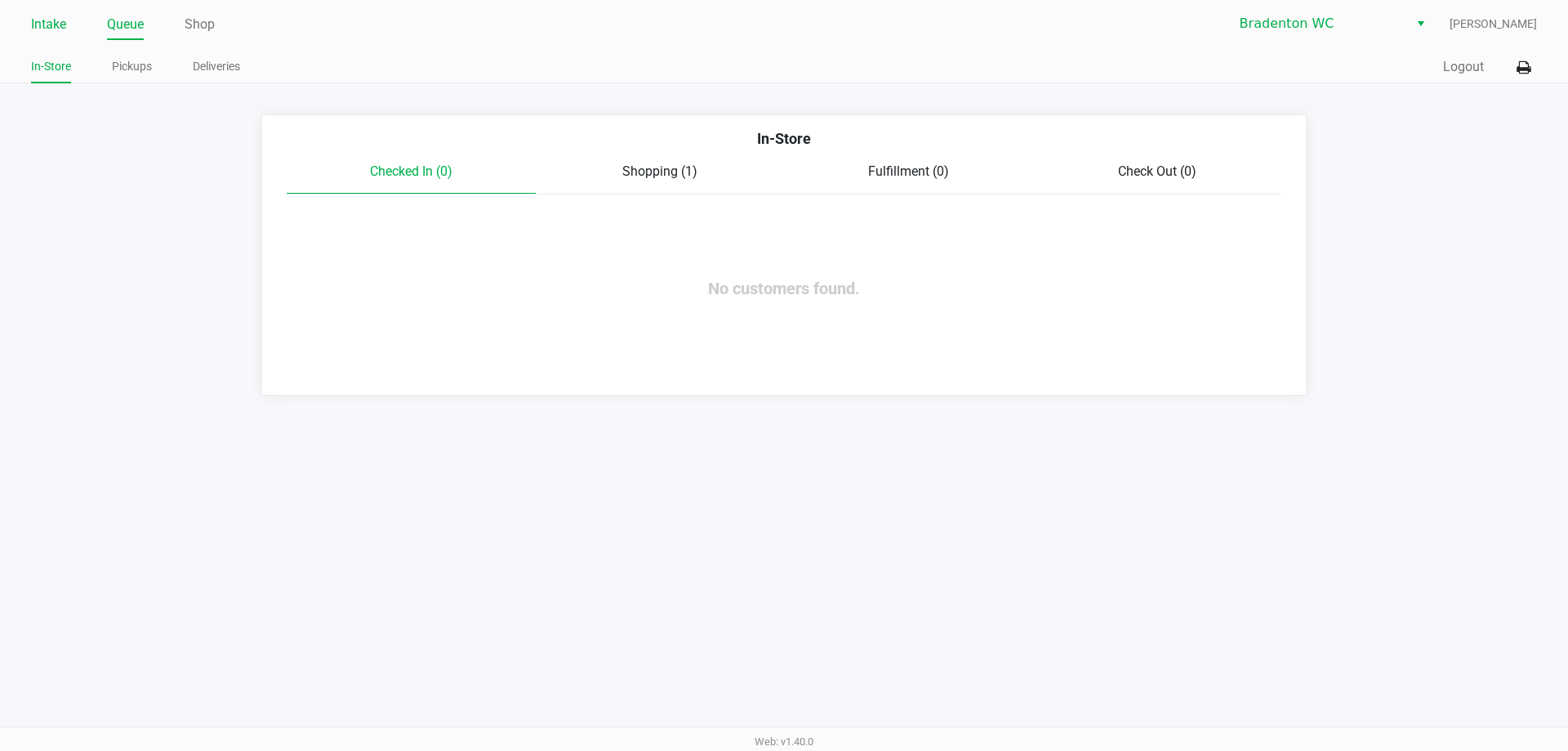
click at [34, 27] on link "Intake" at bounding box center [48, 24] width 35 height 23
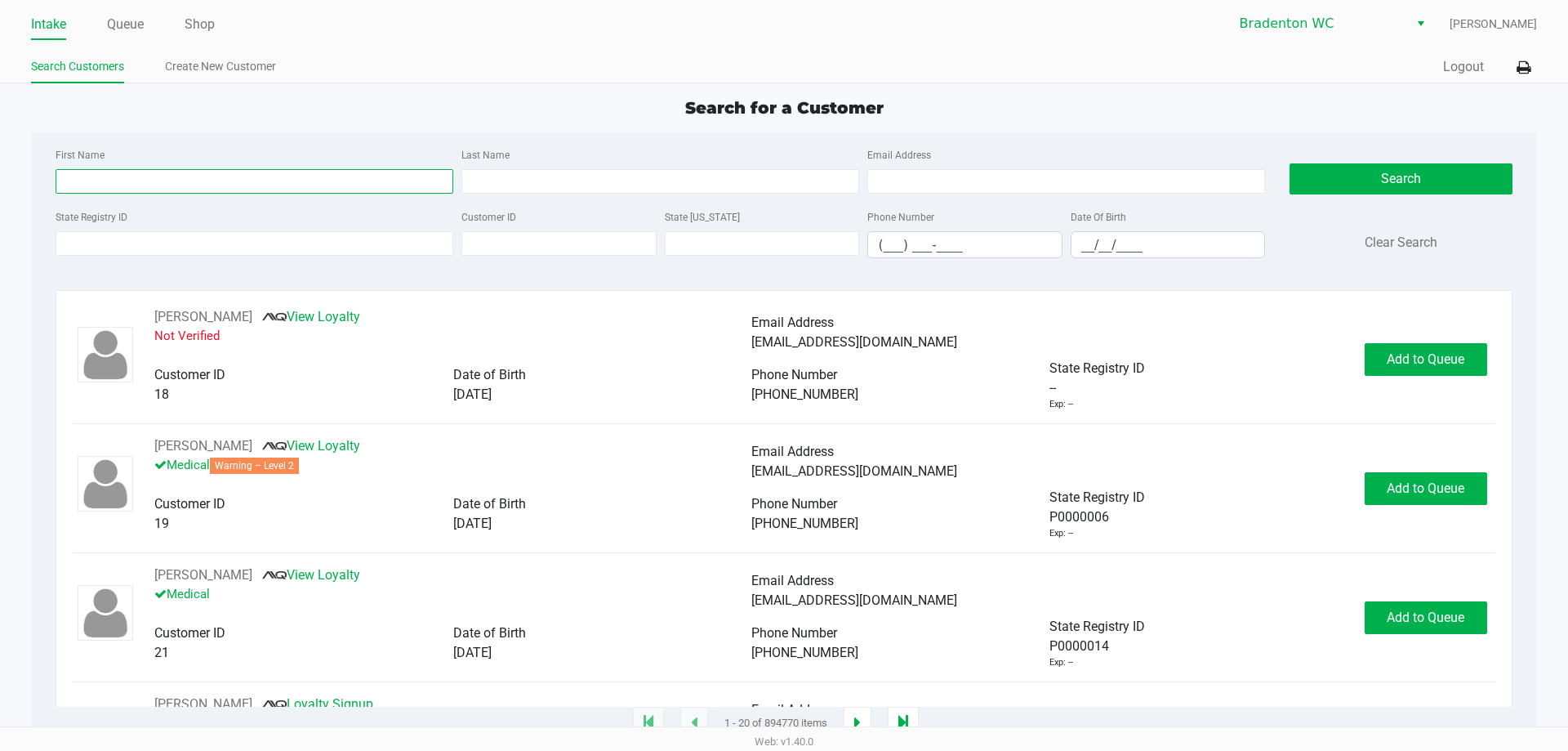
click at [313, 179] on input "First Name" at bounding box center [254, 181] width 398 height 25
type input "[PERSON_NAME]"
click at [524, 164] on div "Last Name" at bounding box center [660, 168] width 406 height 49
click at [526, 185] on input "Last Name" at bounding box center [659, 181] width 398 height 25
type input "[PERSON_NAME] III"
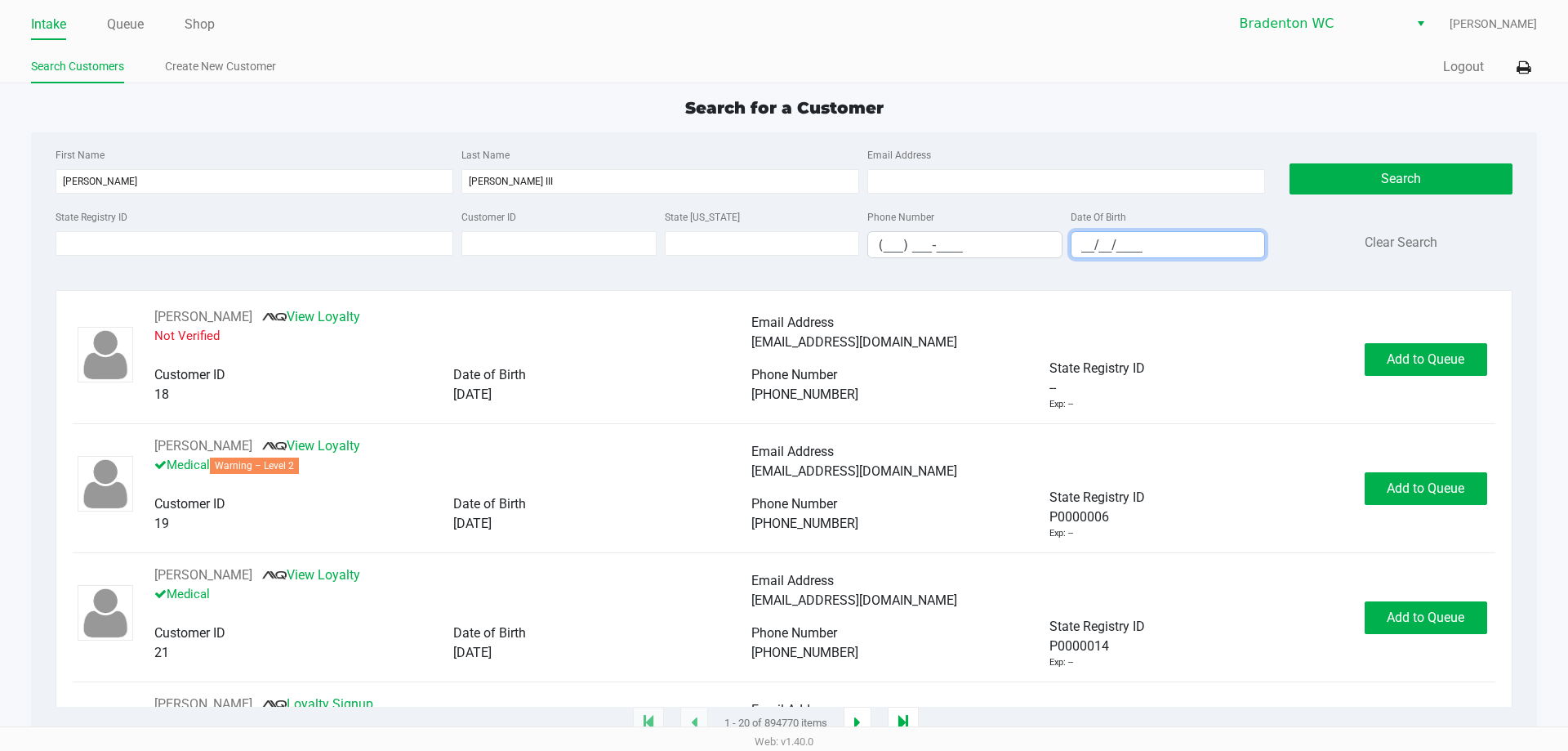
click at [1170, 241] on input "__/__/____" at bounding box center [1168, 244] width 193 height 25
type input "[DATE]"
click at [1355, 163] on button "Search" at bounding box center [1400, 179] width 222 height 31
